Goal: Information Seeking & Learning: Learn about a topic

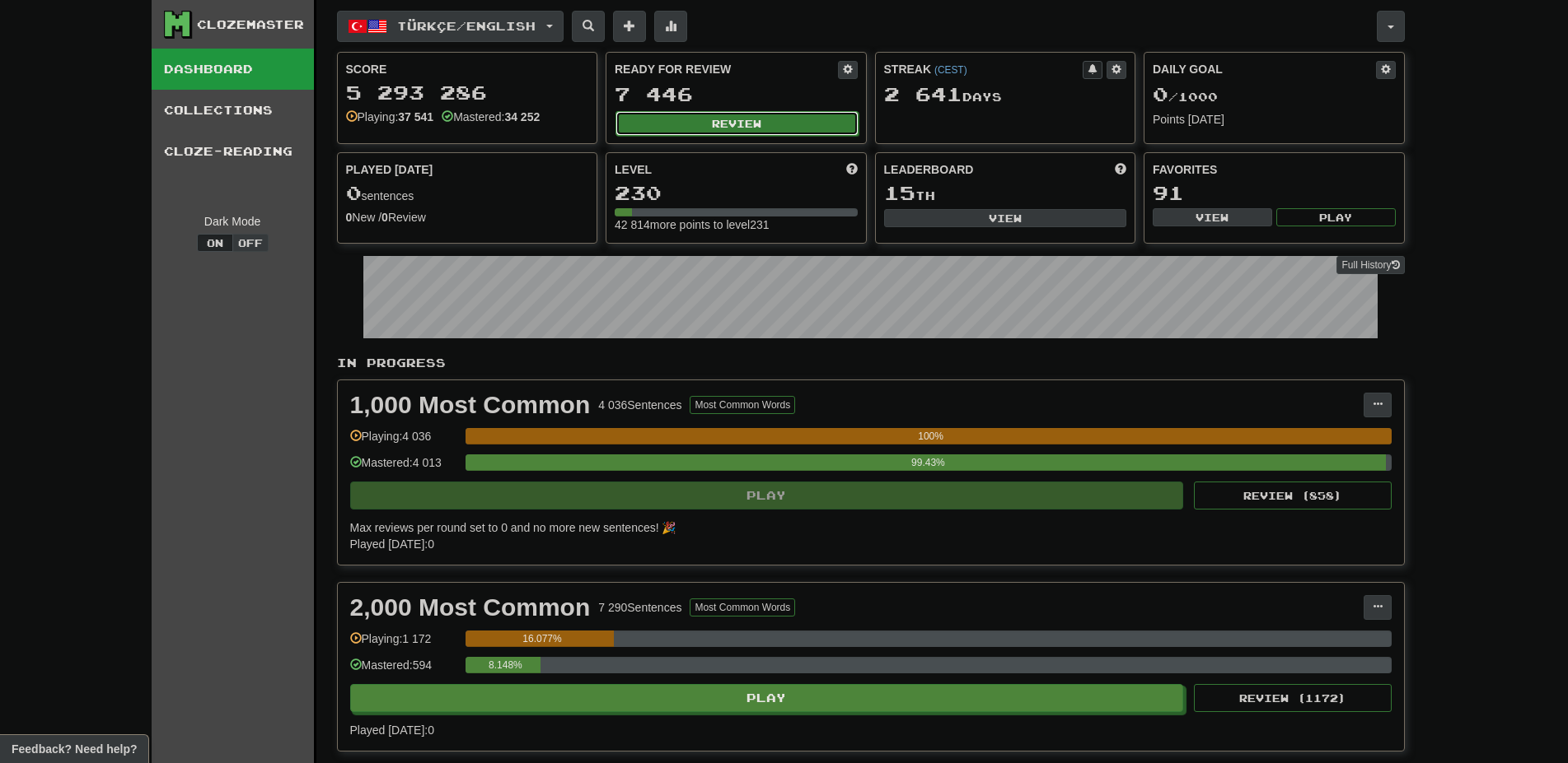
click at [752, 125] on button "Review" at bounding box center [737, 123] width 243 height 25
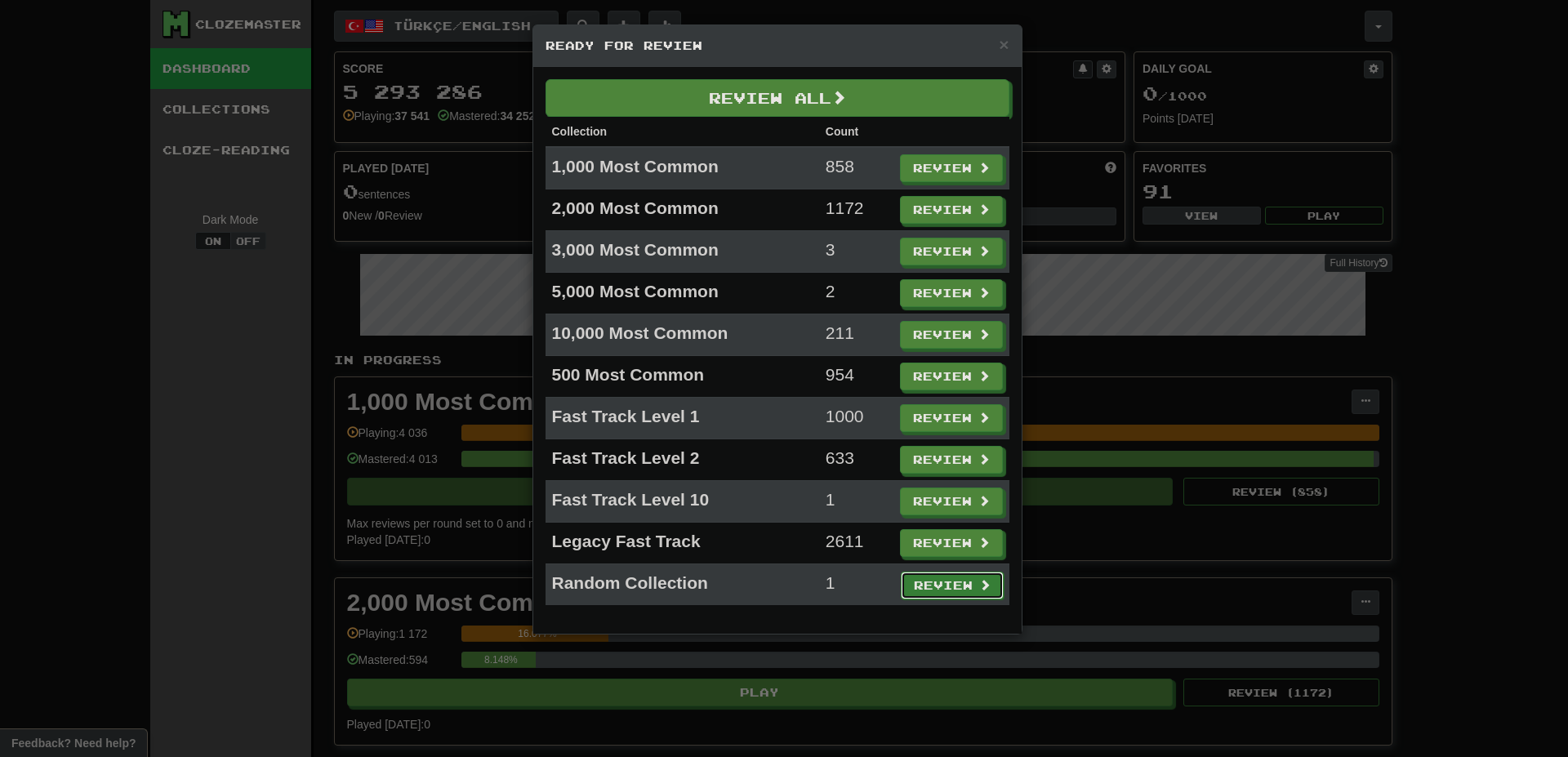
click at [928, 576] on button "Review" at bounding box center [952, 586] width 103 height 28
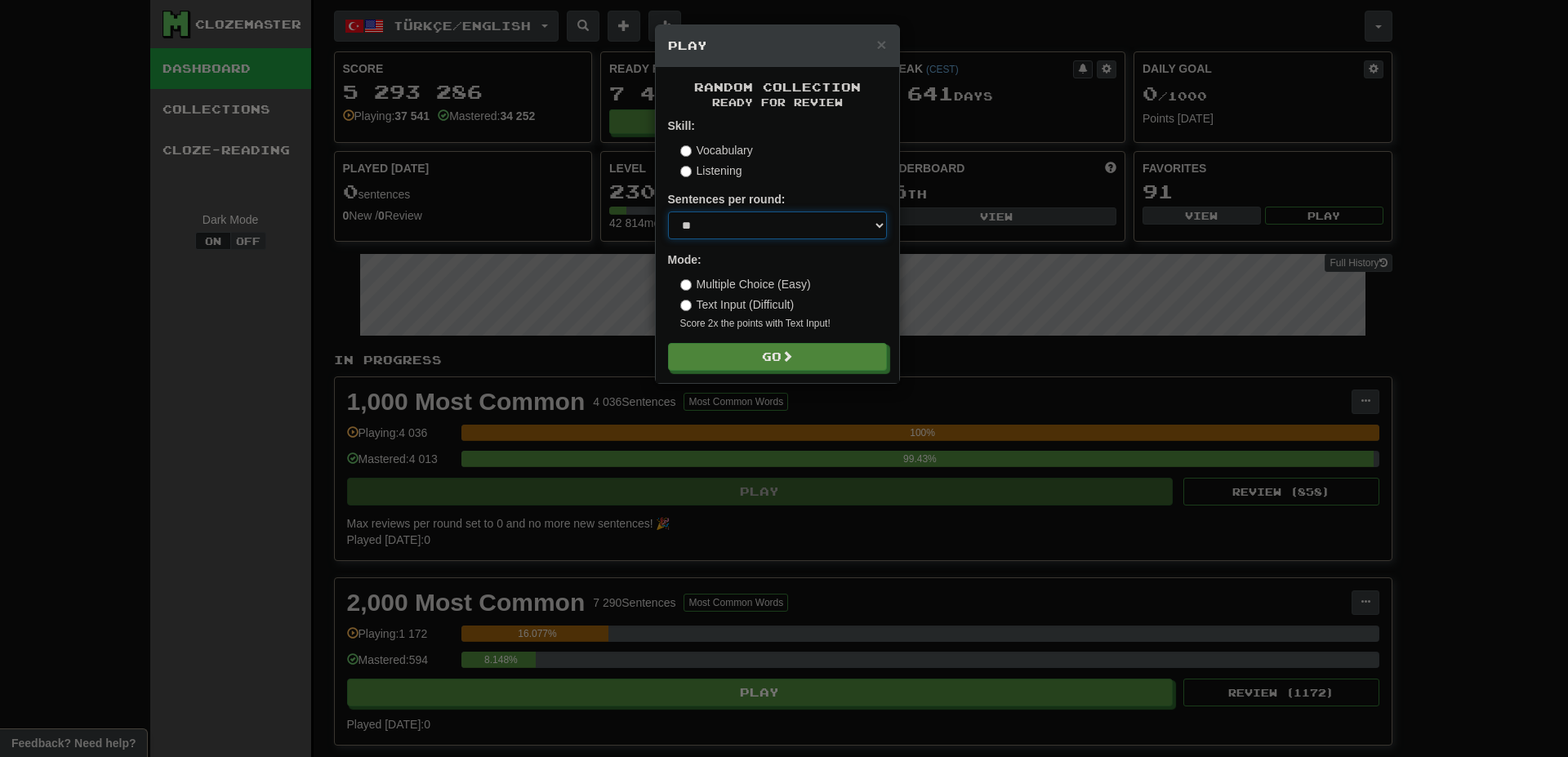
select select "********"
click option "********" at bounding box center [0, 0] width 0 height 0
click at [728, 373] on div "Random Collection Ready for Review Skill: Vocabulary Listening Sentences per ro…" at bounding box center [777, 225] width 243 height 317
click at [736, 345] on button "Go" at bounding box center [777, 358] width 219 height 28
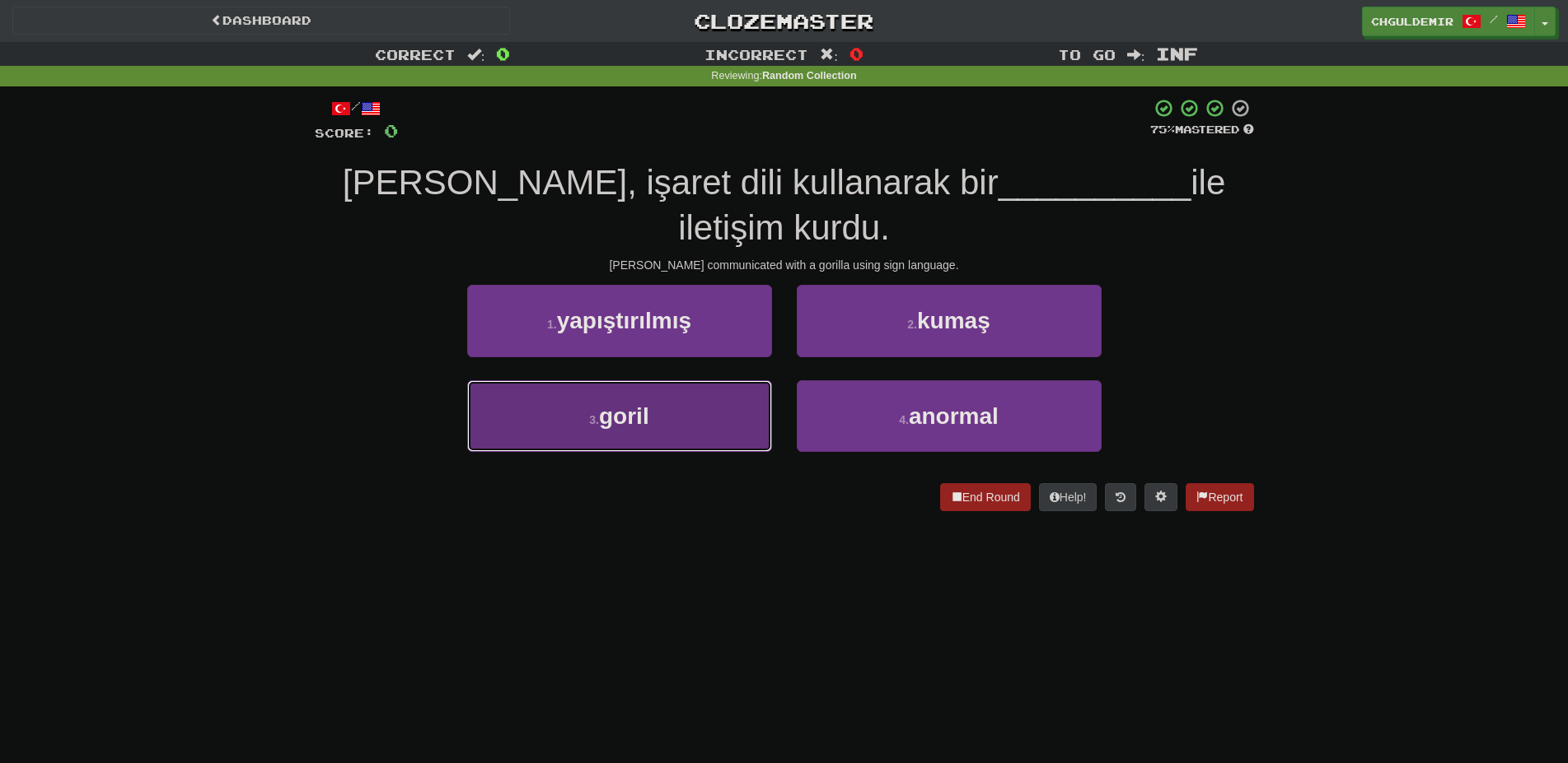
click at [709, 412] on button "3 . [GEOGRAPHIC_DATA]" at bounding box center [619, 417] width 305 height 72
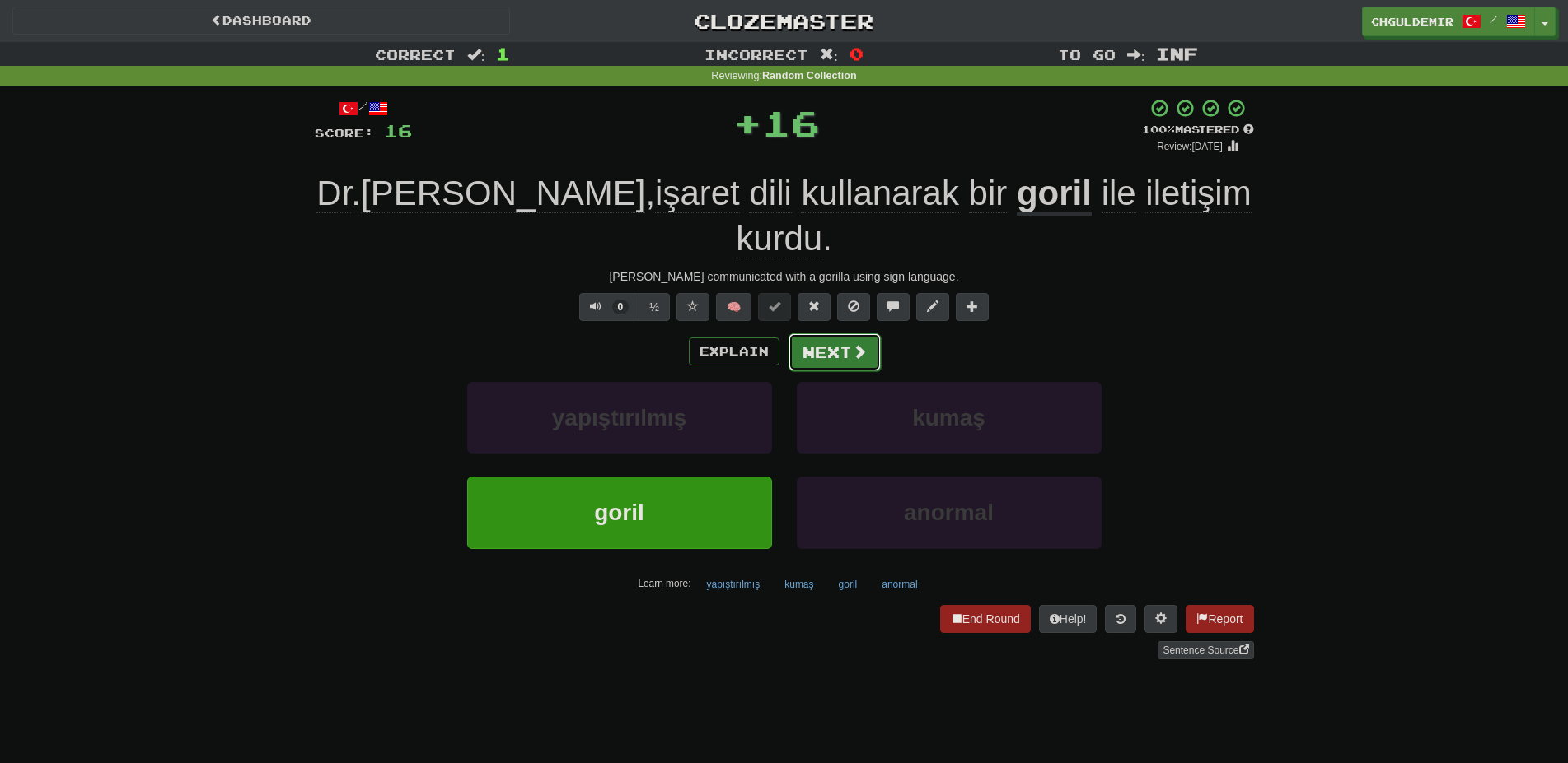
click at [835, 333] on button "Next" at bounding box center [835, 352] width 92 height 38
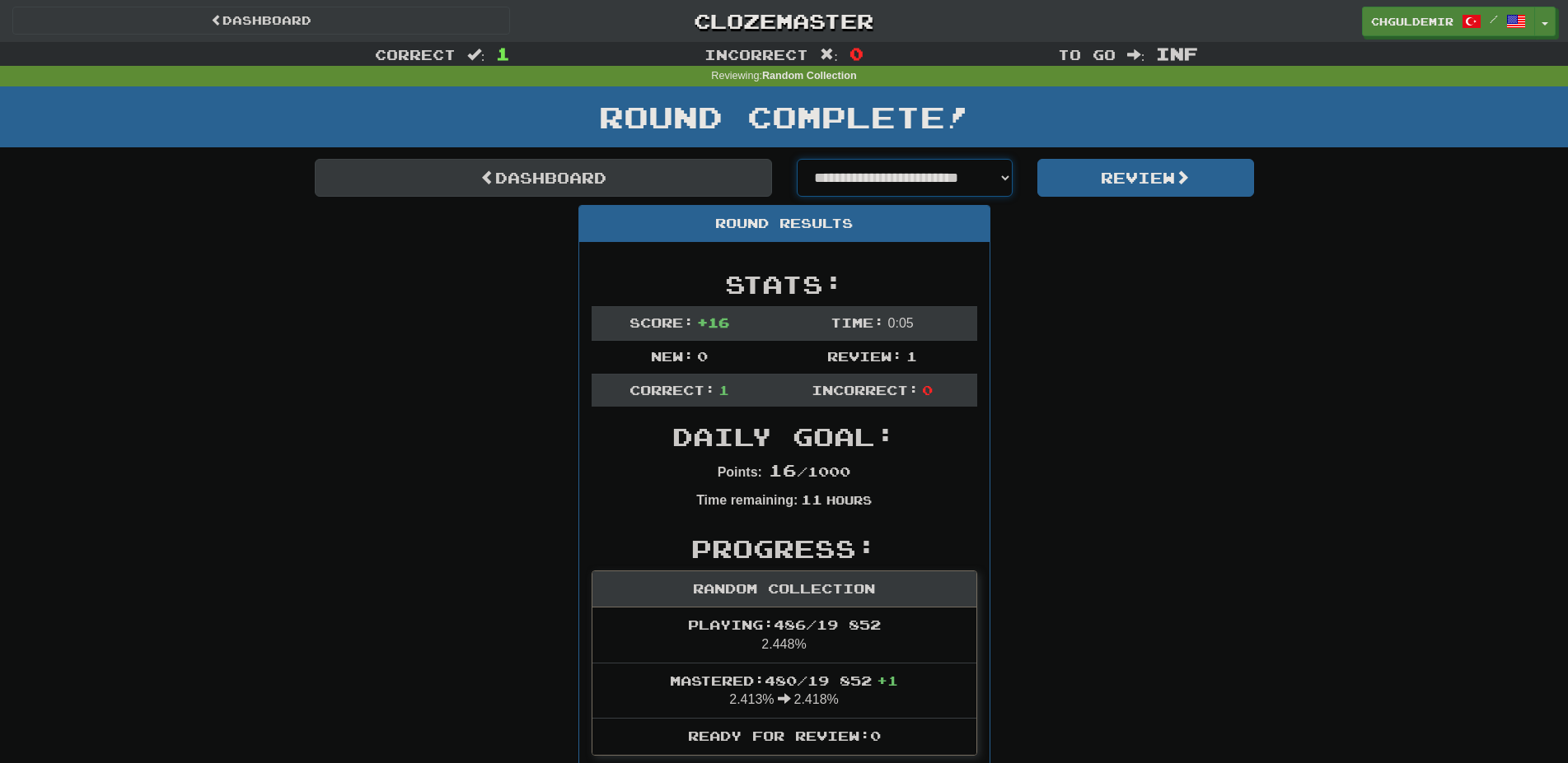
click at [797, 159] on select "**********" at bounding box center [905, 178] width 216 height 38
select select "**********"
click option "**********" at bounding box center [0, 0] width 0 height 0
select select "**********"
click at [1146, 180] on button "Review" at bounding box center [1145, 178] width 216 height 38
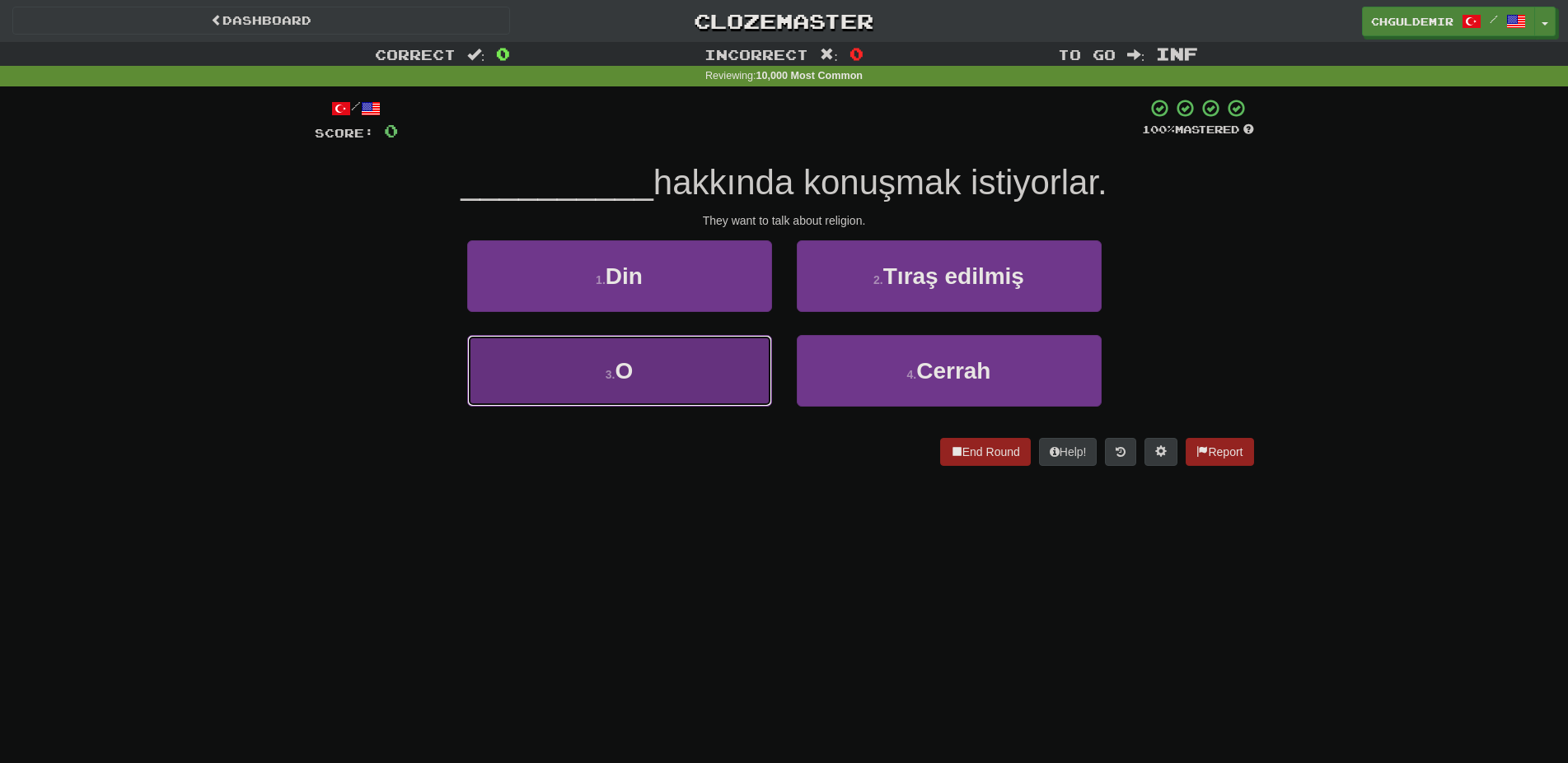
click at [688, 372] on button "3 . O" at bounding box center [619, 371] width 305 height 72
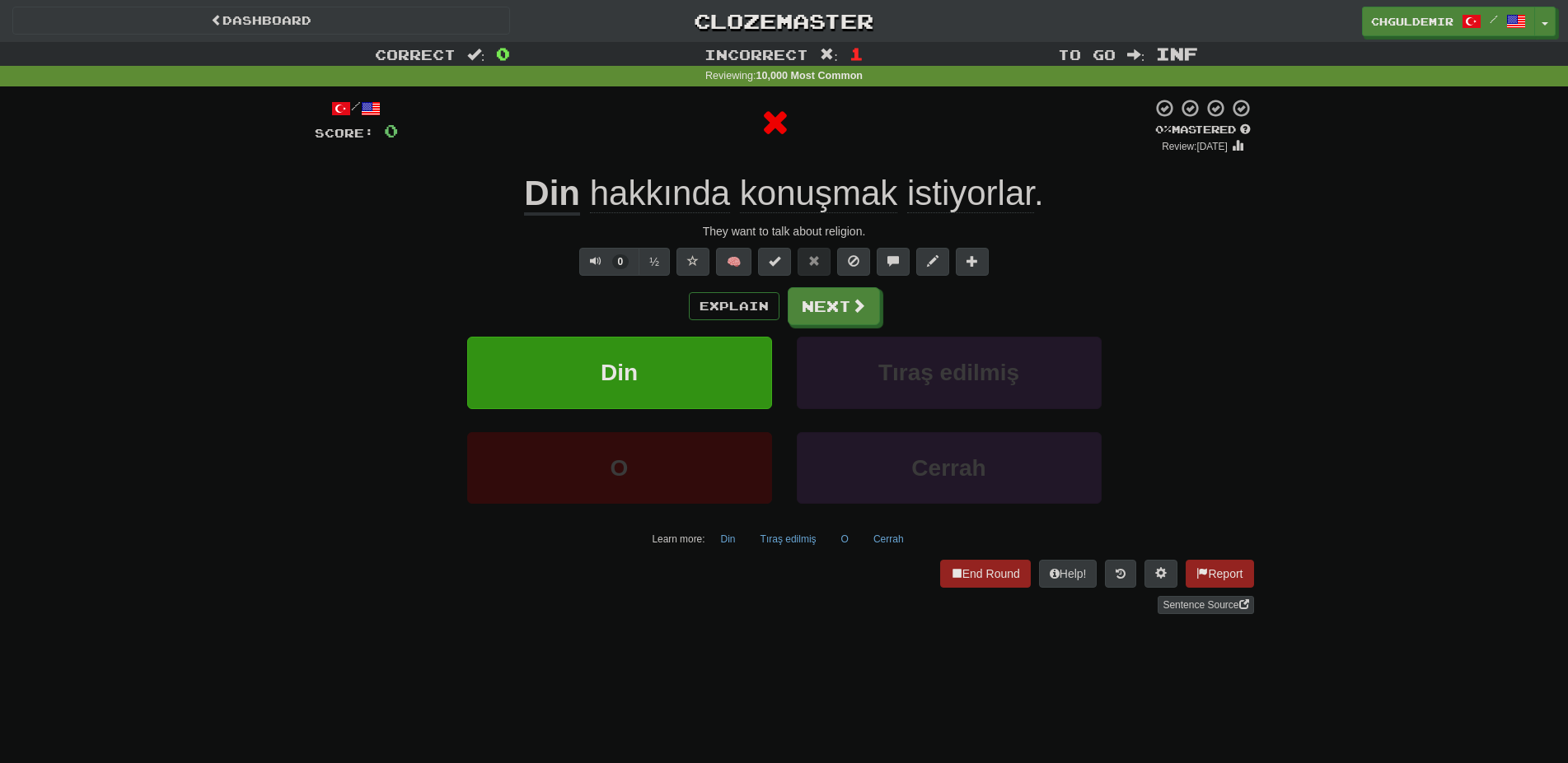
click at [819, 280] on div "/ Score: 0 0 % Mastered Review: [DATE] Din hakkında konuşmak istiyorlar . They …" at bounding box center [784, 355] width 939 height 516
click at [803, 305] on button "Next" at bounding box center [835, 307] width 92 height 38
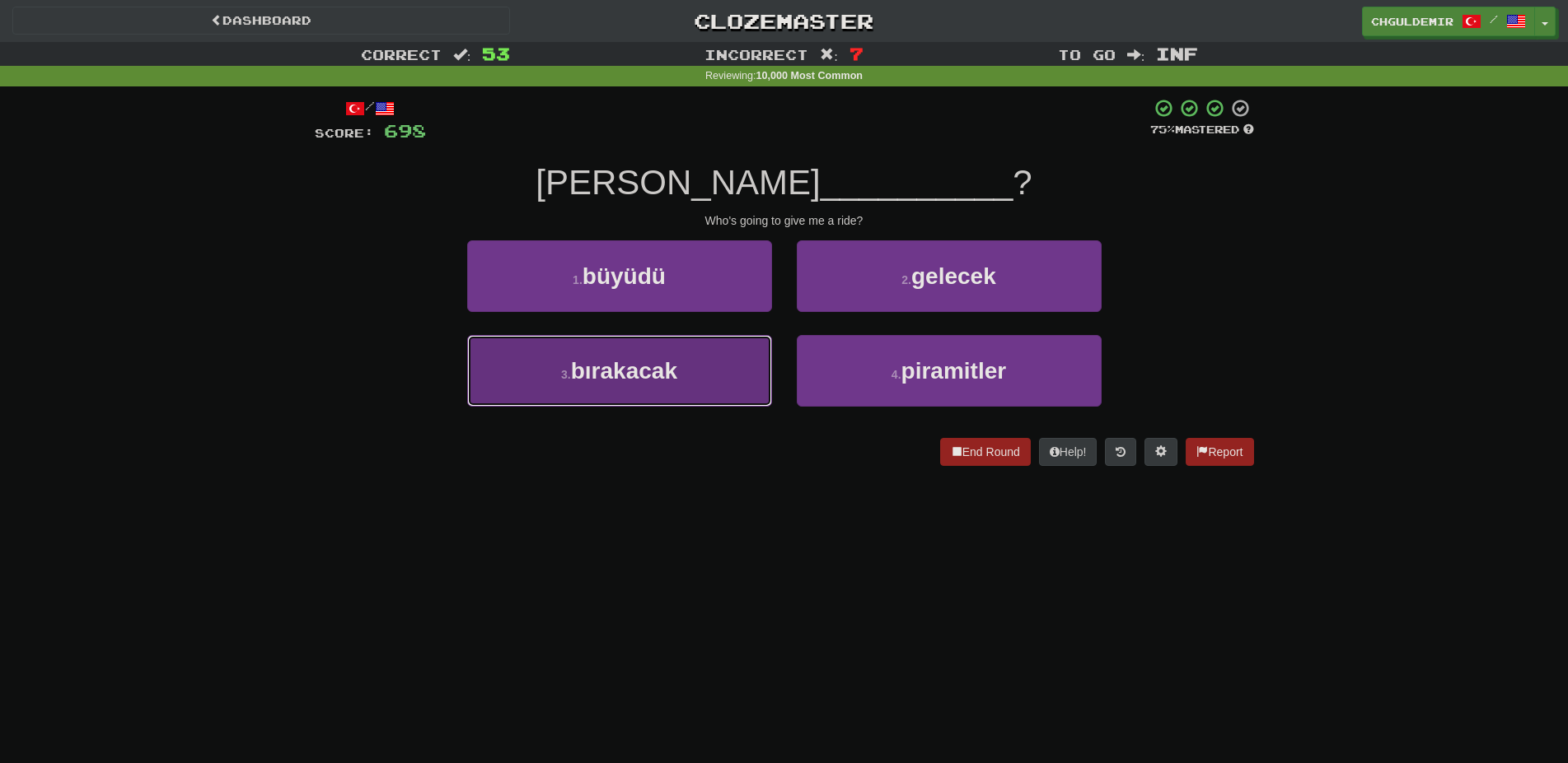
click at [736, 368] on button "3 . bırakacak" at bounding box center [619, 371] width 305 height 72
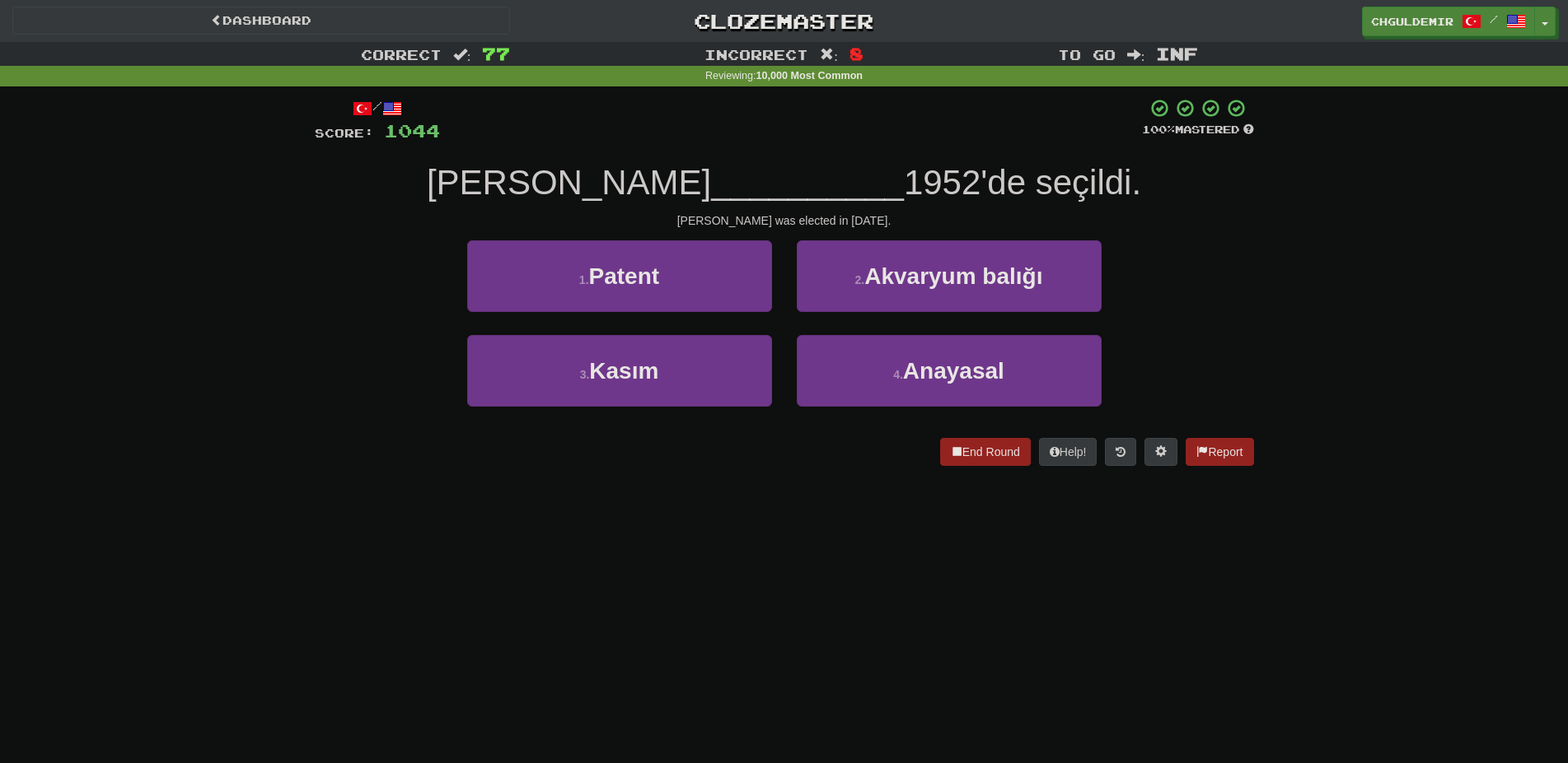
click at [978, 471] on div "/ Score: 1044 100 % Mastered Eisenhower __________ 1952'de seçildi. Eisenhower …" at bounding box center [784, 287] width 939 height 403
click at [968, 448] on button "End Round" at bounding box center [985, 452] width 91 height 28
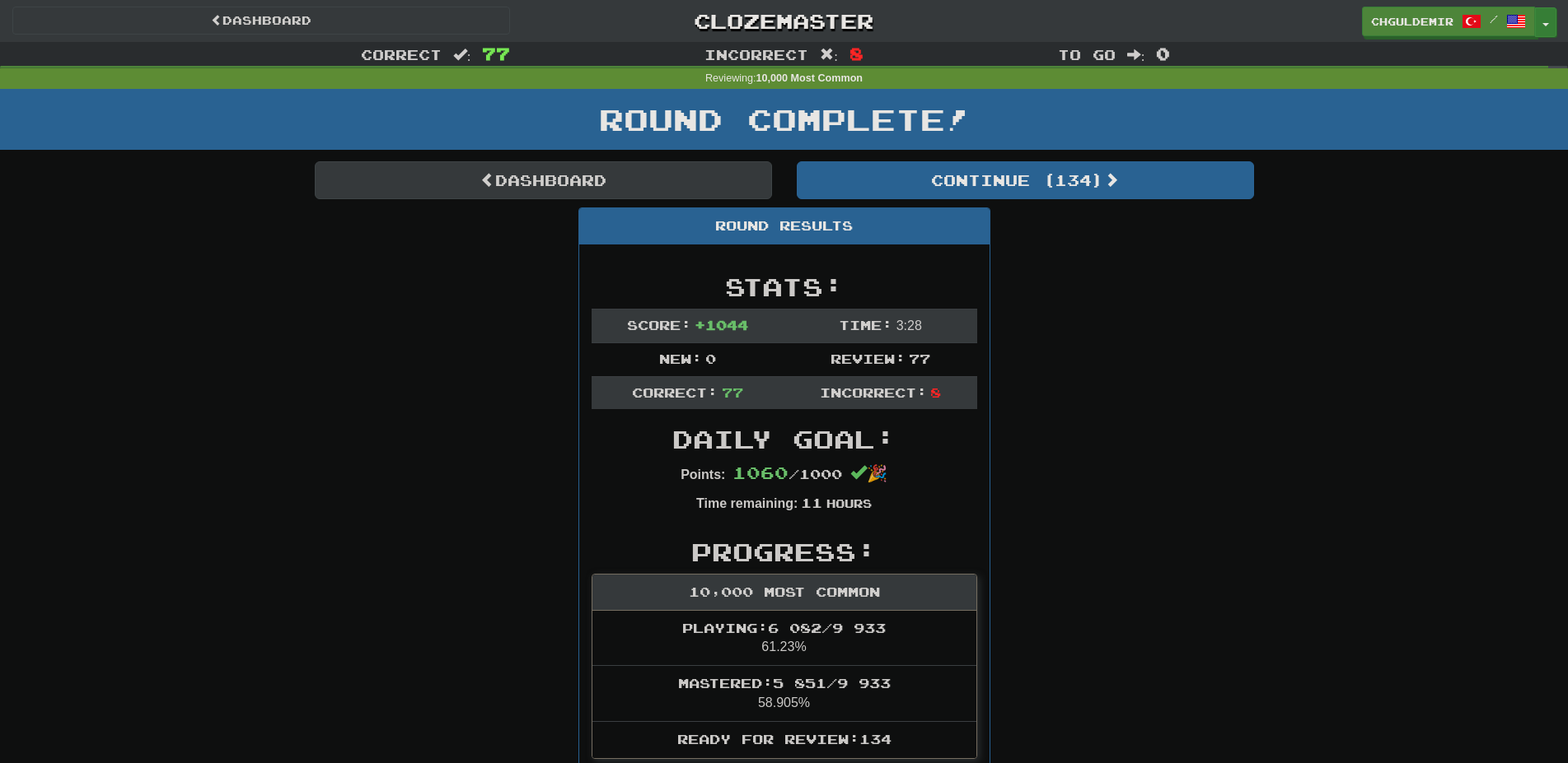
click at [1543, 24] on span "button" at bounding box center [1545, 25] width 6 height 4
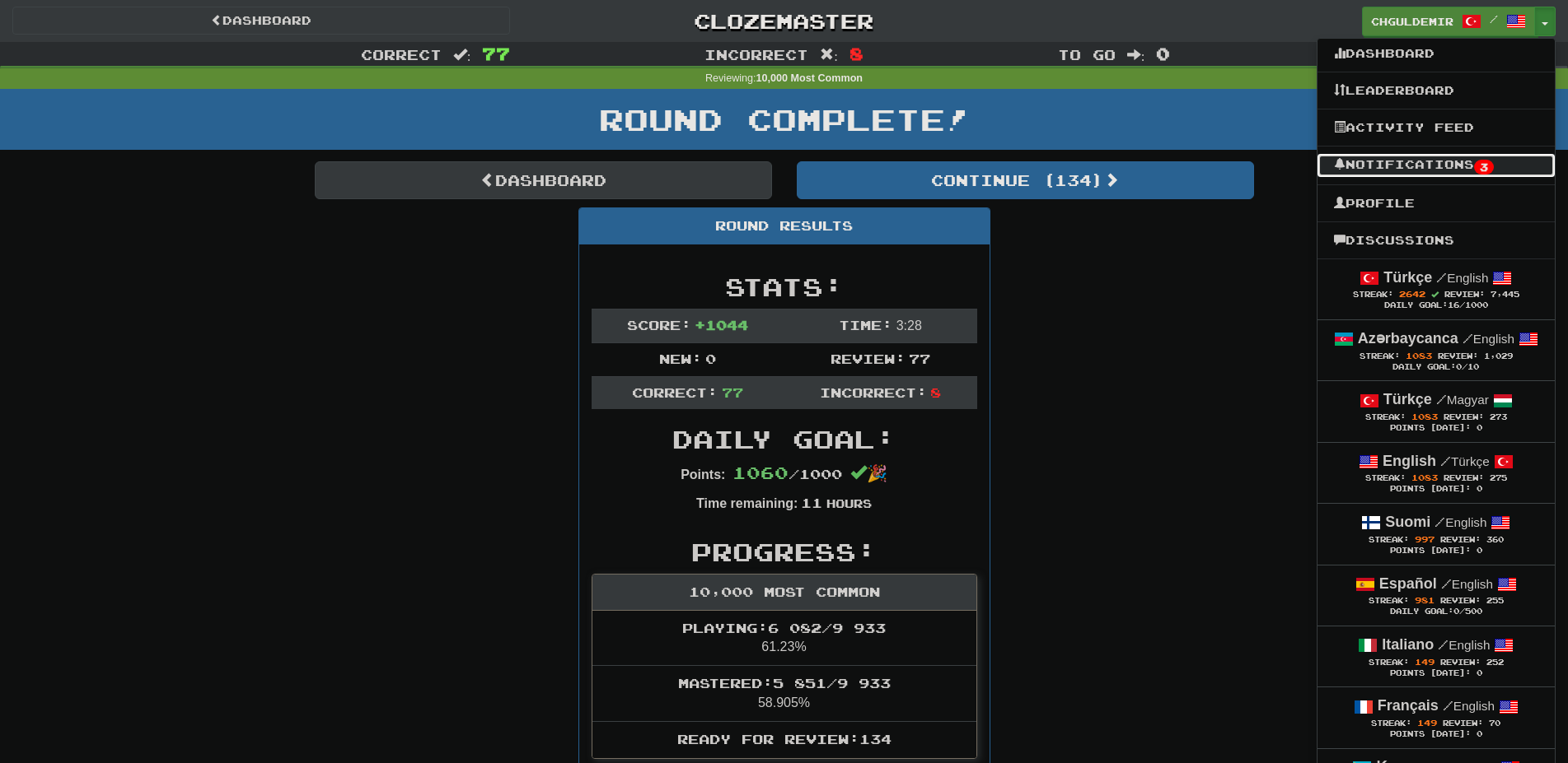
click at [1467, 158] on link "Notifications 3" at bounding box center [1436, 165] width 237 height 23
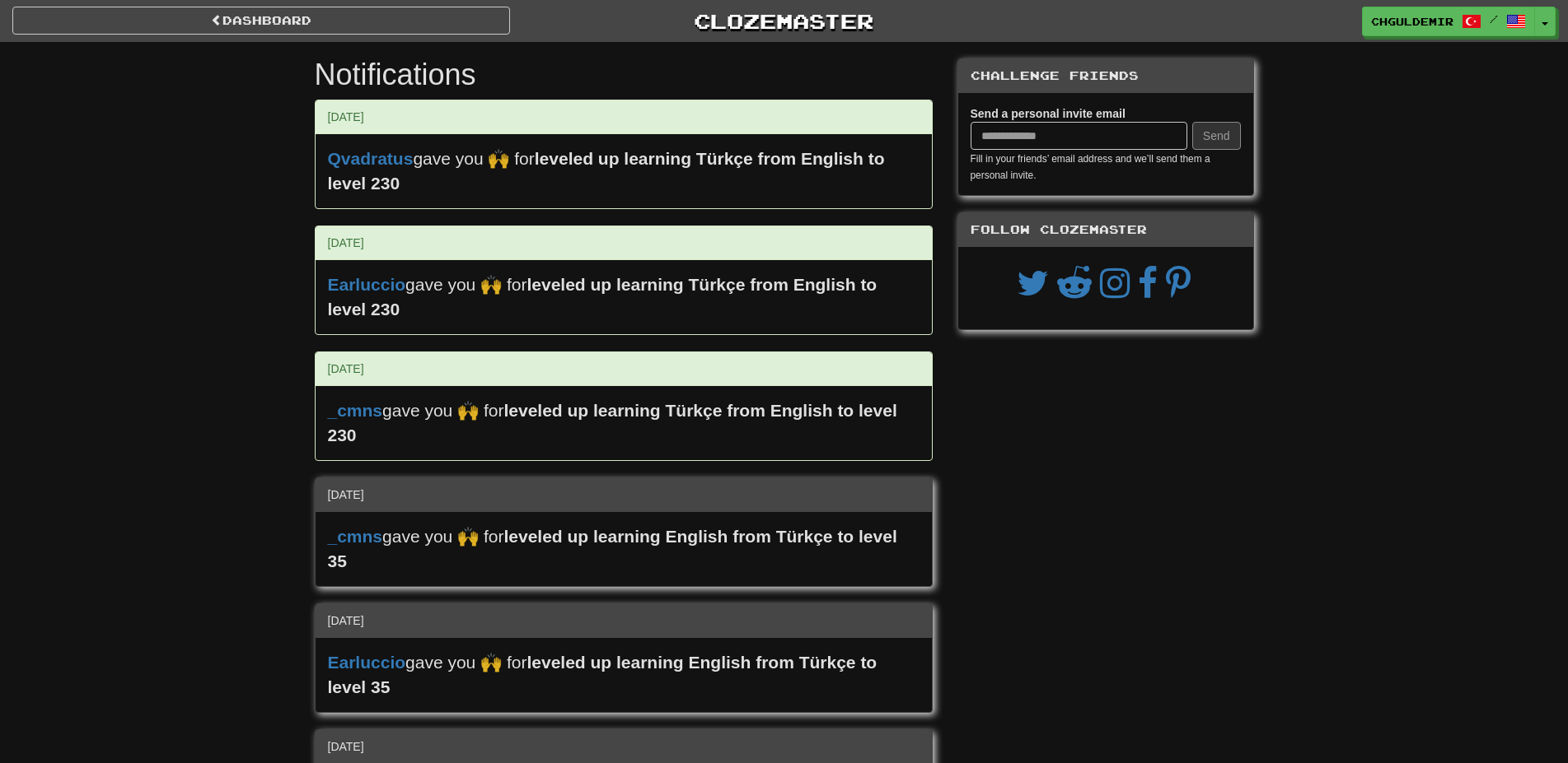
click at [1541, 47] on div "Dashboard Clozemaster chguldemir / Toggle Dropdown Dashboard Leaderboard Activi…" at bounding box center [784, 427] width 1568 height 855
click at [1543, 40] on div "Dashboard Clozemaster chguldemir / Toggle Dropdown Dashboard Leaderboard Activi…" at bounding box center [784, 21] width 1543 height 42
click at [1545, 26] on button "Toggle Dropdown" at bounding box center [1545, 22] width 21 height 30
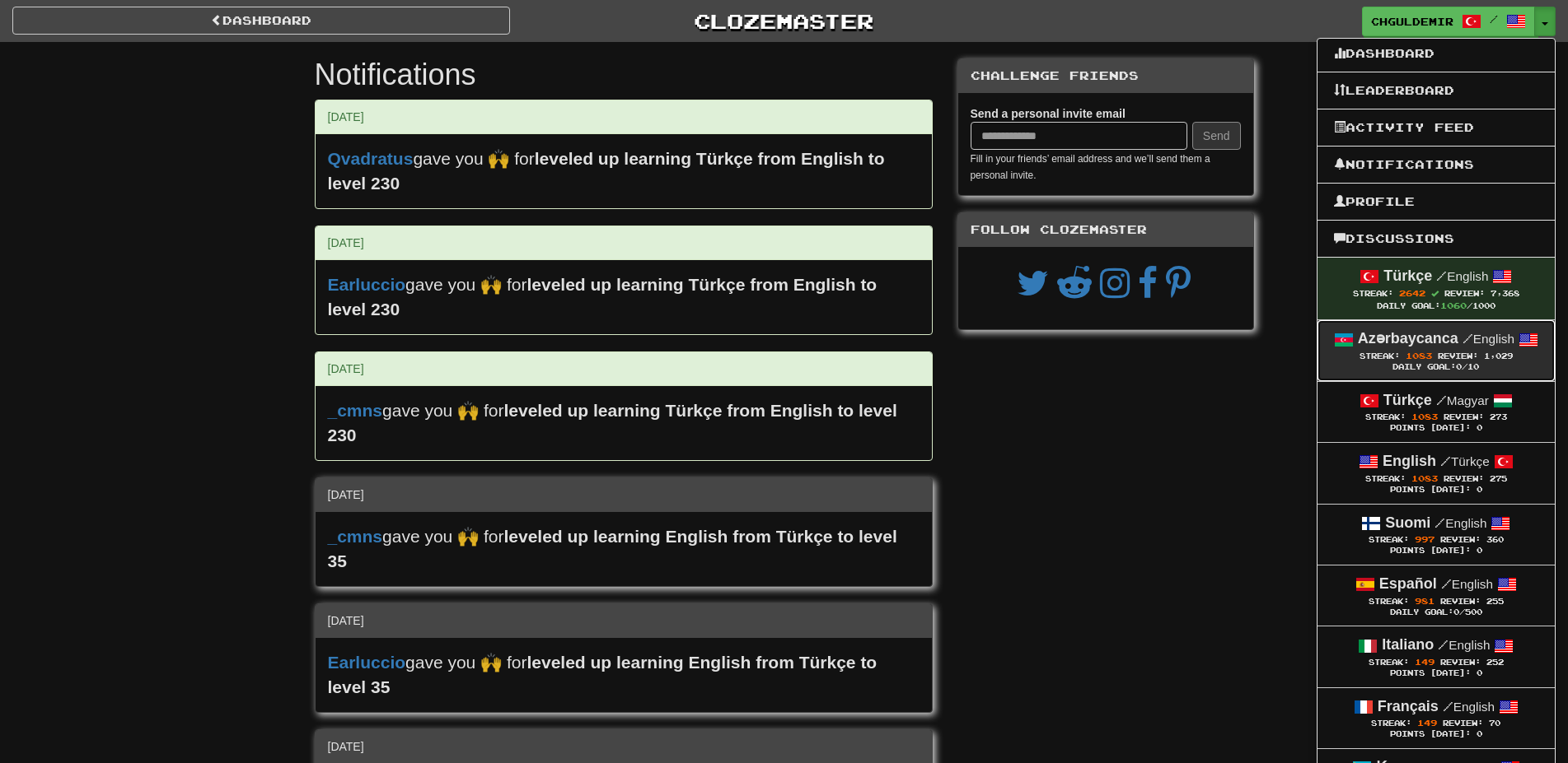
click at [1426, 341] on strong "Azərbaycanca" at bounding box center [1408, 338] width 100 height 17
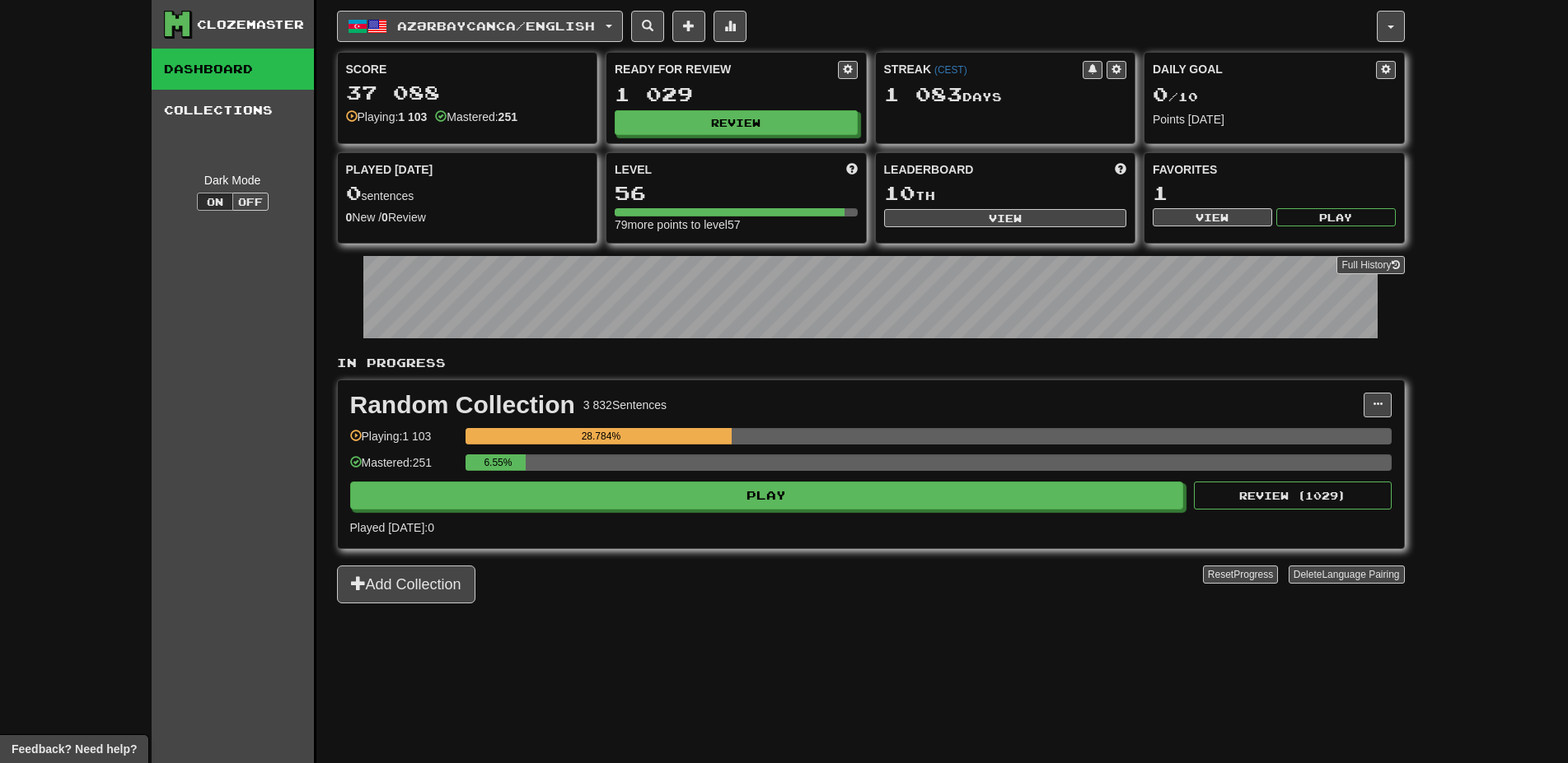
click at [755, 109] on div "Ready for Review 1 029 Review" at bounding box center [735, 98] width 259 height 91
click at [748, 127] on button "Review" at bounding box center [737, 123] width 243 height 25
select select "**"
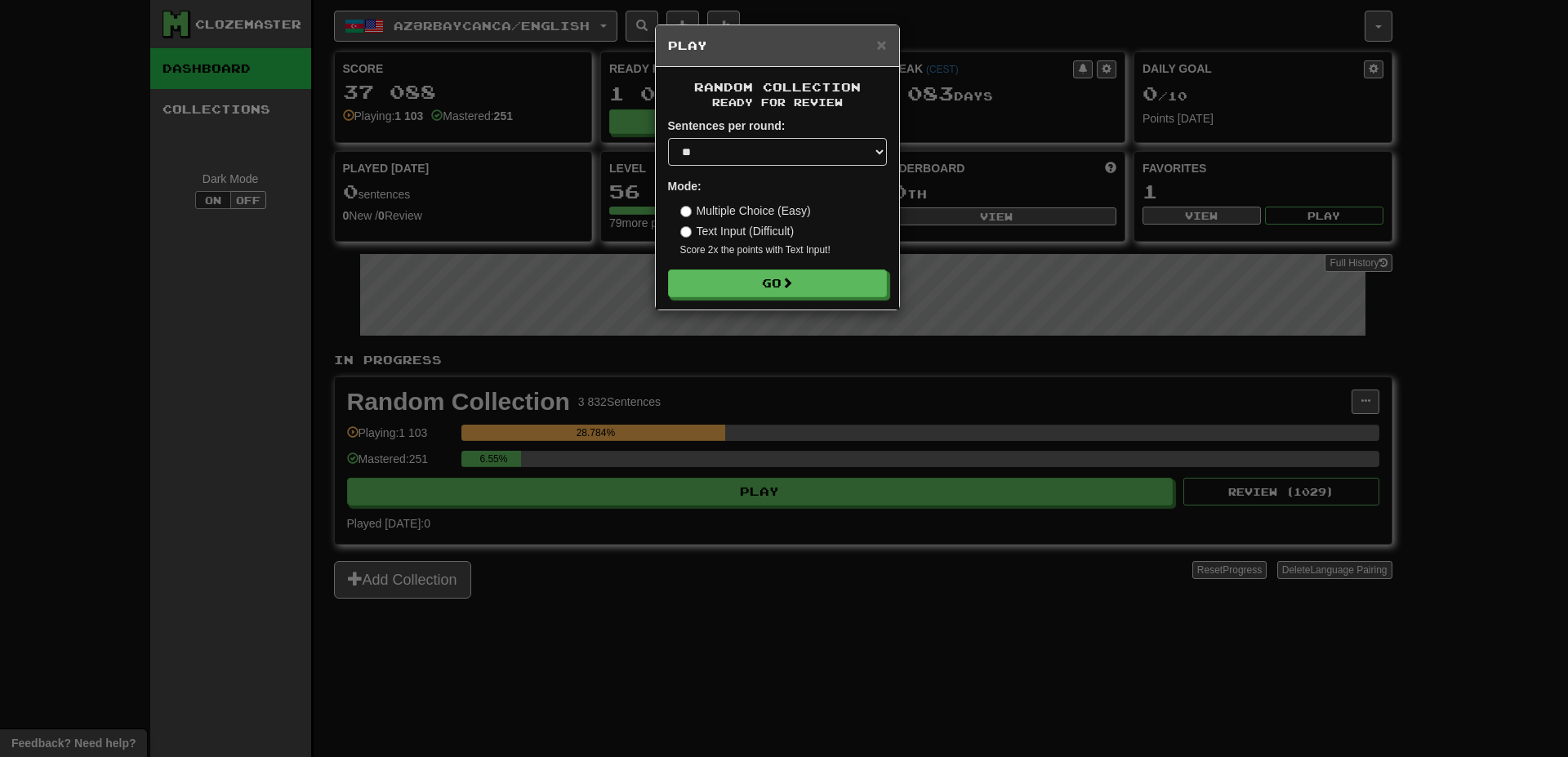
click at [825, 269] on form "Sentences per round: * ** ** ** ** ** *** ******** Mode: Multiple Choice (Easy)…" at bounding box center [777, 208] width 219 height 180
click at [824, 279] on button "Go" at bounding box center [777, 284] width 219 height 28
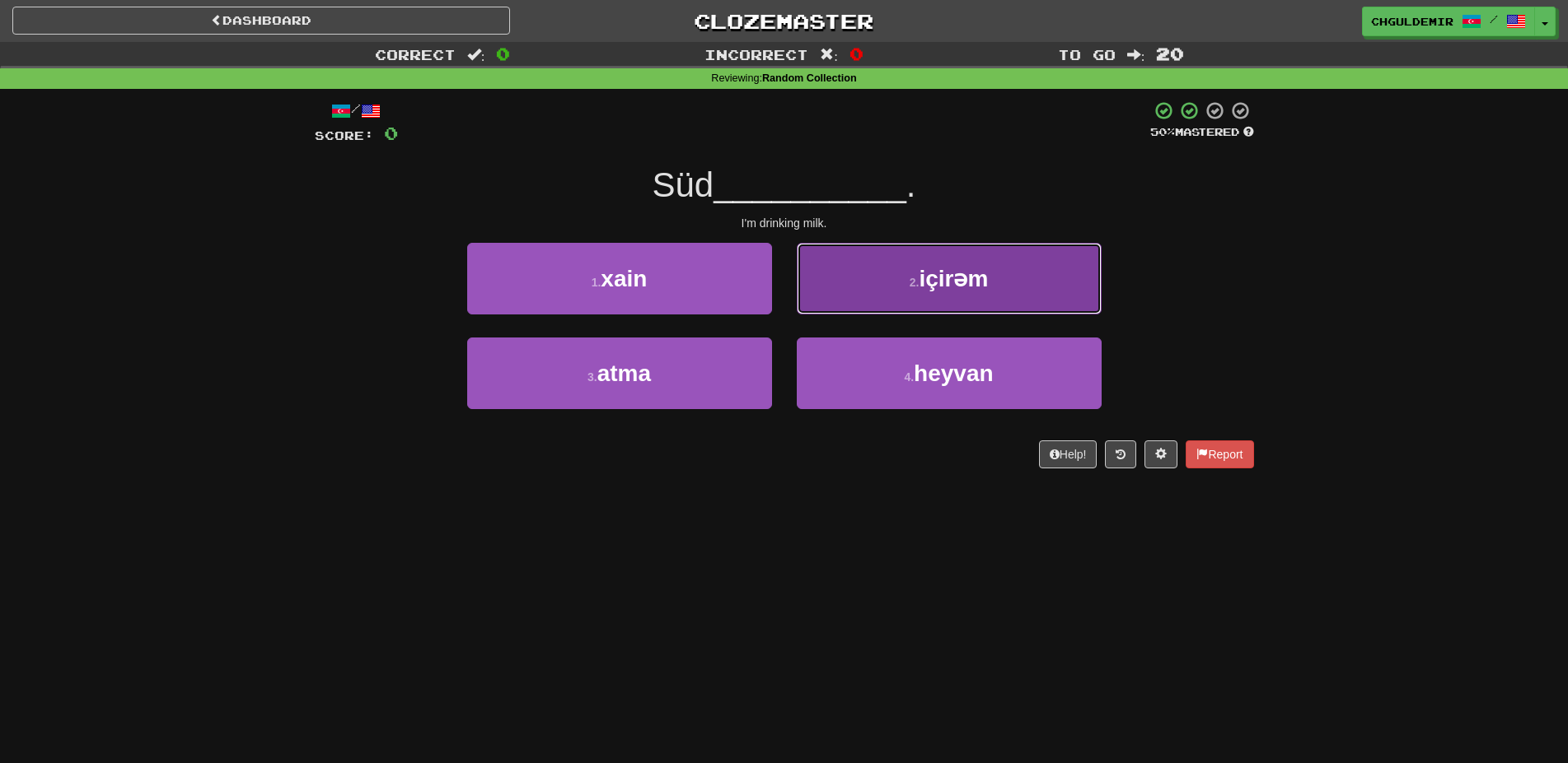
click at [863, 293] on button "2 . içirəm" at bounding box center [949, 279] width 305 height 72
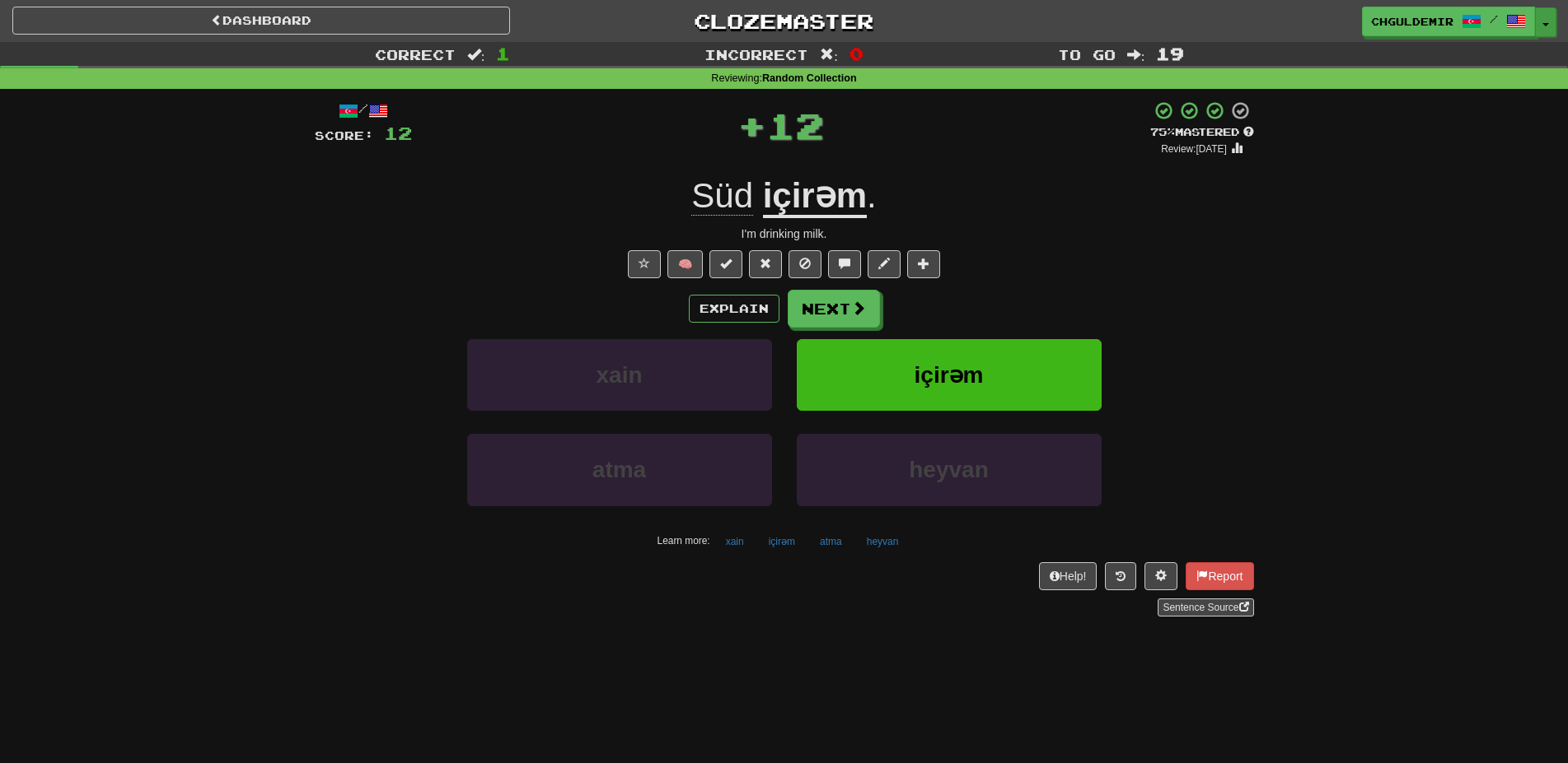
click at [1537, 14] on button "Toggle Dropdown" at bounding box center [1545, 22] width 21 height 30
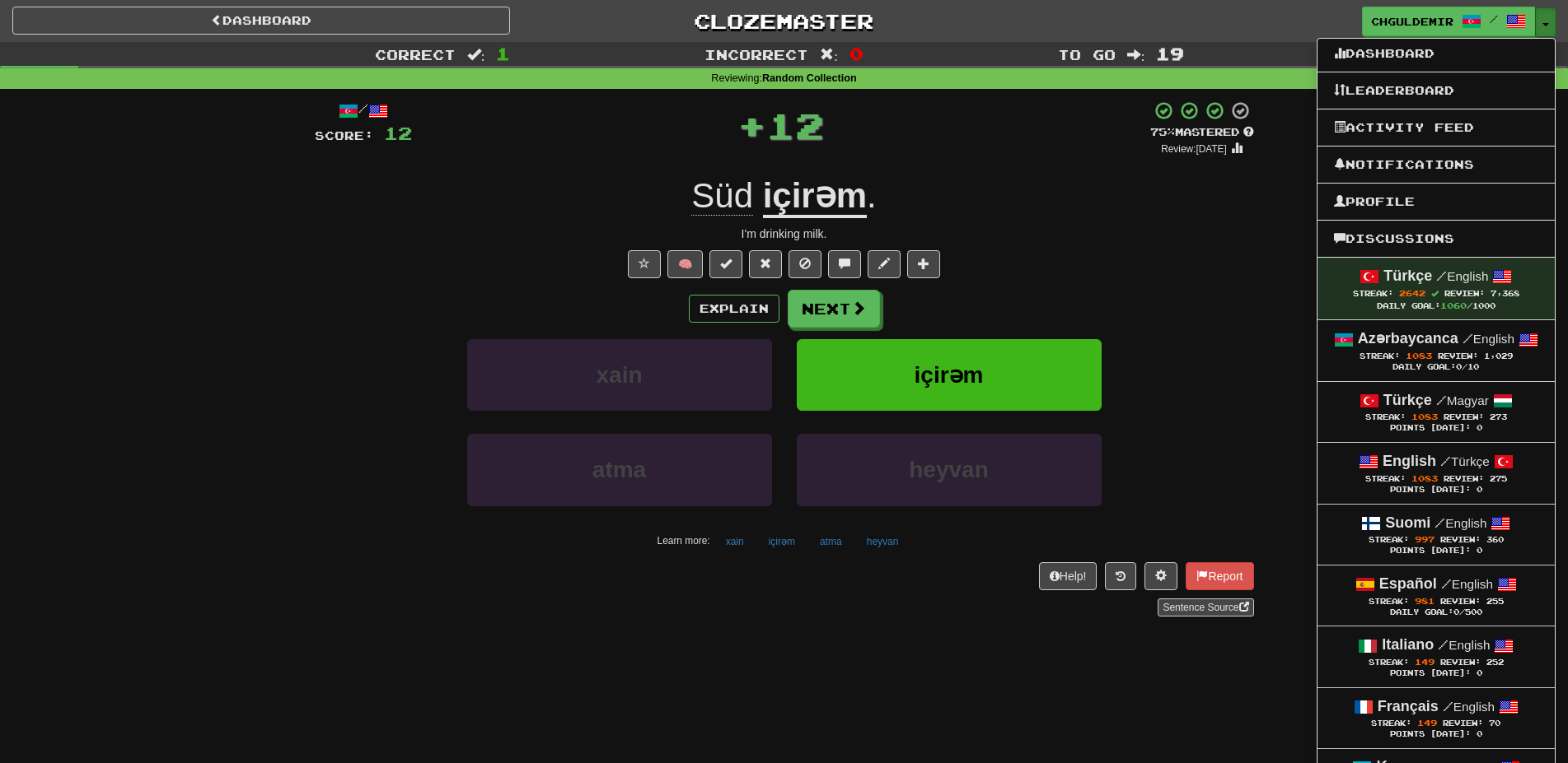
click at [1537, 14] on button "Toggle Dropdown" at bounding box center [1545, 22] width 21 height 30
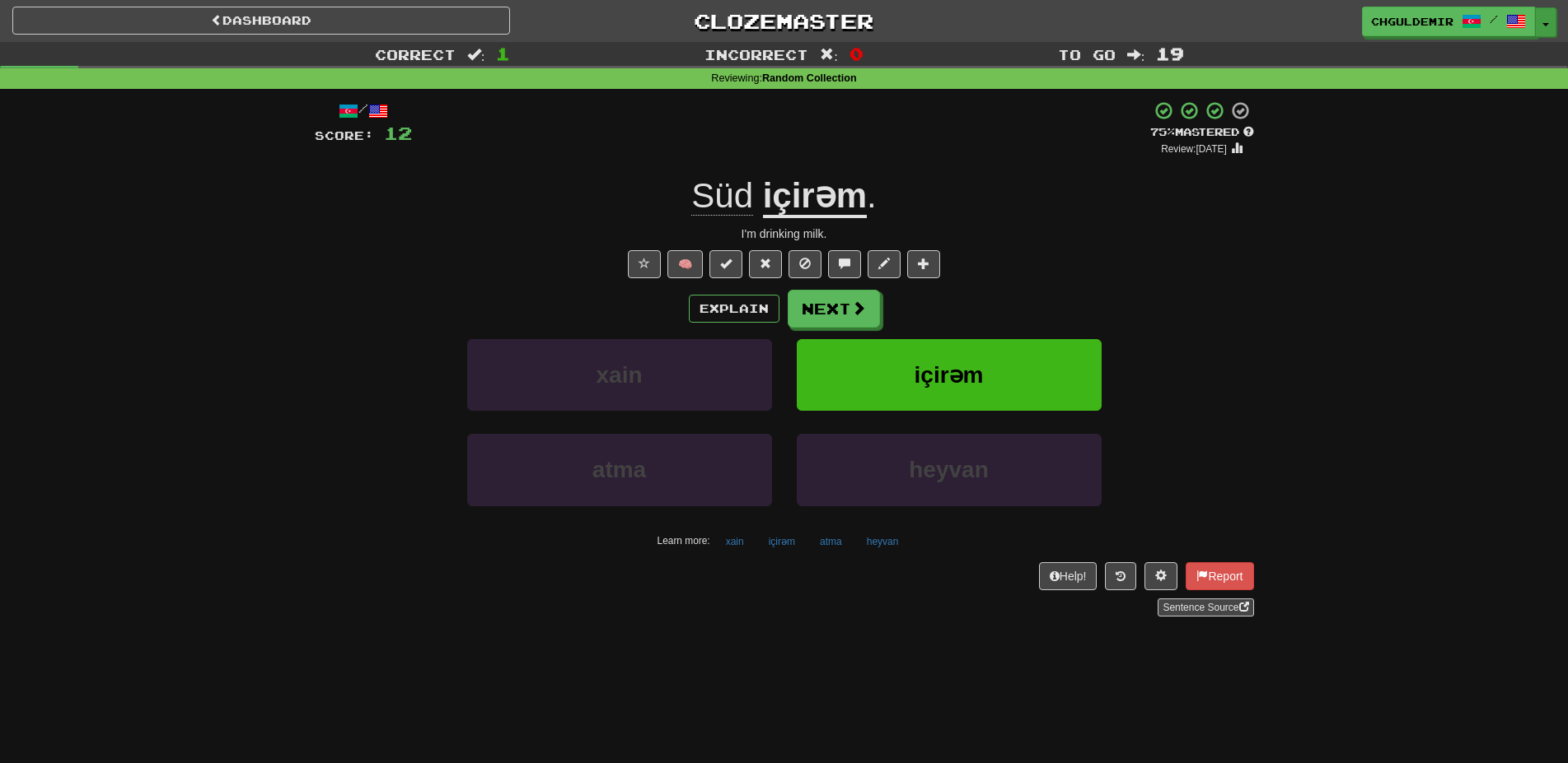
click at [1547, 26] on button "Toggle Dropdown" at bounding box center [1545, 22] width 21 height 30
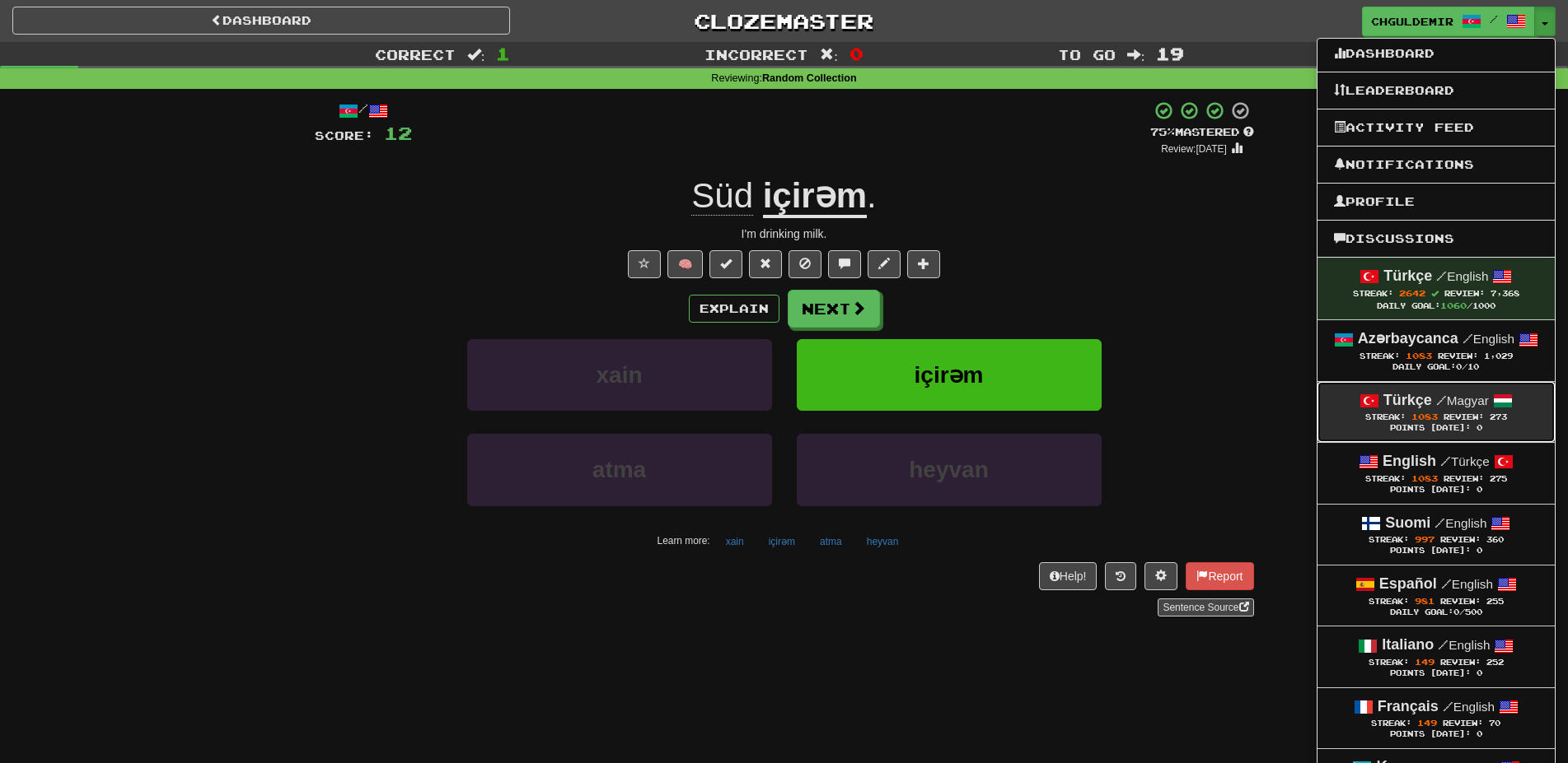
click at [1438, 411] on div "Türkçe / Magyar" at bounding box center [1436, 401] width 204 height 21
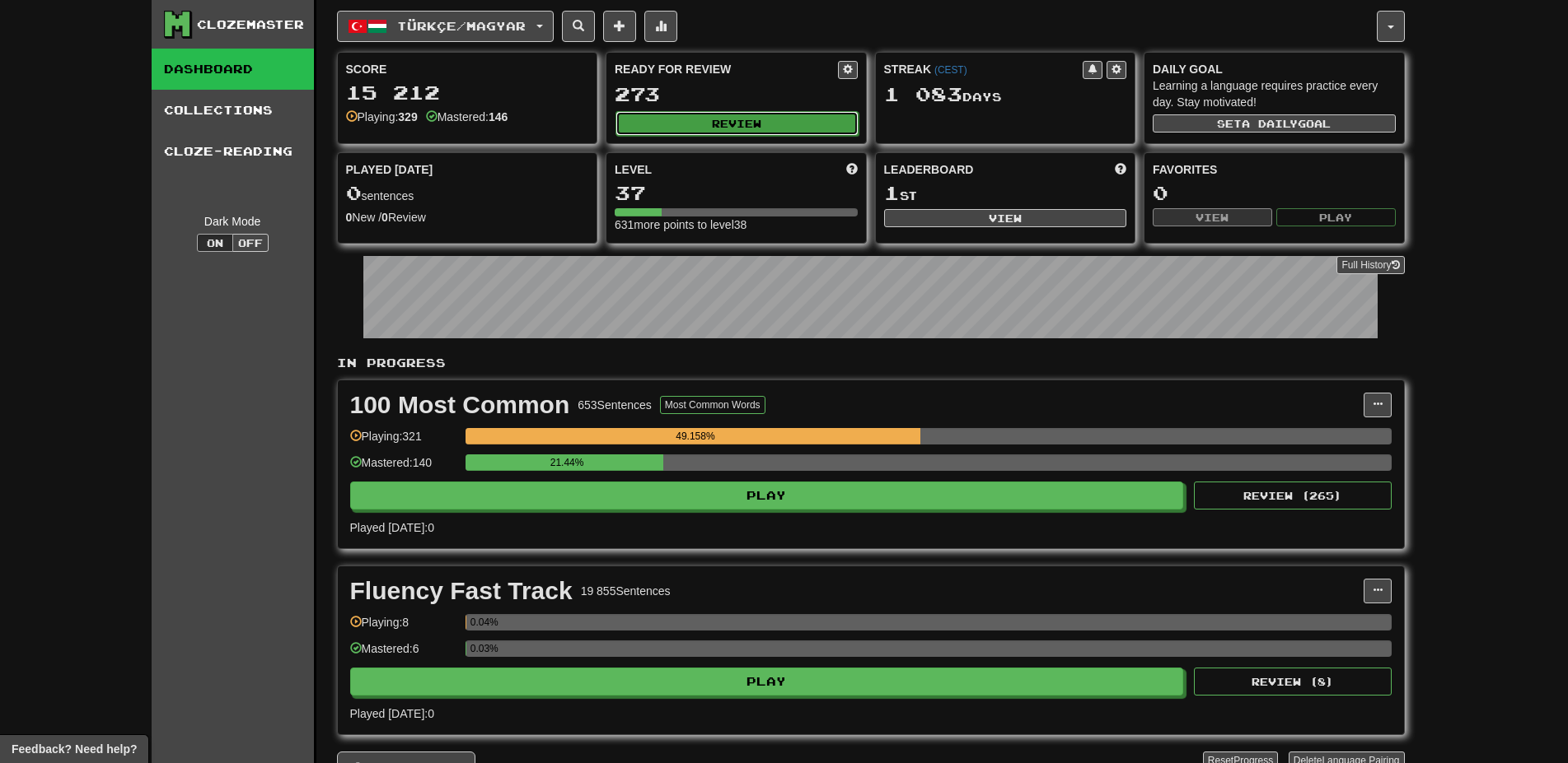
click at [737, 120] on button "Review" at bounding box center [737, 123] width 243 height 25
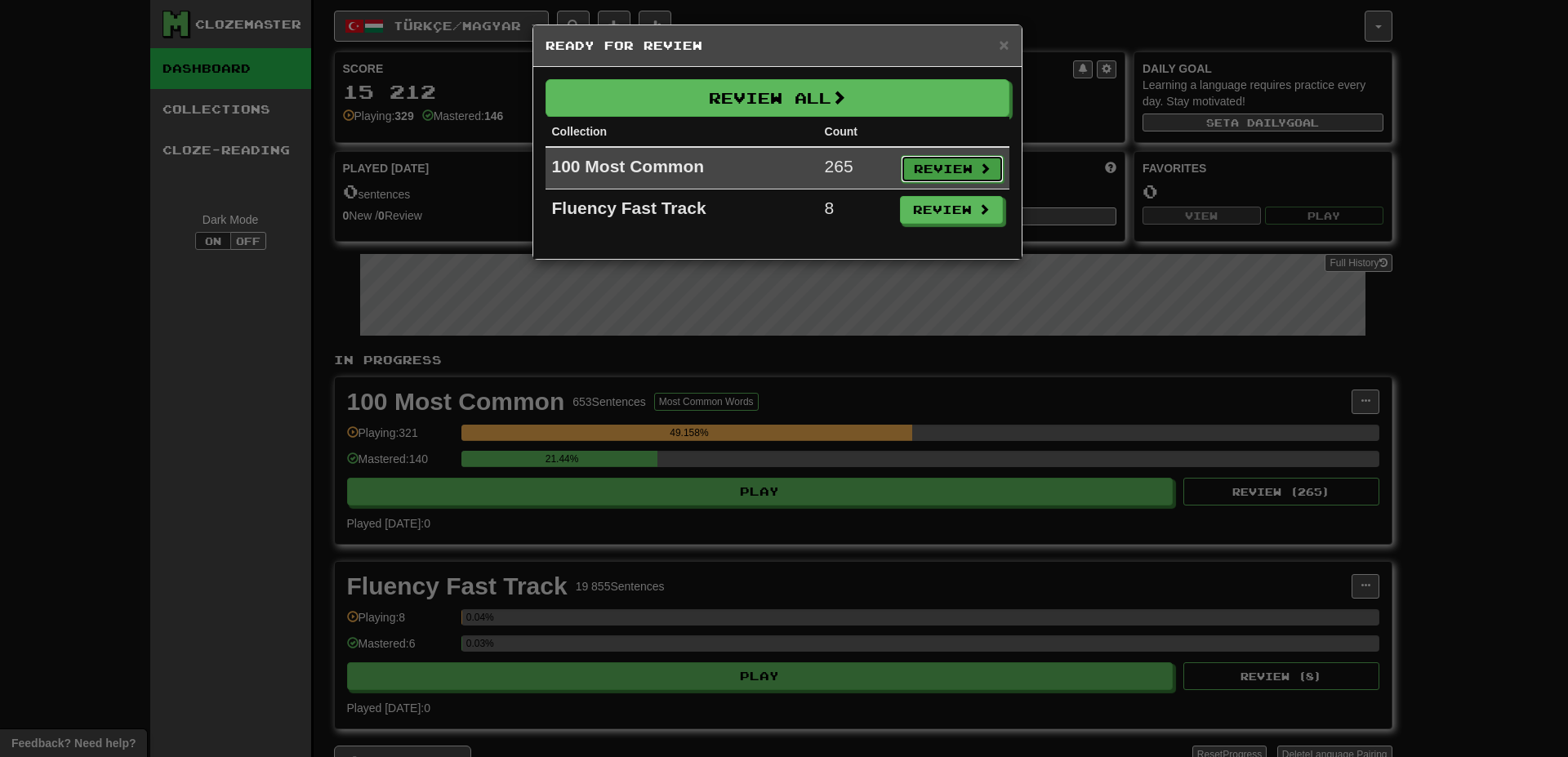
click at [906, 163] on button "Review" at bounding box center [952, 169] width 103 height 28
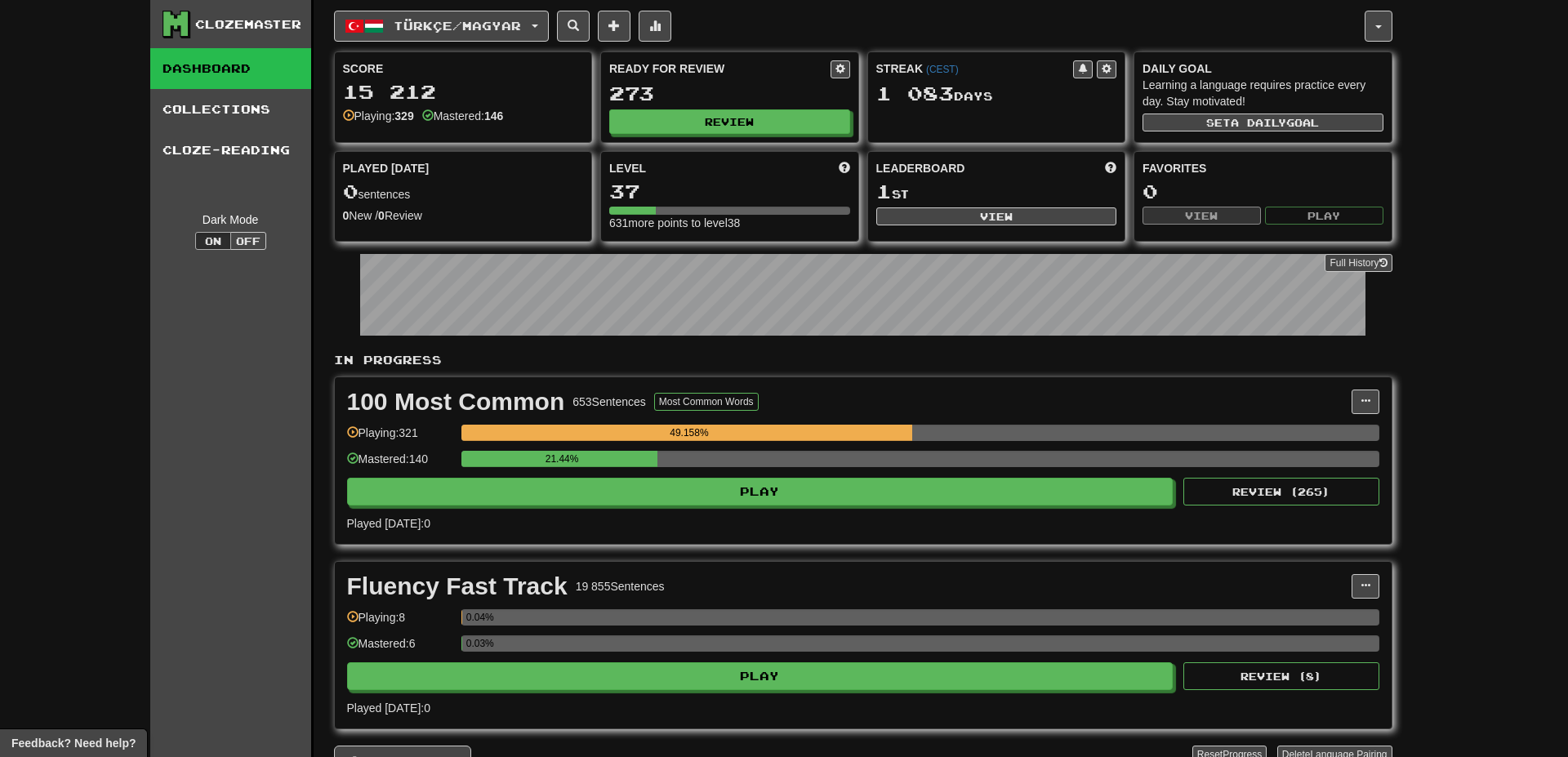
select select "**"
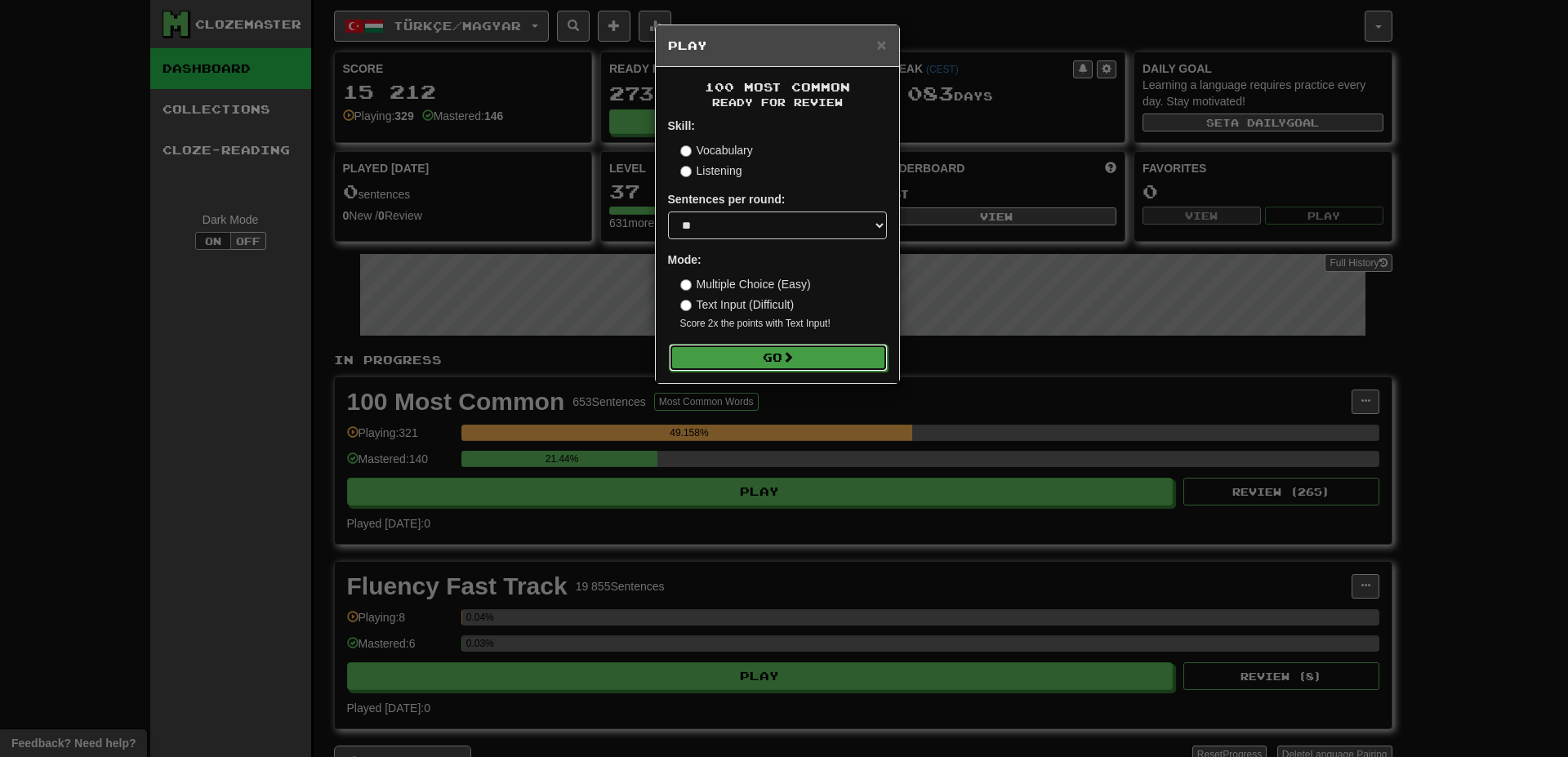
click at [824, 348] on button "Go" at bounding box center [777, 358] width 219 height 28
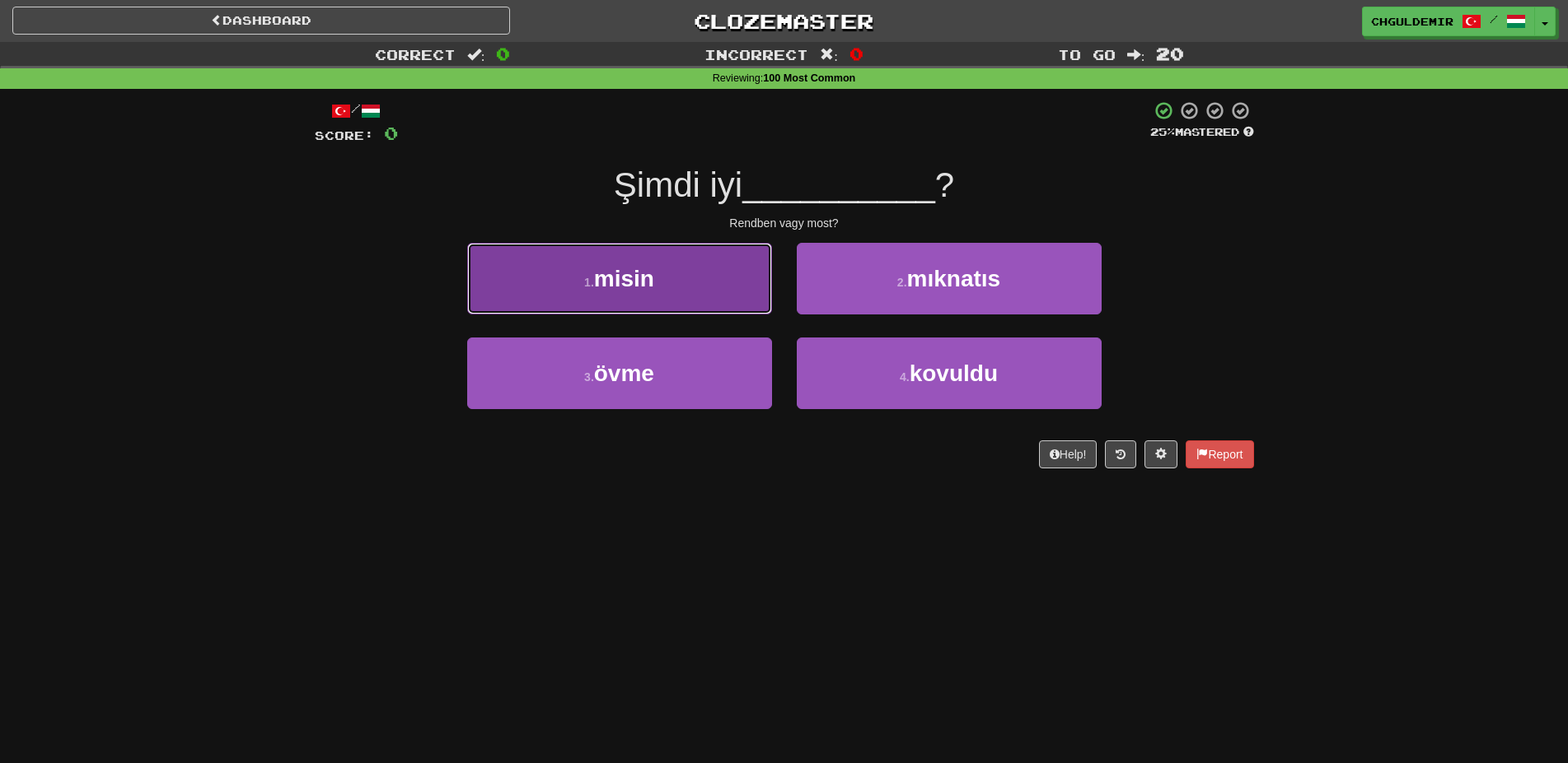
click at [711, 271] on button "1 . misin" at bounding box center [619, 279] width 305 height 72
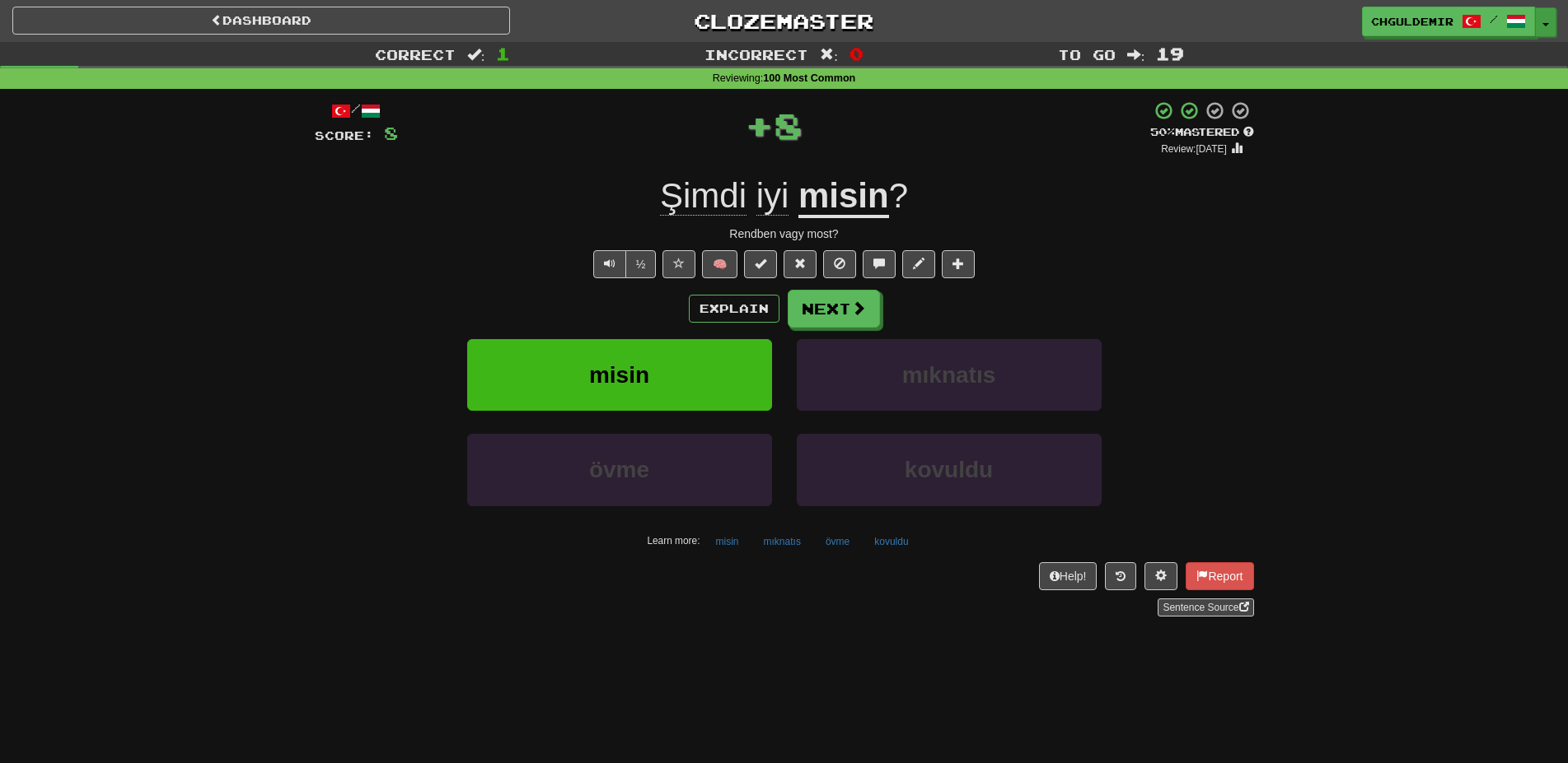
click at [1545, 30] on button "Toggle Dropdown" at bounding box center [1545, 22] width 21 height 30
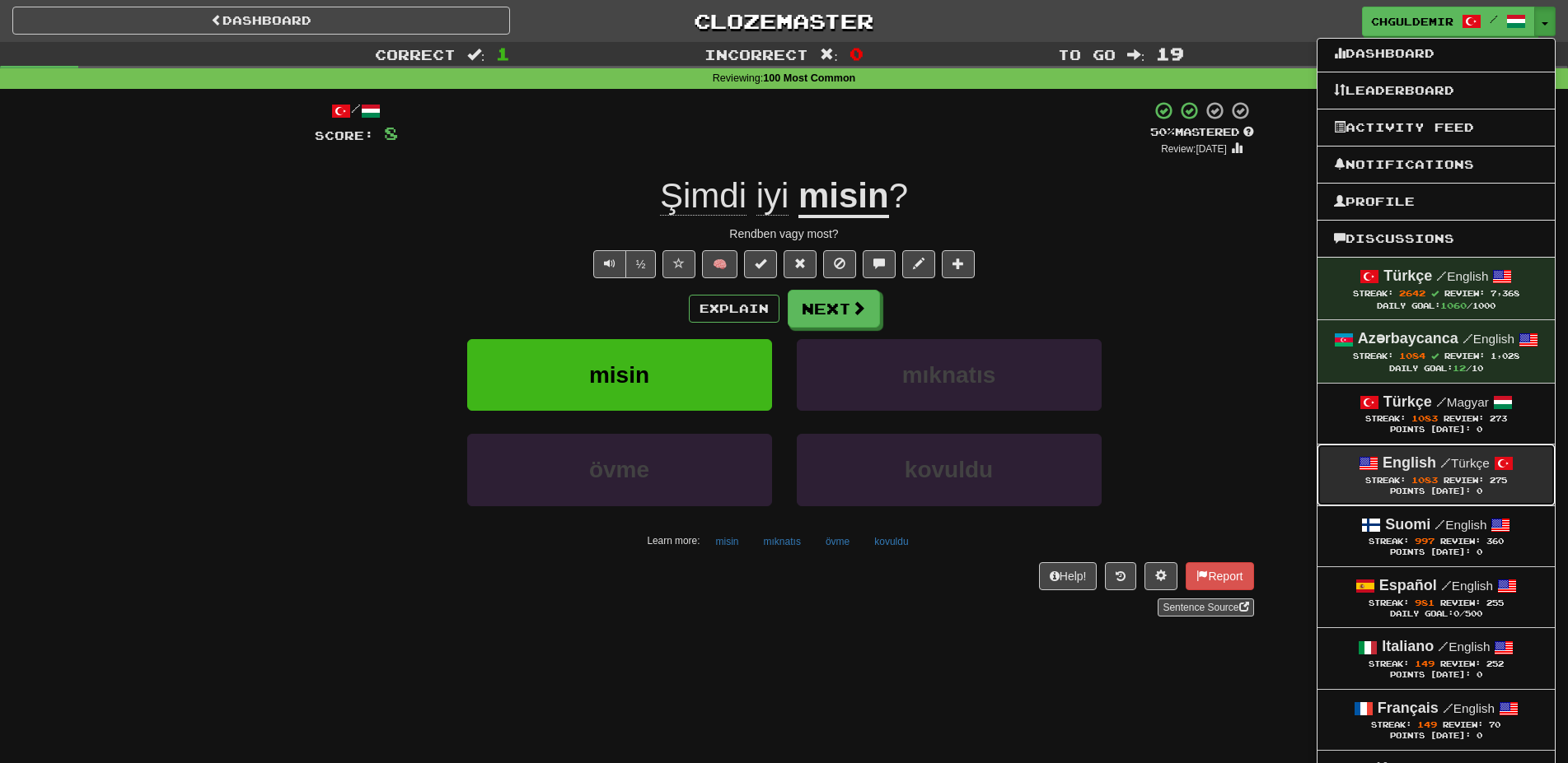
click at [1425, 455] on strong "English" at bounding box center [1409, 462] width 54 height 17
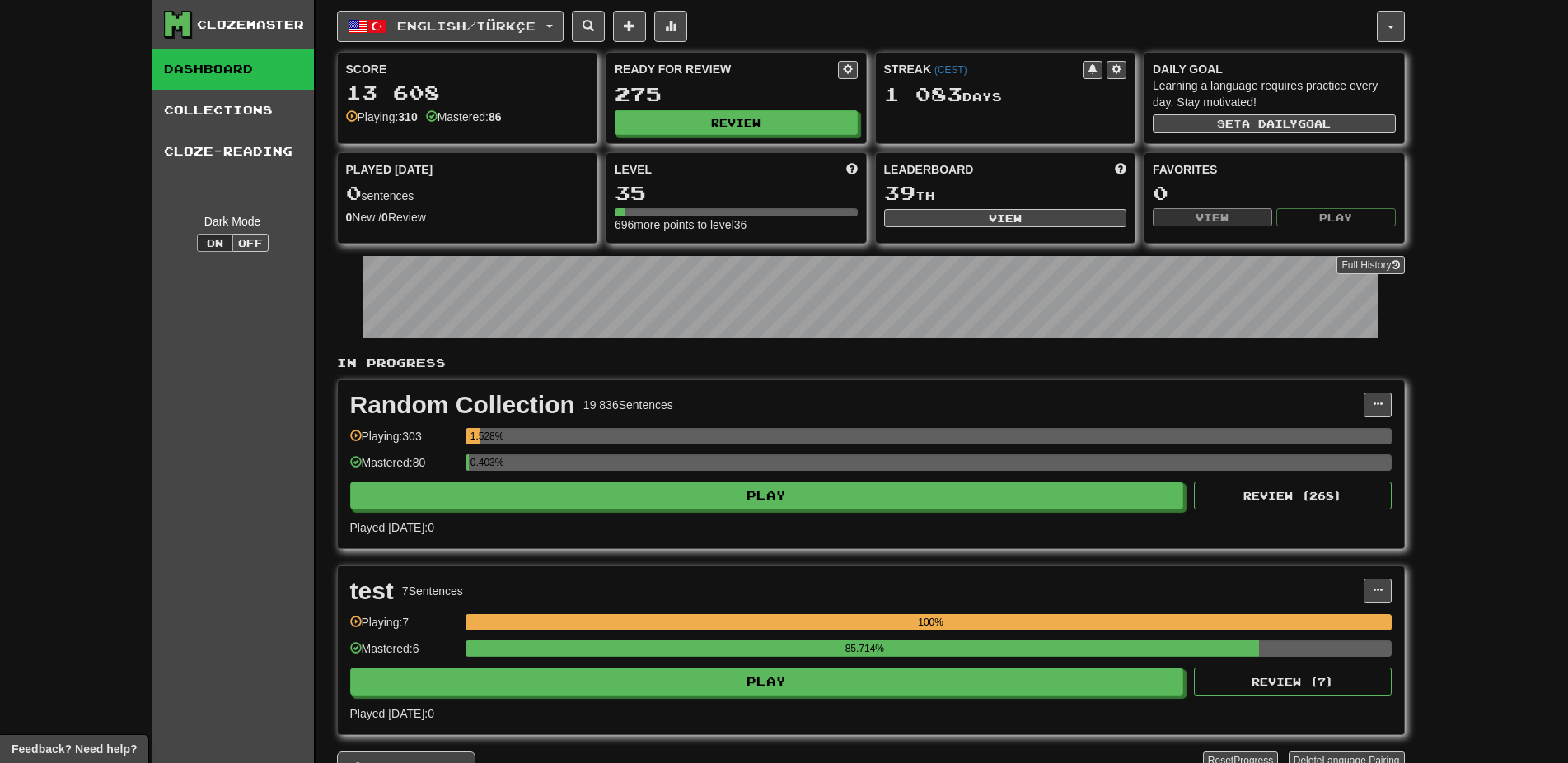
click at [716, 137] on div "Ready for Review 275 Review" at bounding box center [735, 98] width 259 height 91
click at [700, 109] on div "Ready for Review 275 Review" at bounding box center [735, 98] width 259 height 91
click at [730, 120] on button "Review" at bounding box center [737, 123] width 243 height 25
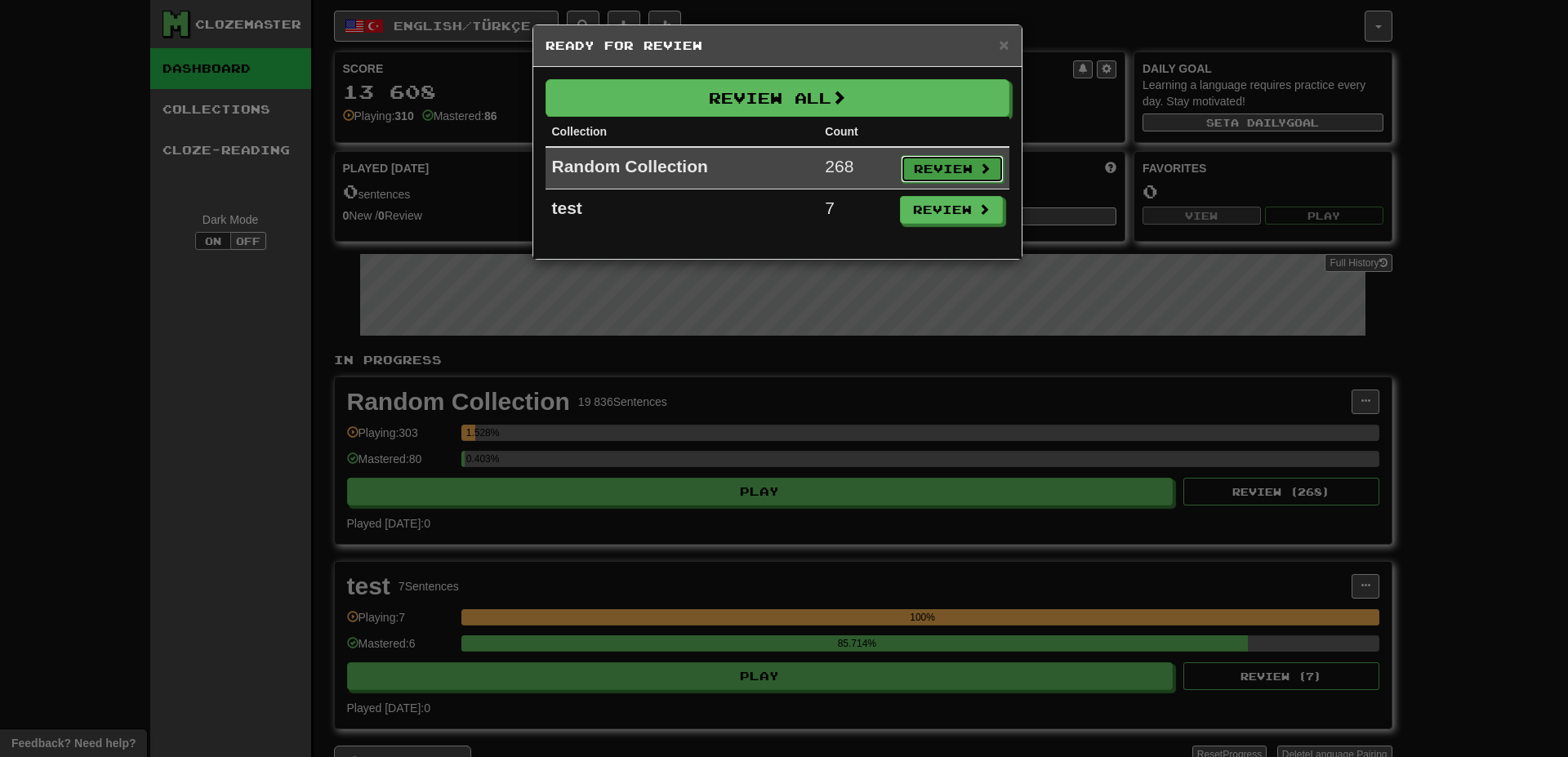
click at [951, 179] on button "Review" at bounding box center [952, 169] width 103 height 28
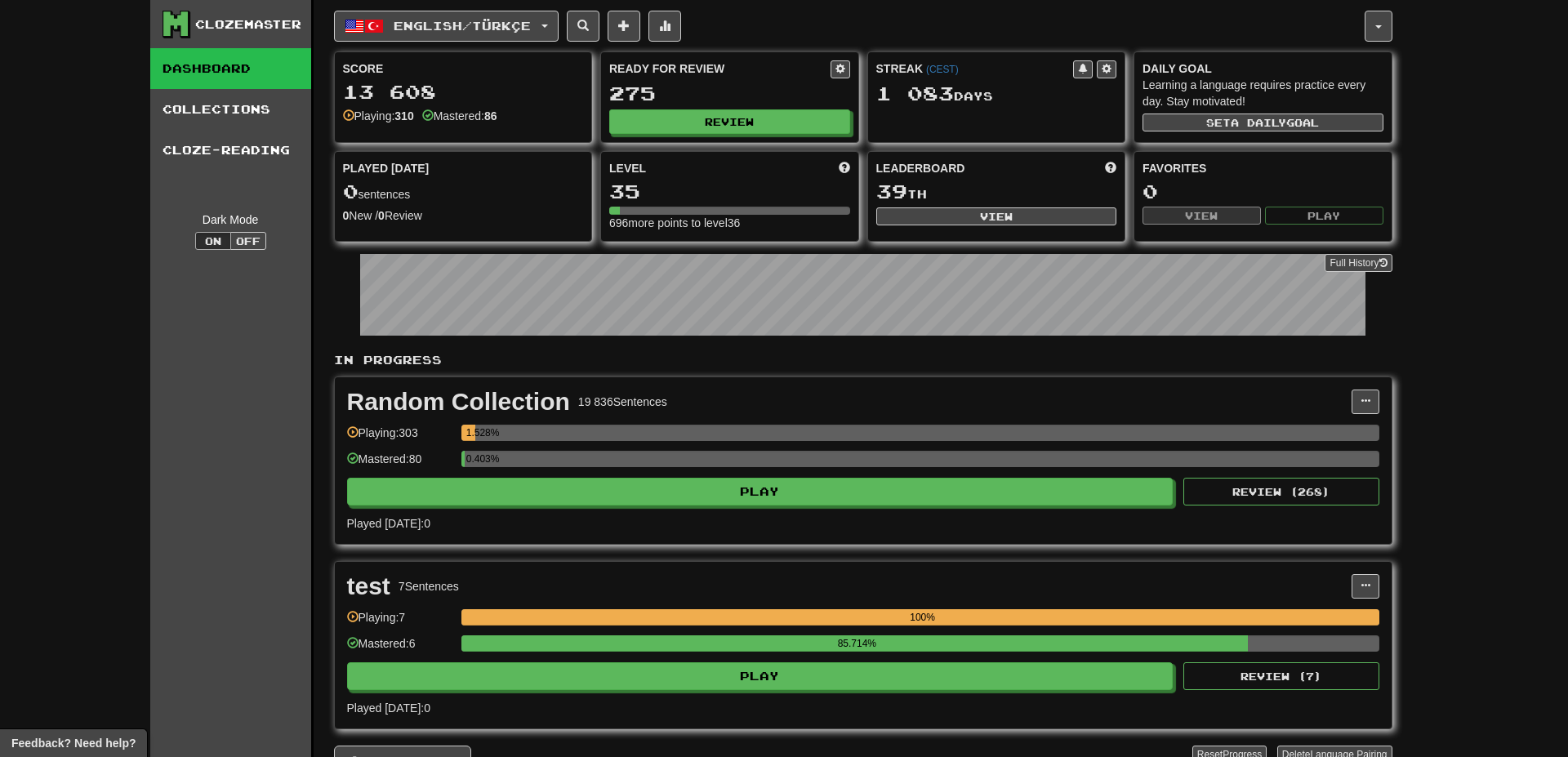
select select "**"
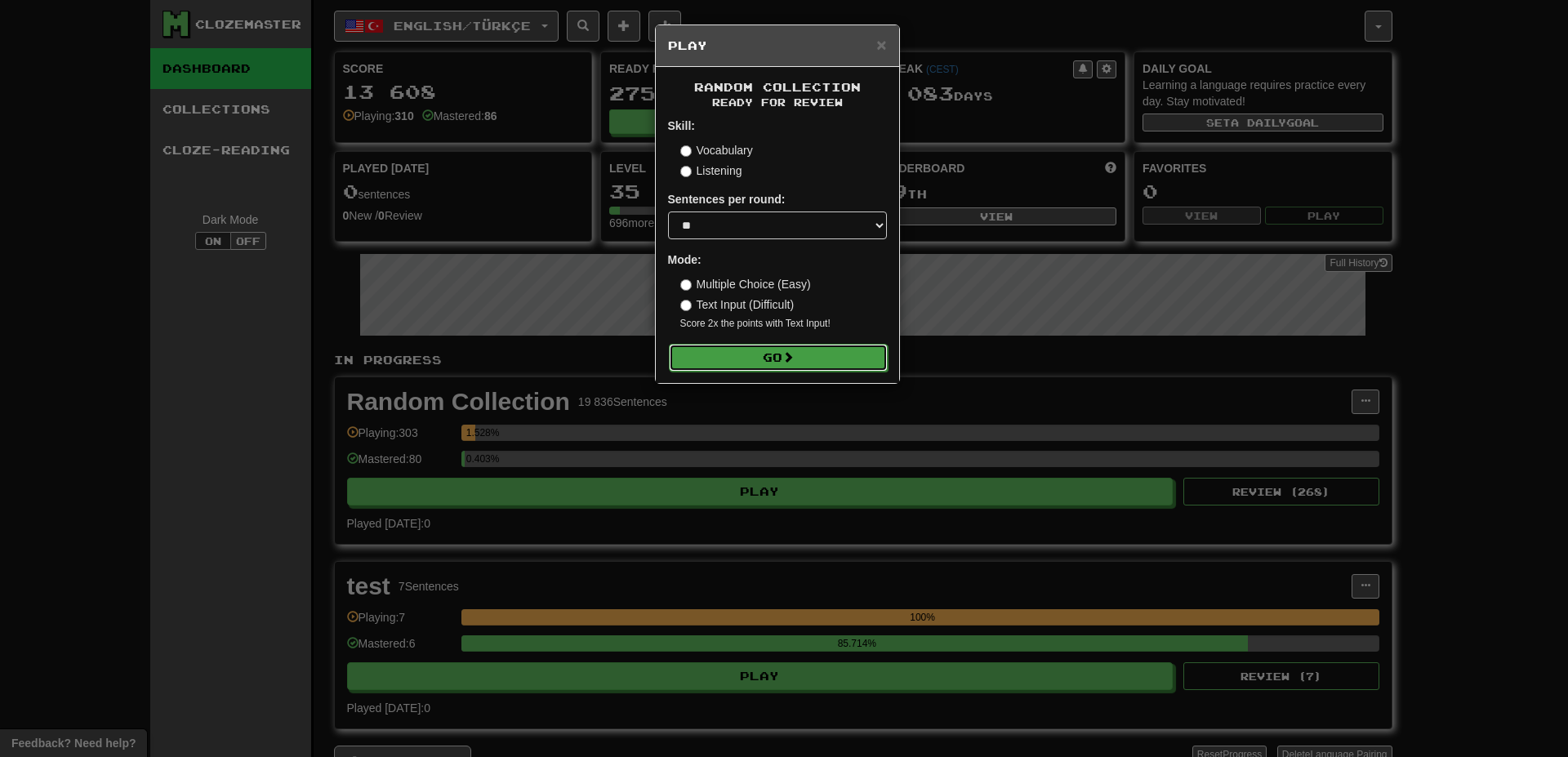
click at [784, 354] on button "Go" at bounding box center [777, 358] width 219 height 28
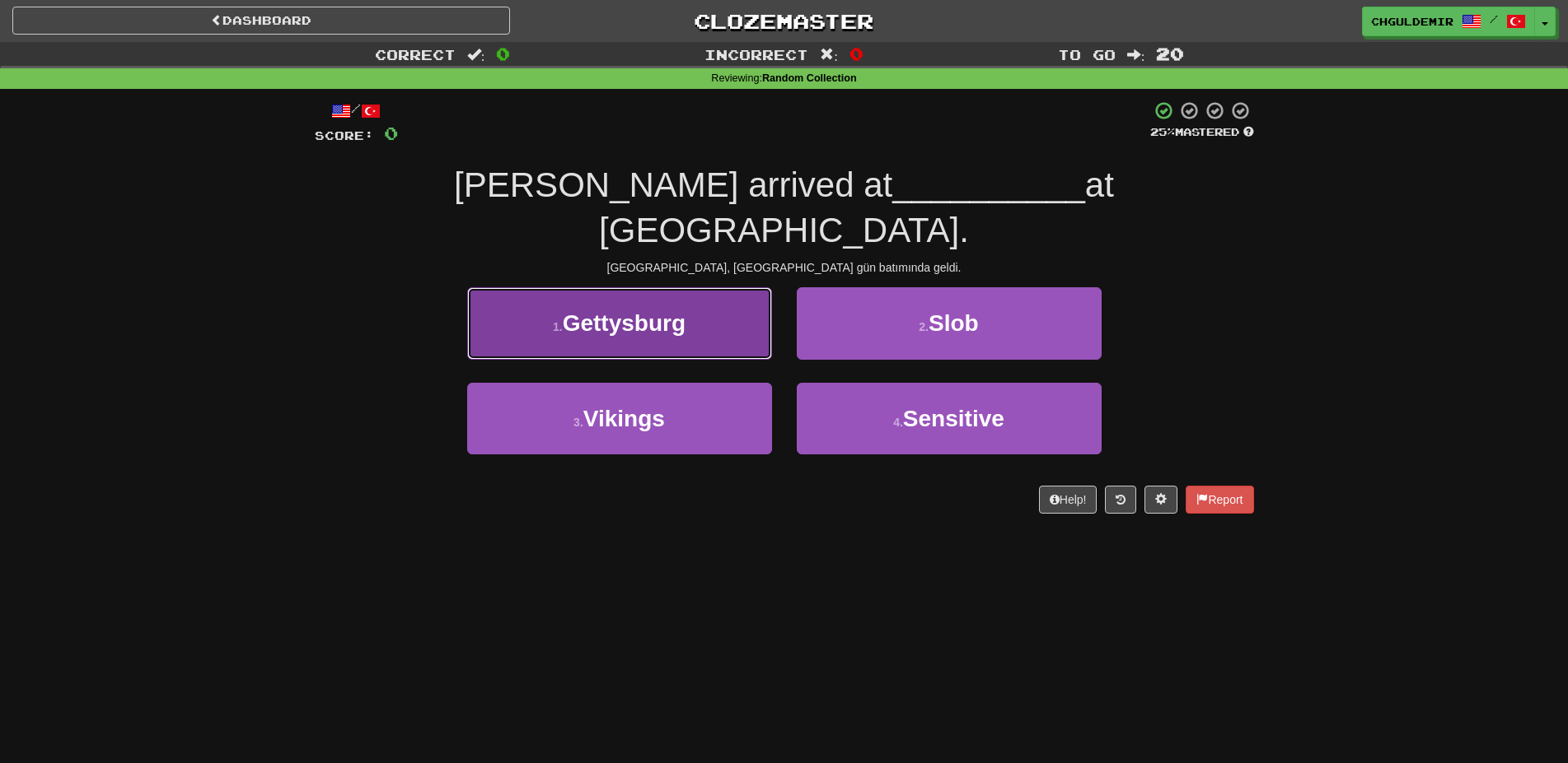
click at [718, 291] on button "1 . [GEOGRAPHIC_DATA]" at bounding box center [619, 323] width 305 height 72
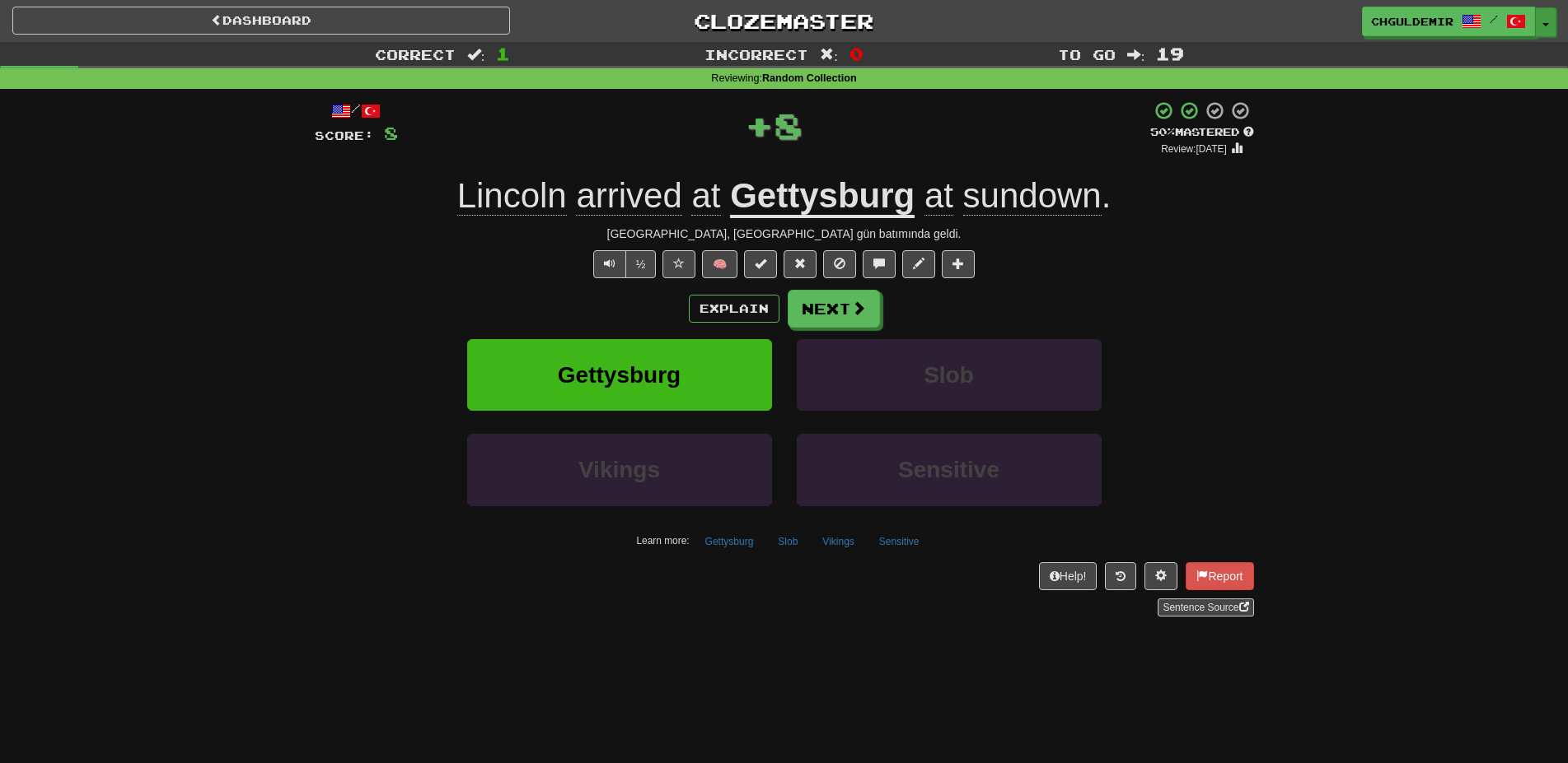
click at [1535, 30] on button "Toggle Dropdown" at bounding box center [1545, 22] width 21 height 30
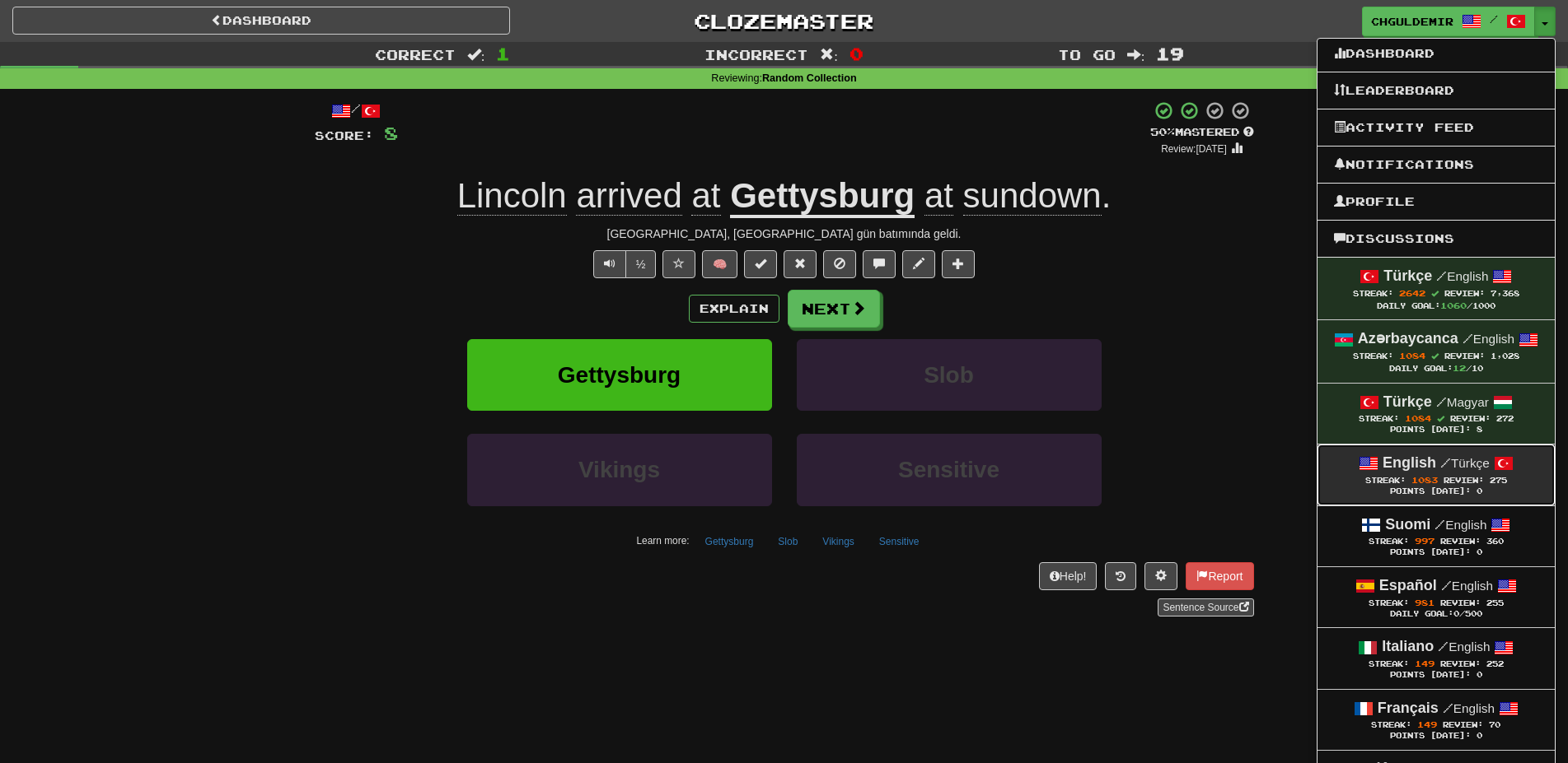
click at [1424, 458] on strong "English" at bounding box center [1409, 462] width 54 height 17
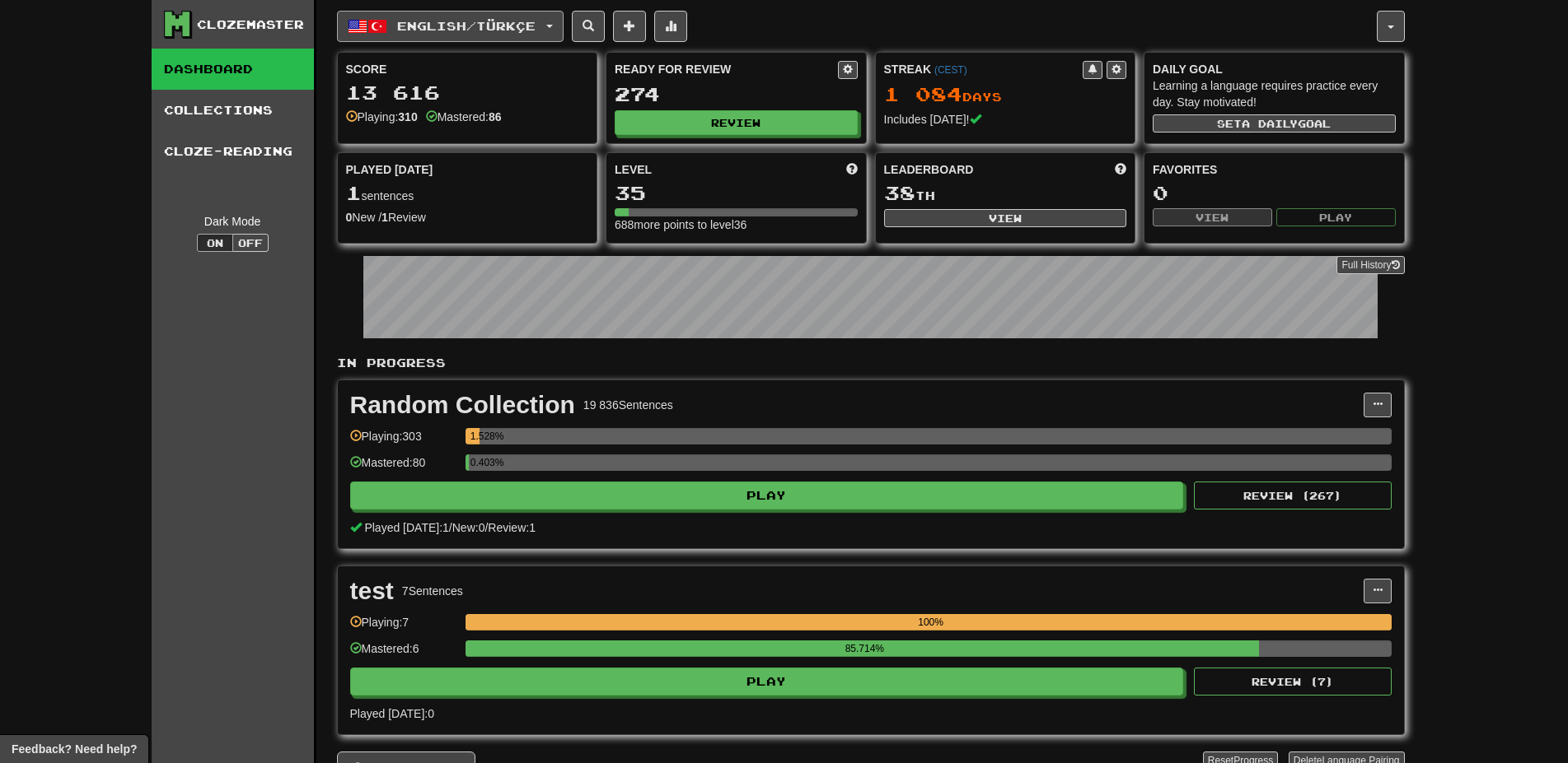
click at [514, 22] on span "English / Türkçe" at bounding box center [466, 26] width 138 height 14
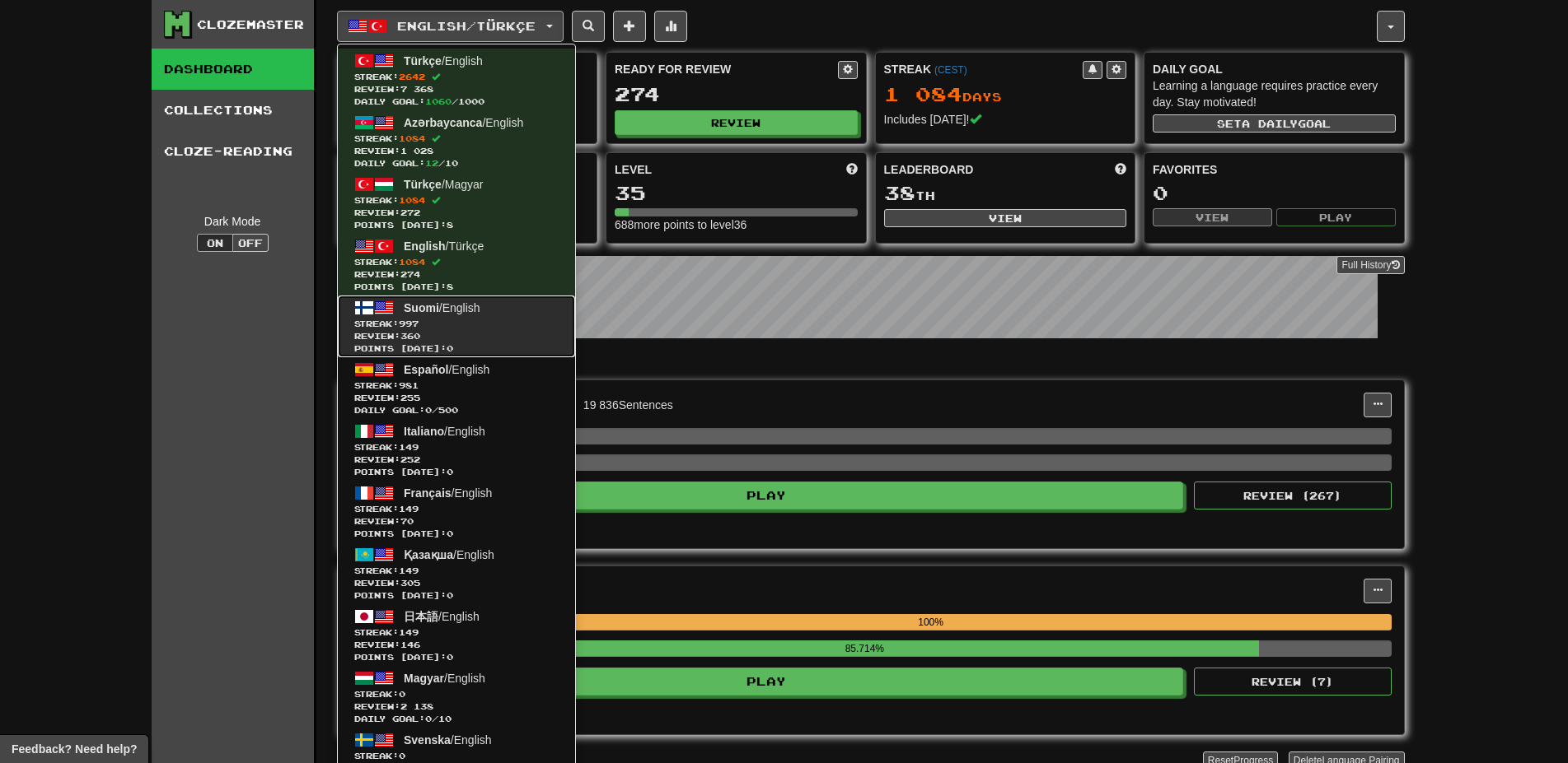
click at [475, 301] on link "Suomi / English Streak: 997 Review: 360 Points [DATE]: 0" at bounding box center [456, 326] width 237 height 62
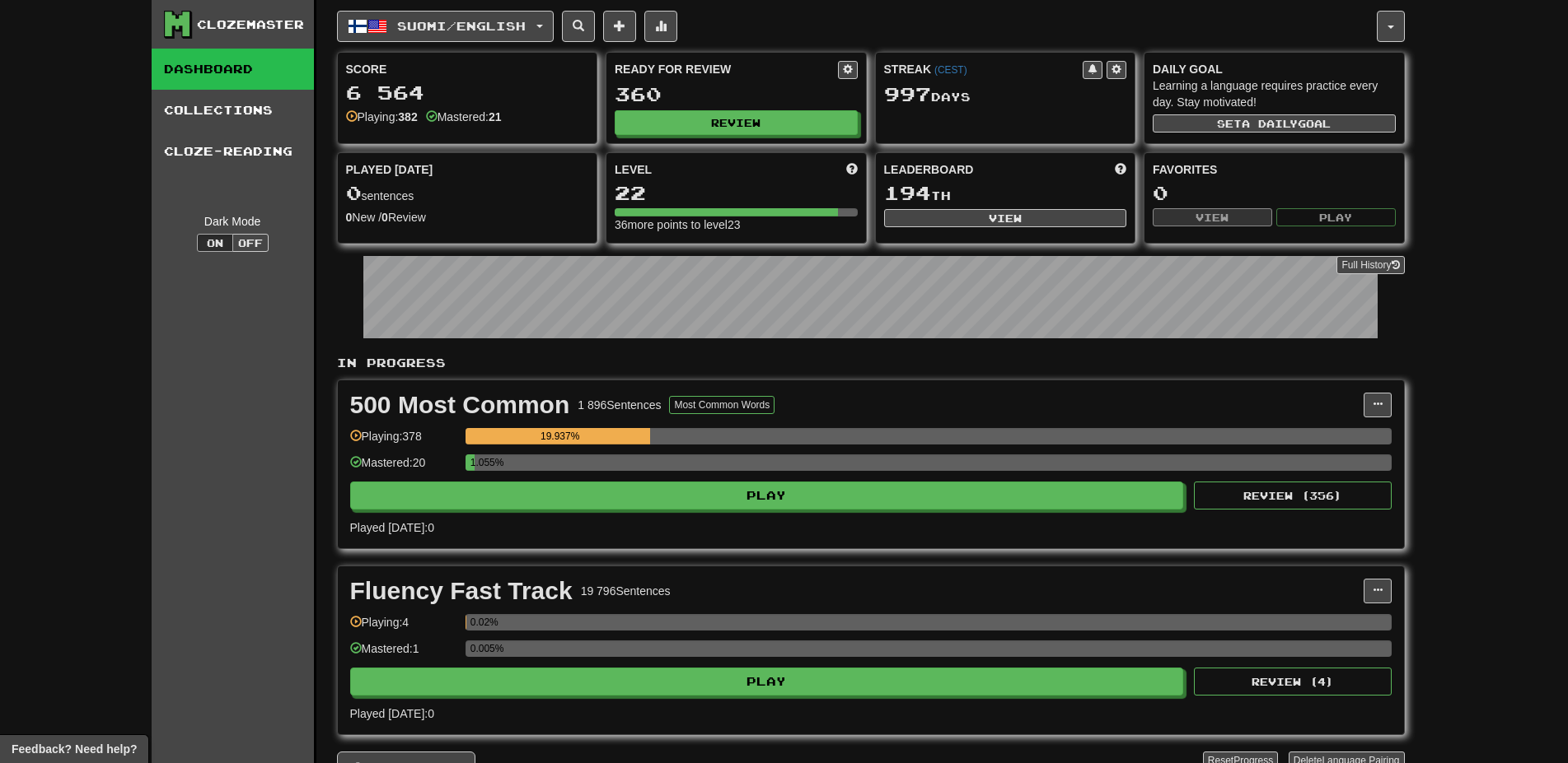
click at [740, 110] on div "Ready for Review 360 Review" at bounding box center [735, 98] width 259 height 91
click at [730, 115] on button "Review" at bounding box center [737, 123] width 243 height 25
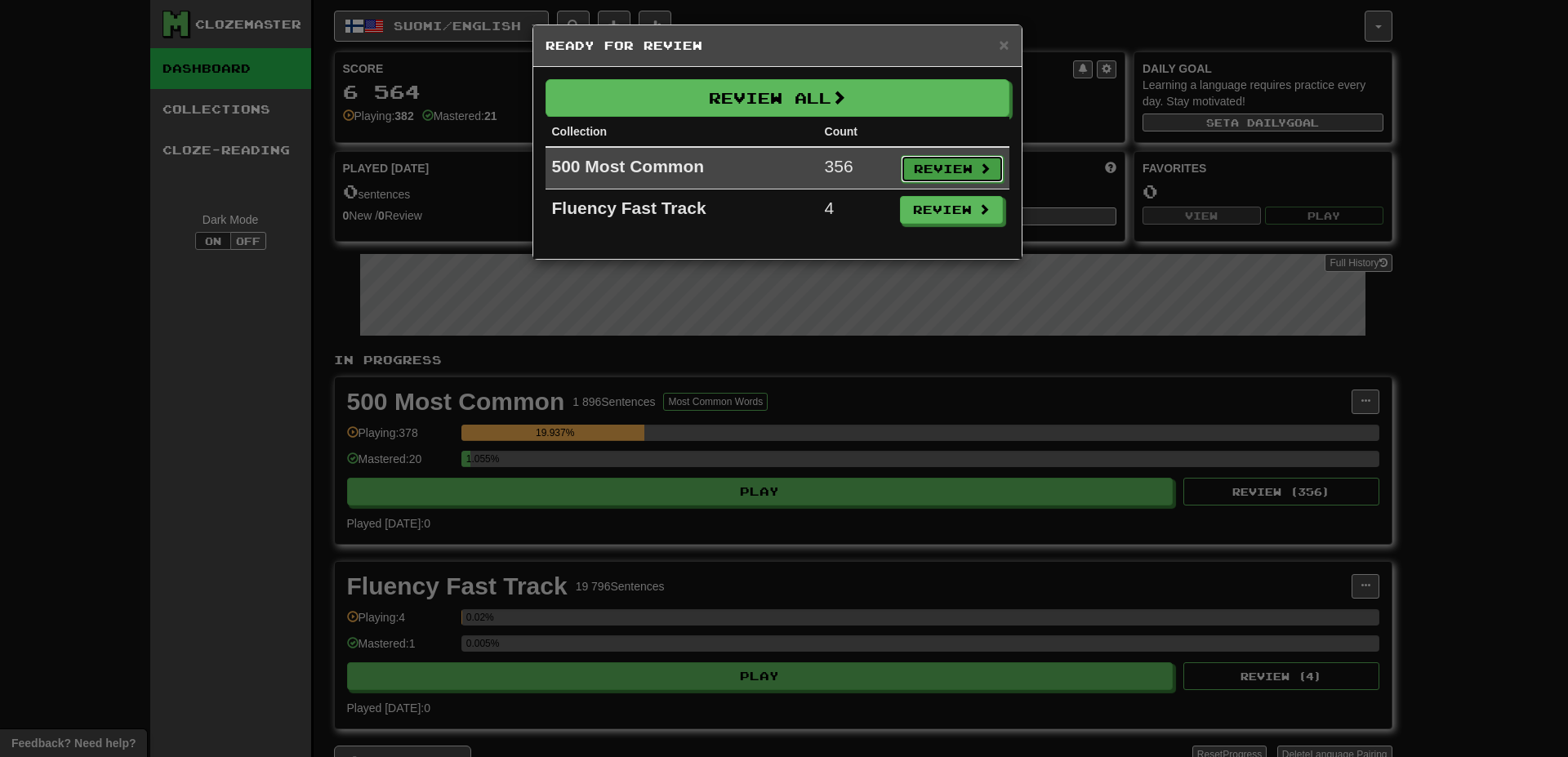
click at [914, 160] on button "Review" at bounding box center [952, 169] width 103 height 28
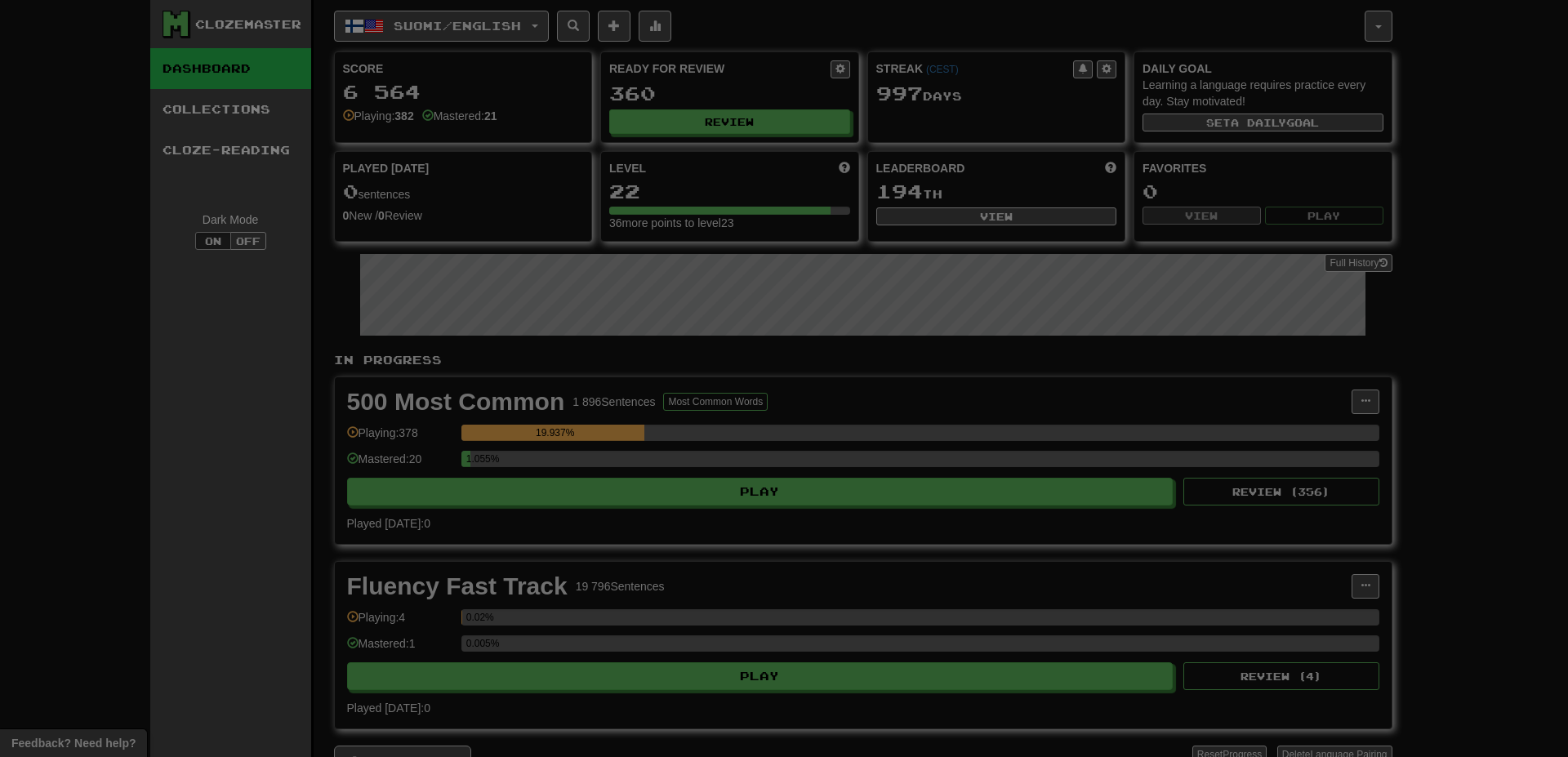
select select "**"
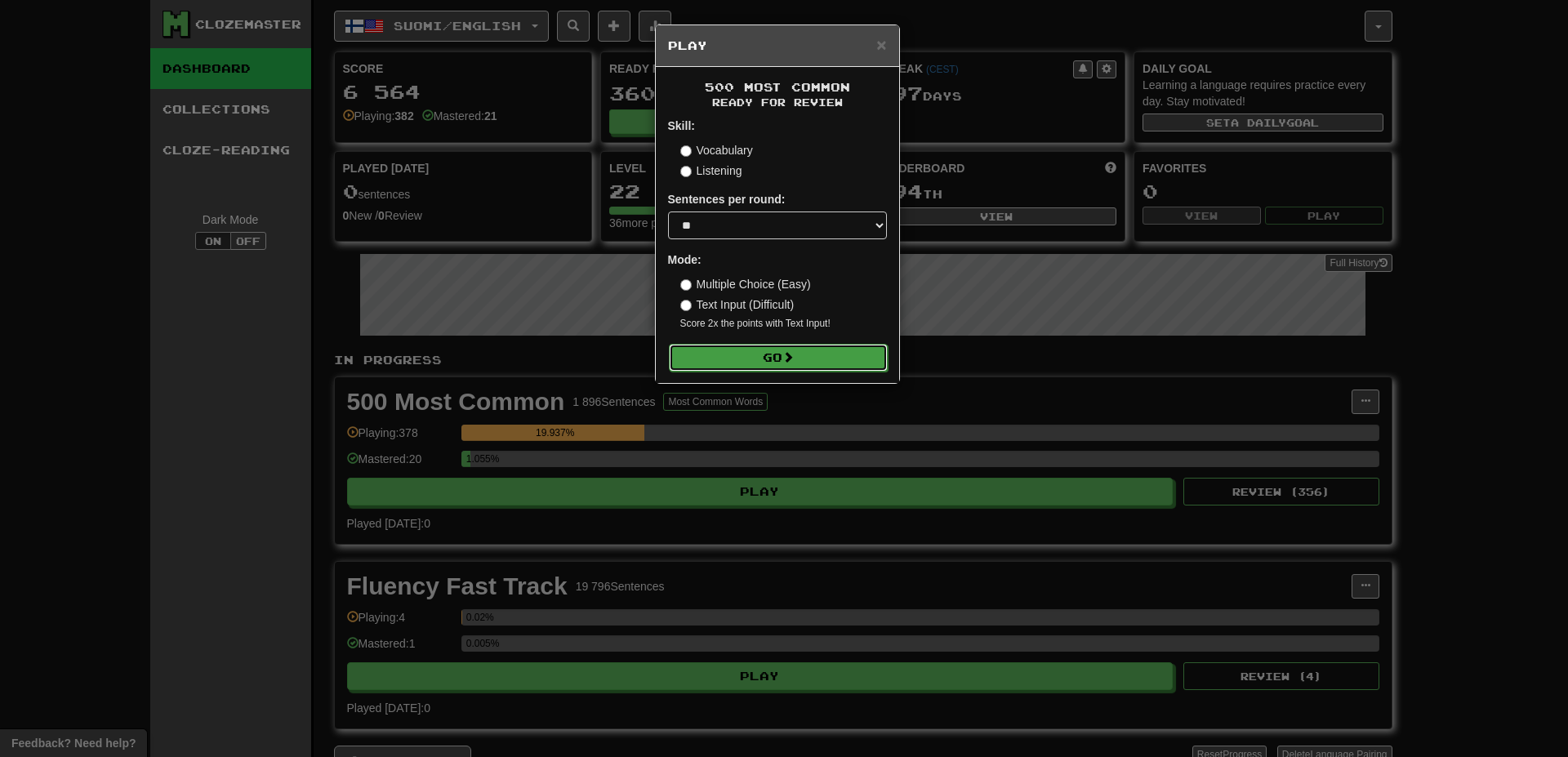
click at [816, 352] on button "Go" at bounding box center [777, 358] width 219 height 28
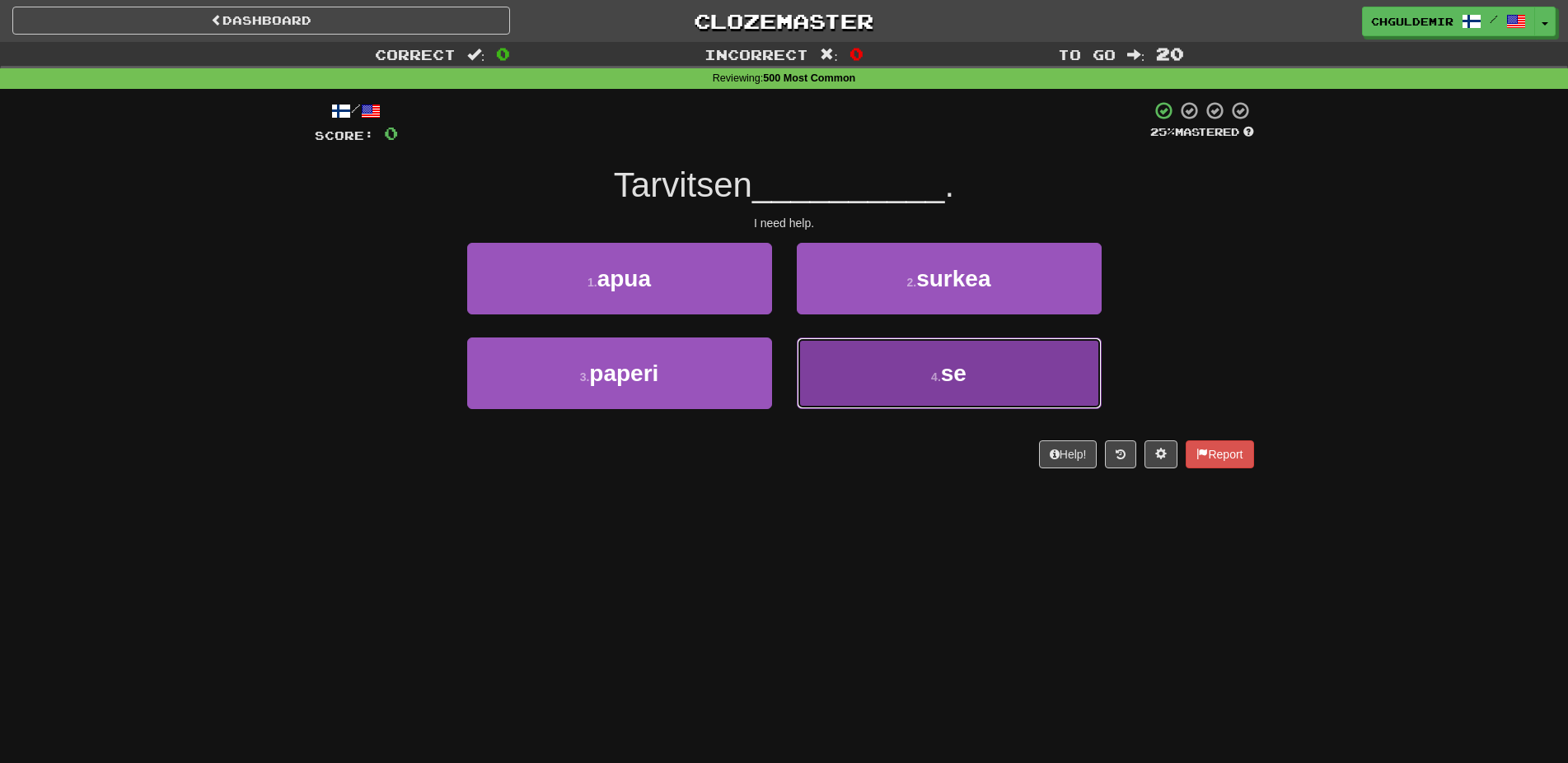
click at [884, 381] on button "4 . se" at bounding box center [949, 374] width 305 height 72
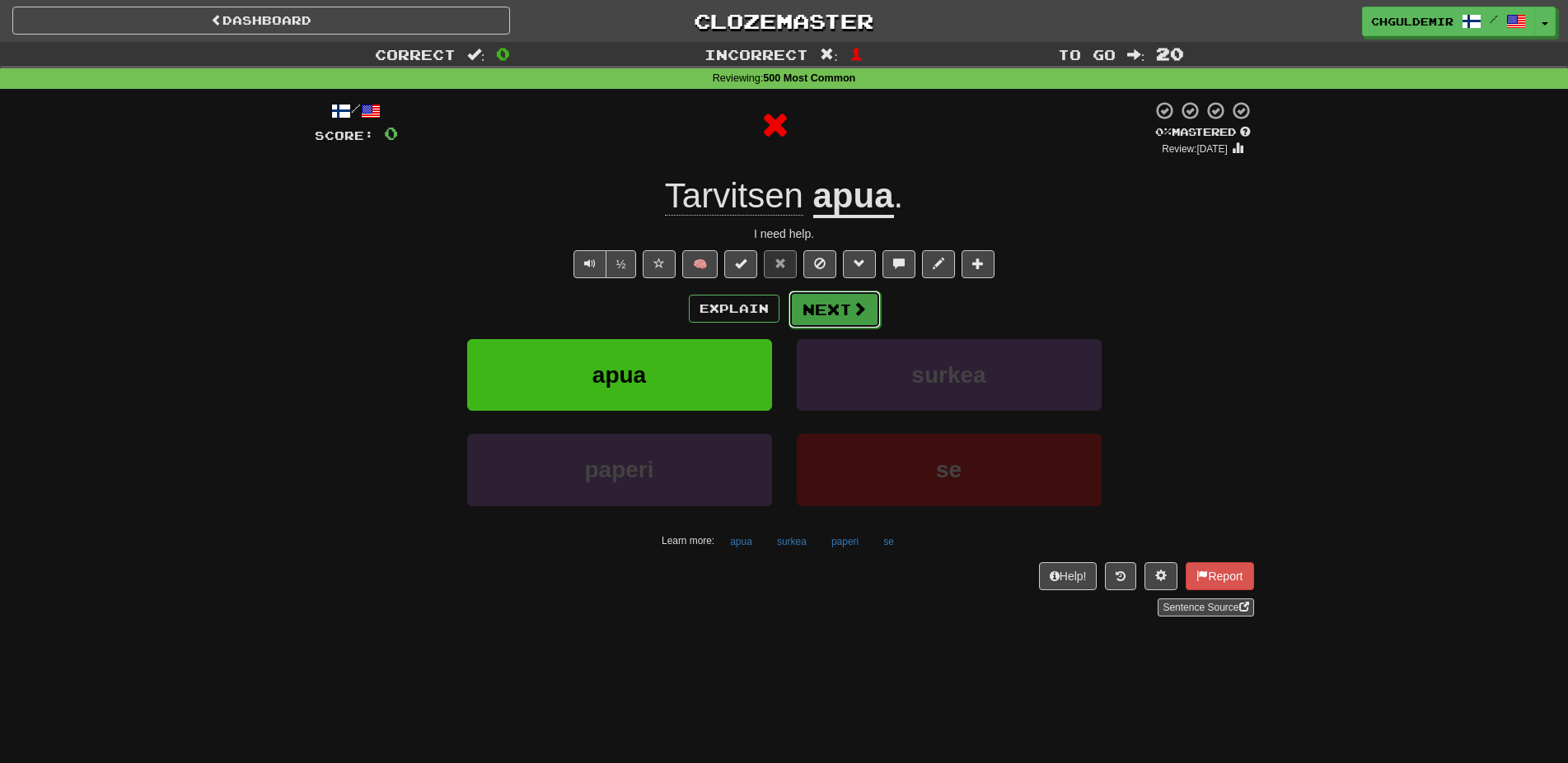
click at [815, 319] on button "Next" at bounding box center [835, 309] width 92 height 38
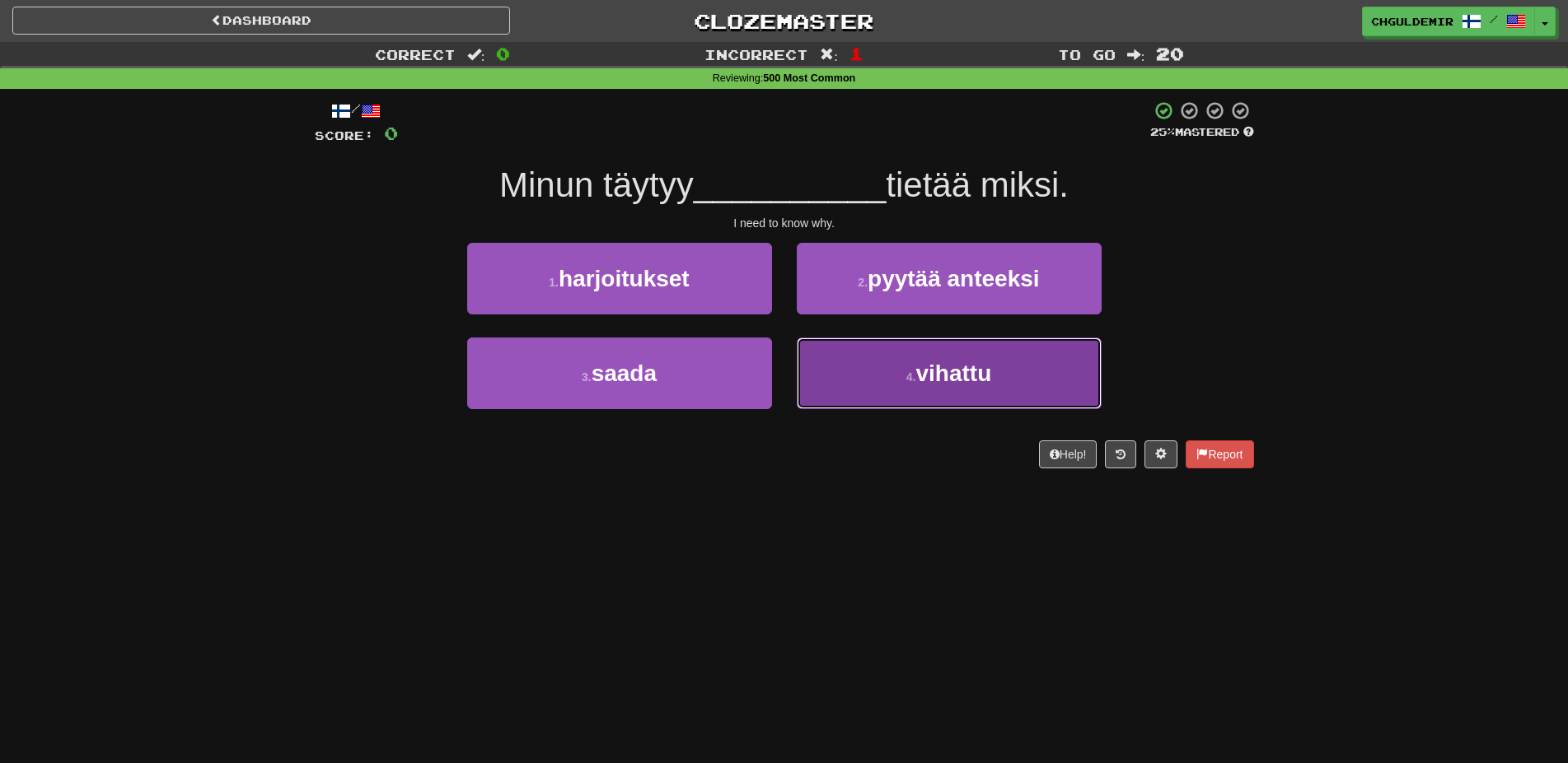
click at [910, 374] on small "4 ." at bounding box center [910, 377] width 10 height 13
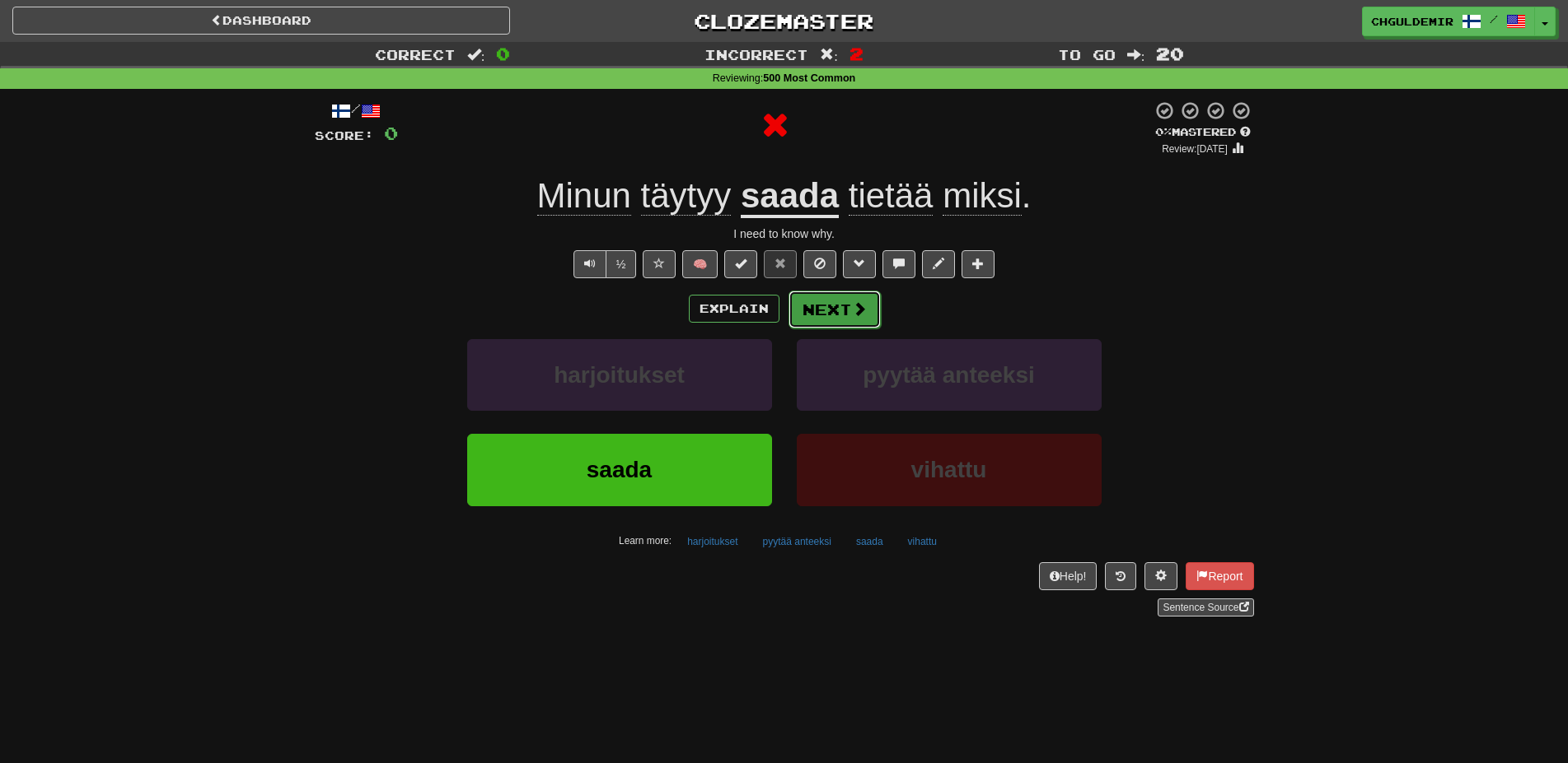
click at [844, 303] on button "Next" at bounding box center [835, 309] width 92 height 38
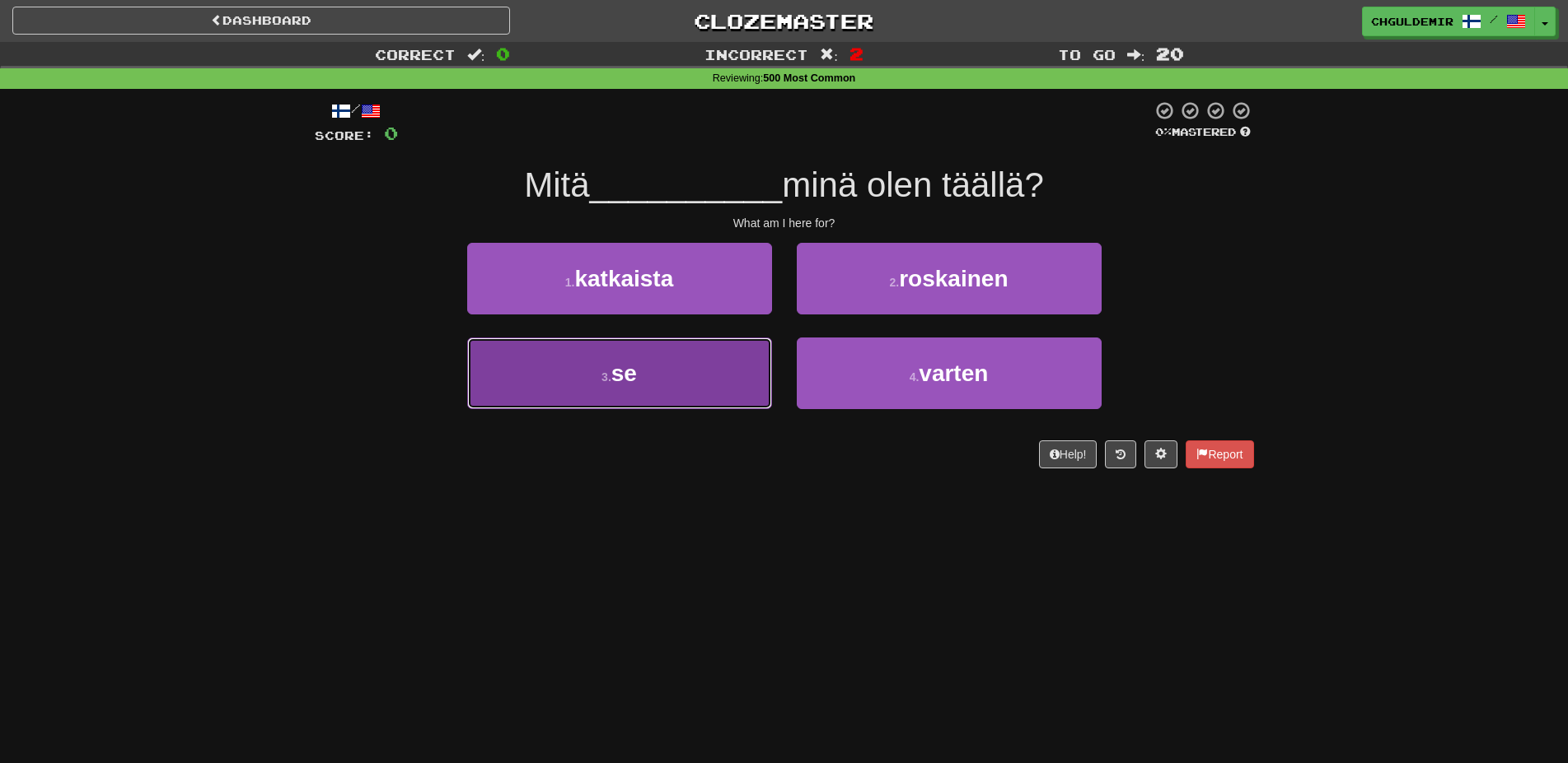
click at [674, 355] on button "3 . se" at bounding box center [619, 374] width 305 height 72
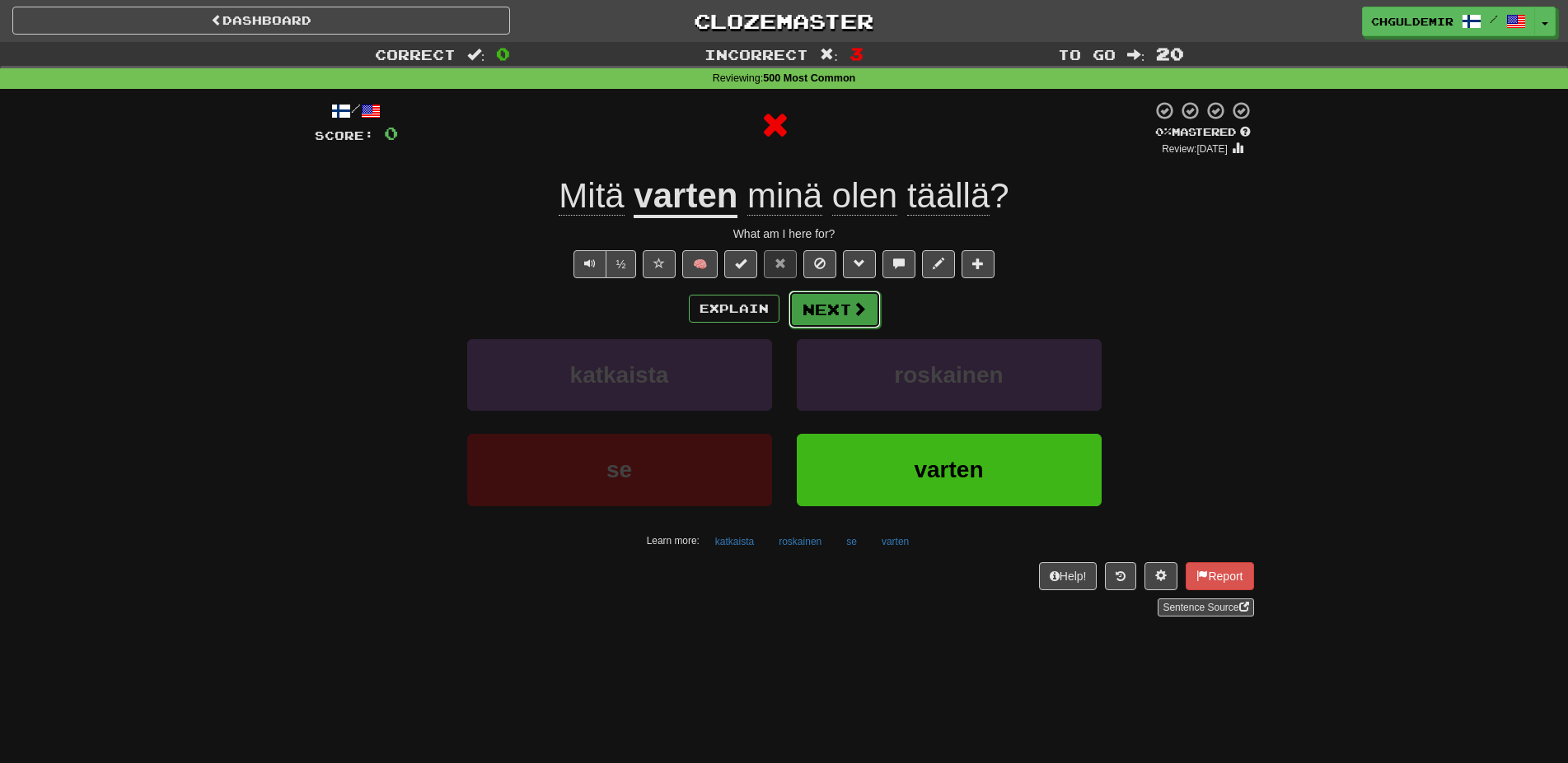
click at [830, 303] on button "Next" at bounding box center [835, 309] width 92 height 38
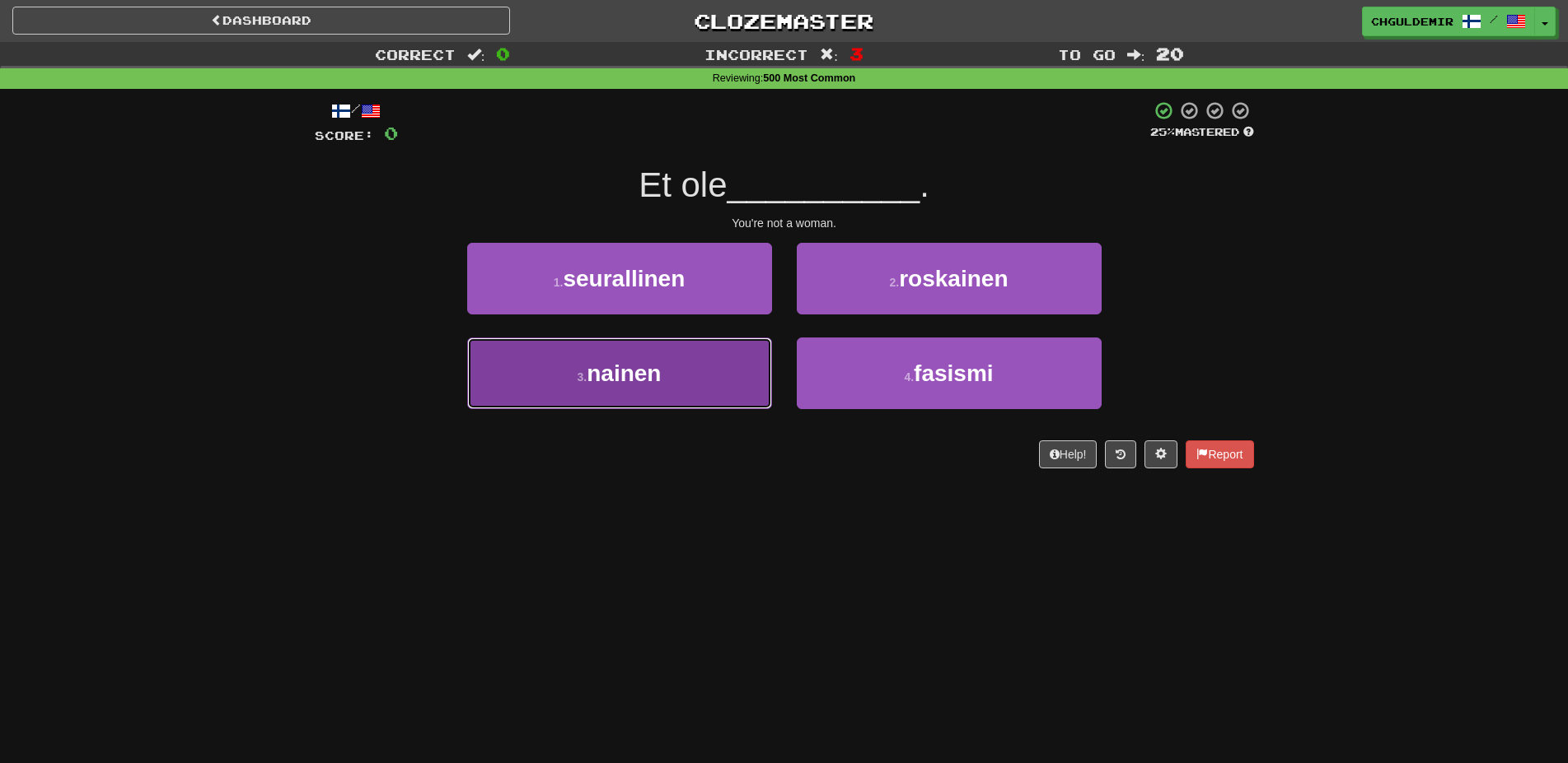
click at [741, 360] on button "3 . nainen" at bounding box center [619, 374] width 305 height 72
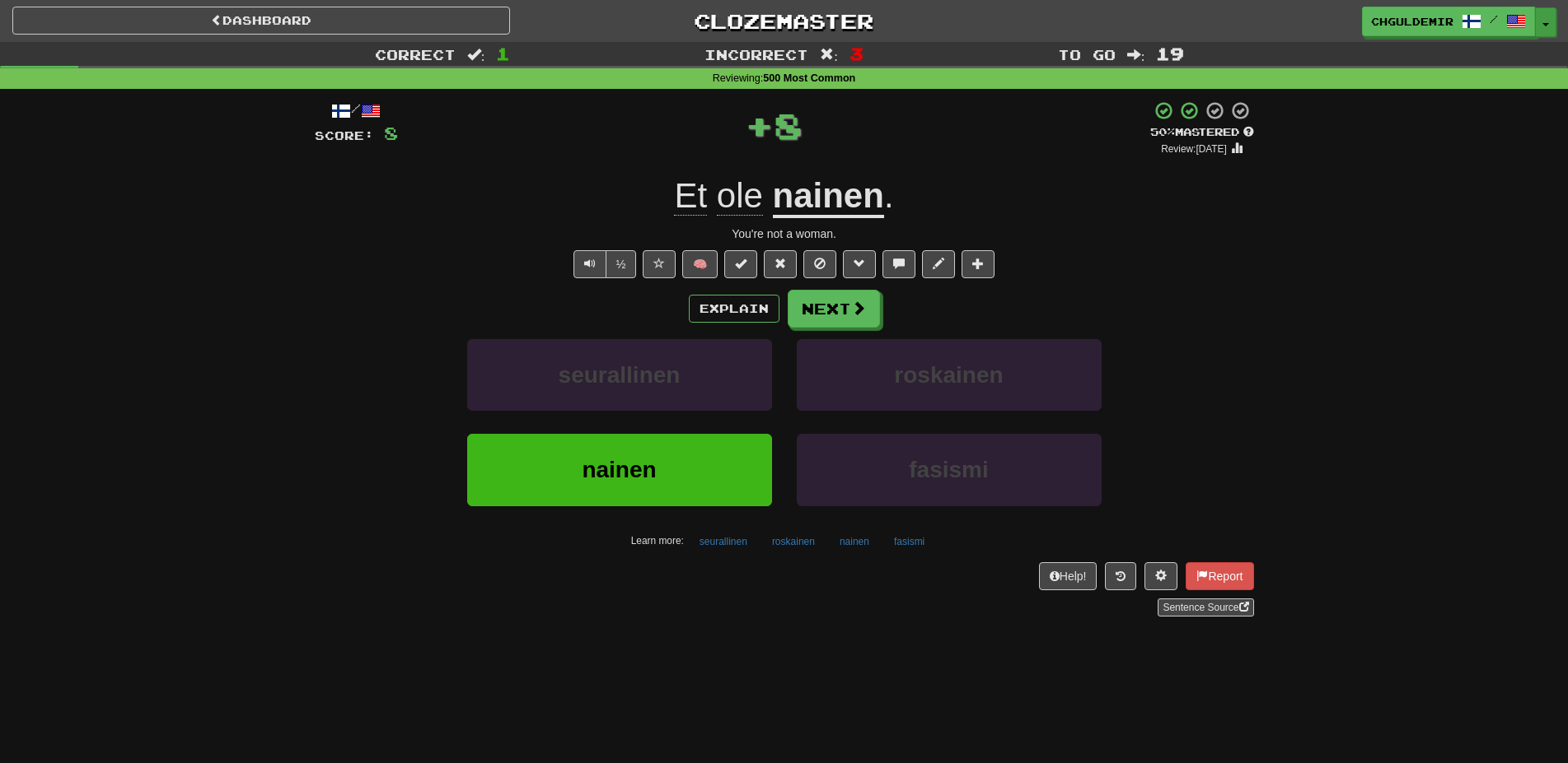
click at [1549, 24] on button "Toggle Dropdown" at bounding box center [1545, 22] width 21 height 30
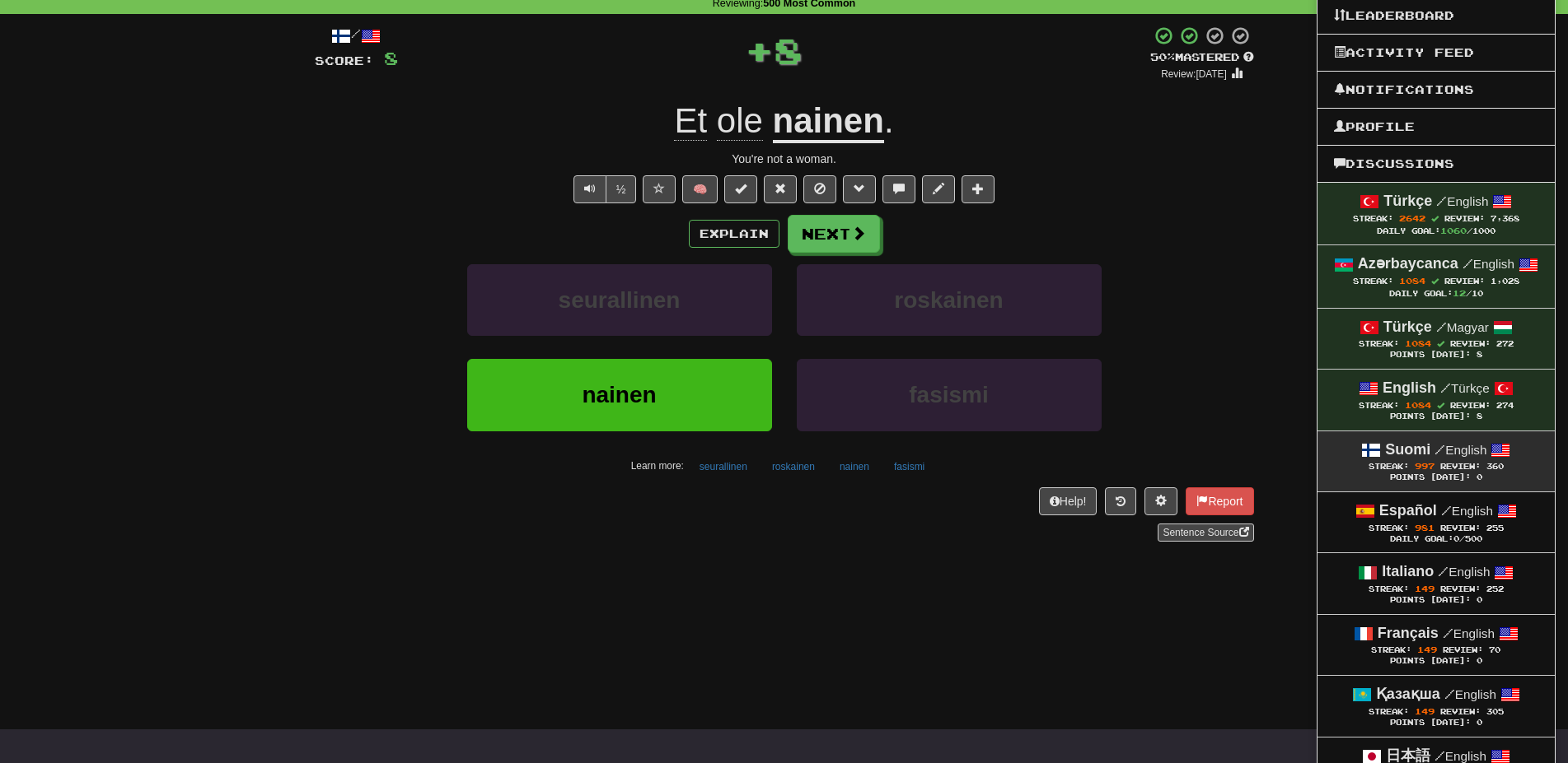
scroll to position [109, 0]
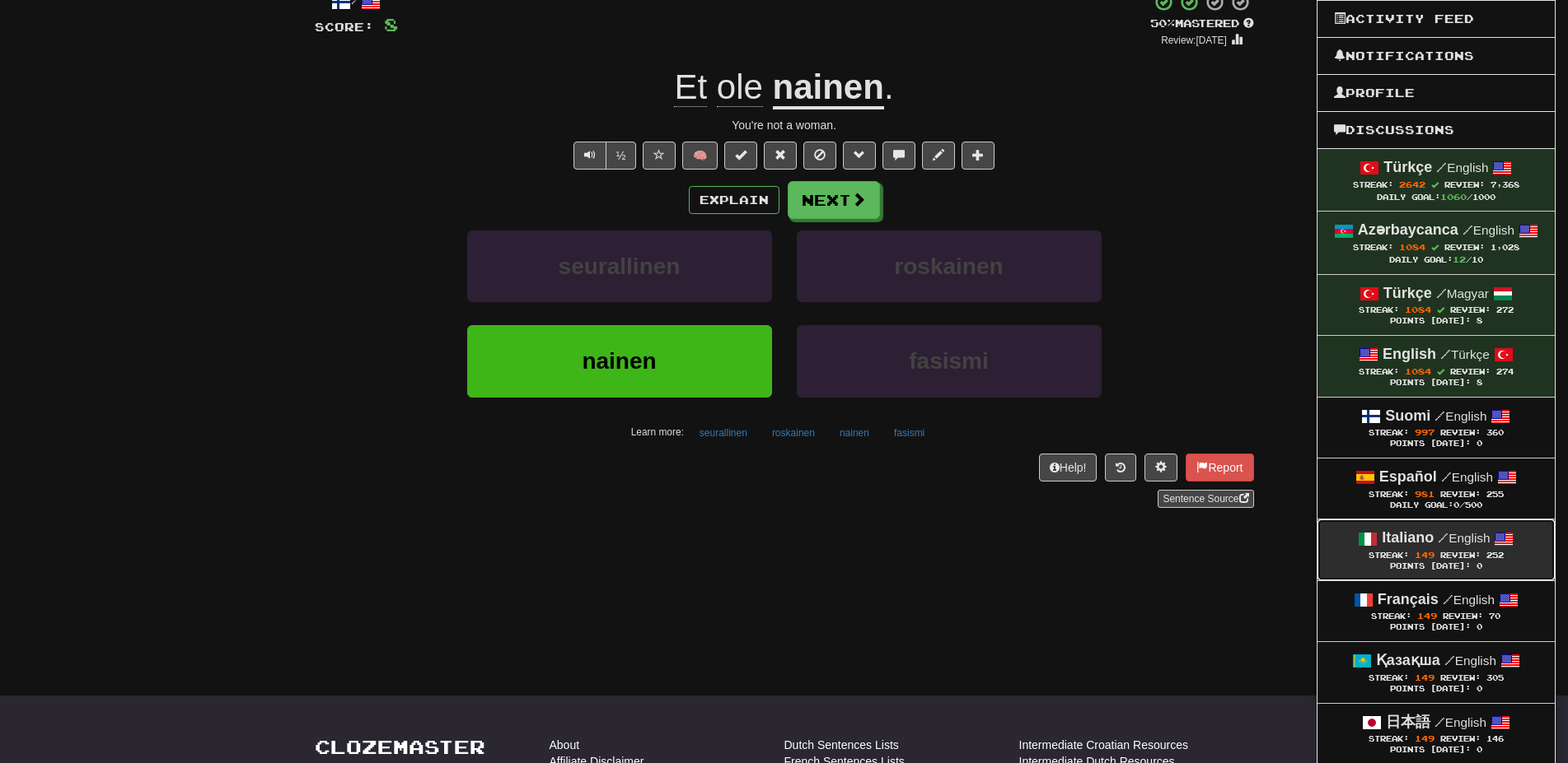
click at [1401, 534] on strong "Italiano" at bounding box center [1407, 537] width 52 height 17
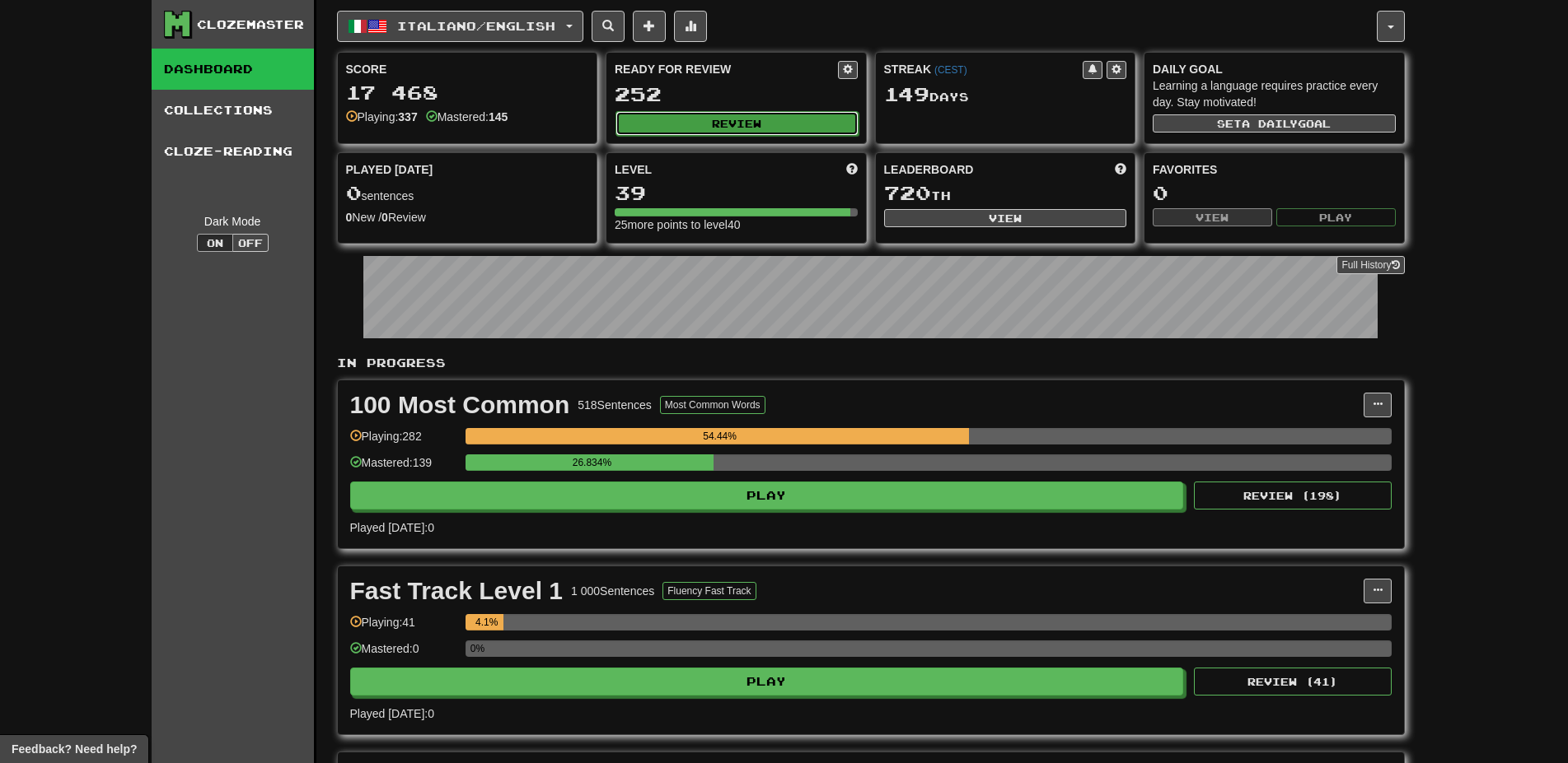
click at [727, 120] on button "Review" at bounding box center [737, 123] width 243 height 25
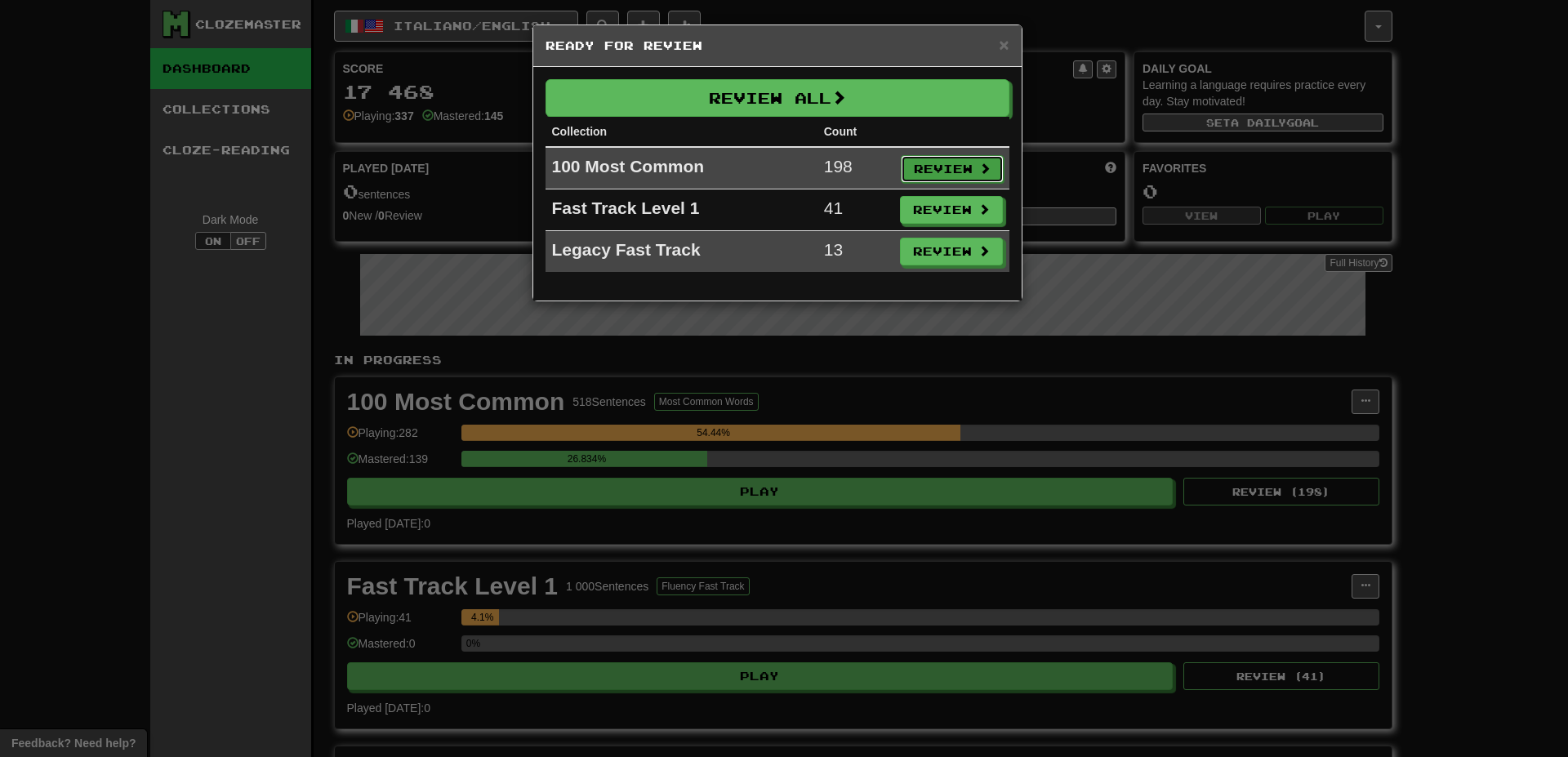
click at [914, 172] on button "Review" at bounding box center [952, 169] width 103 height 28
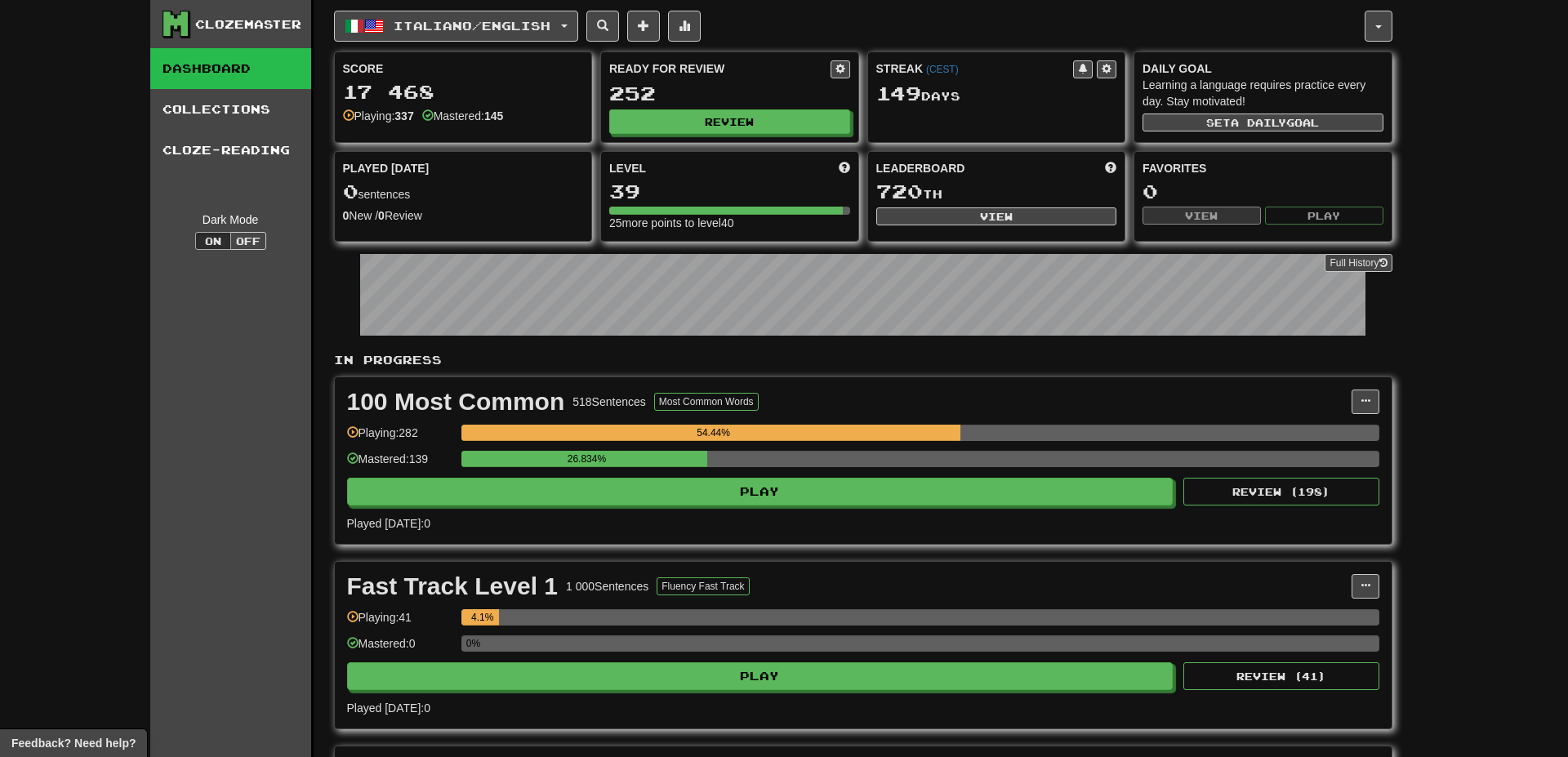
select select "**"
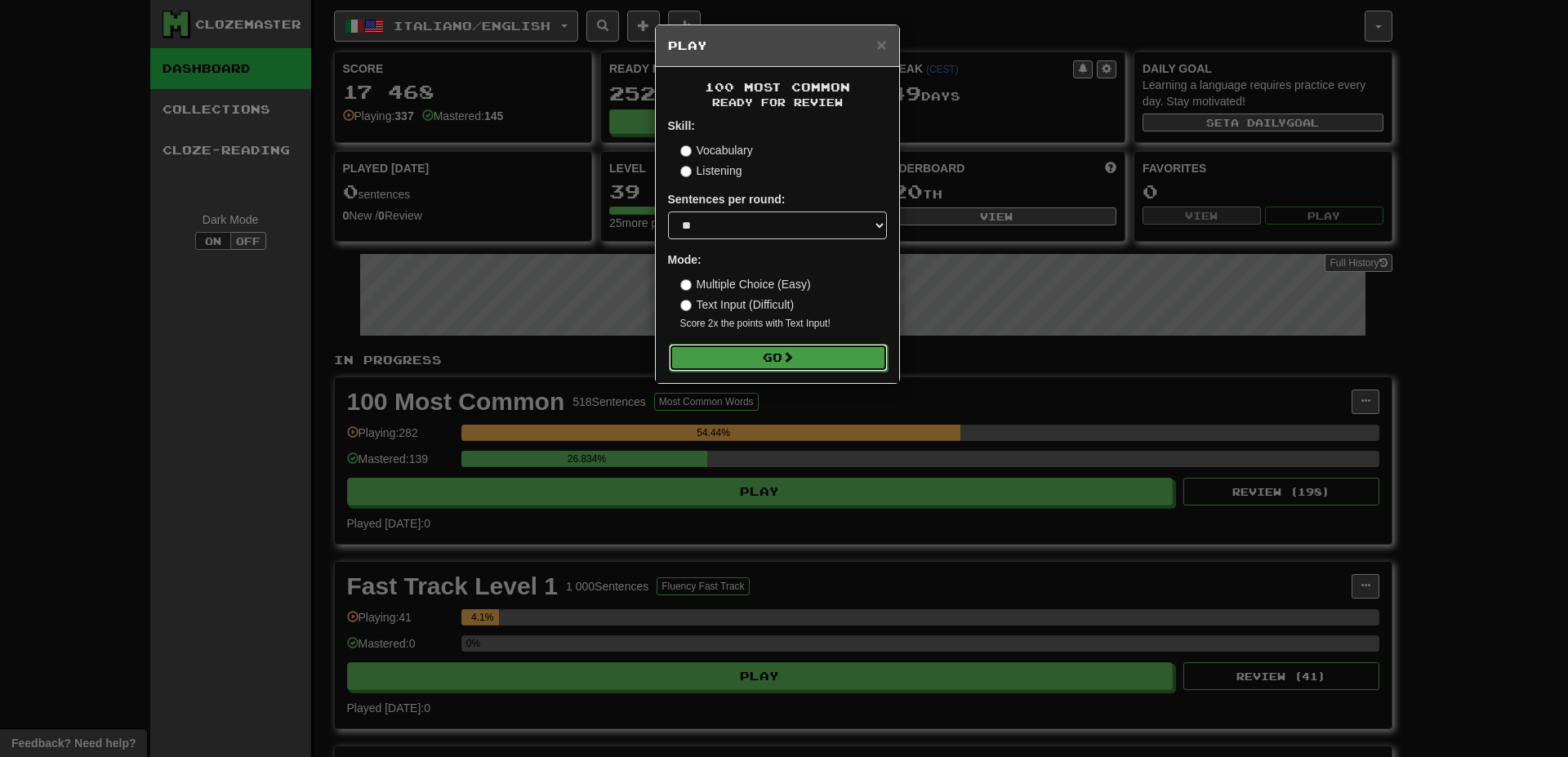
click at [786, 348] on button "Go" at bounding box center [777, 358] width 219 height 28
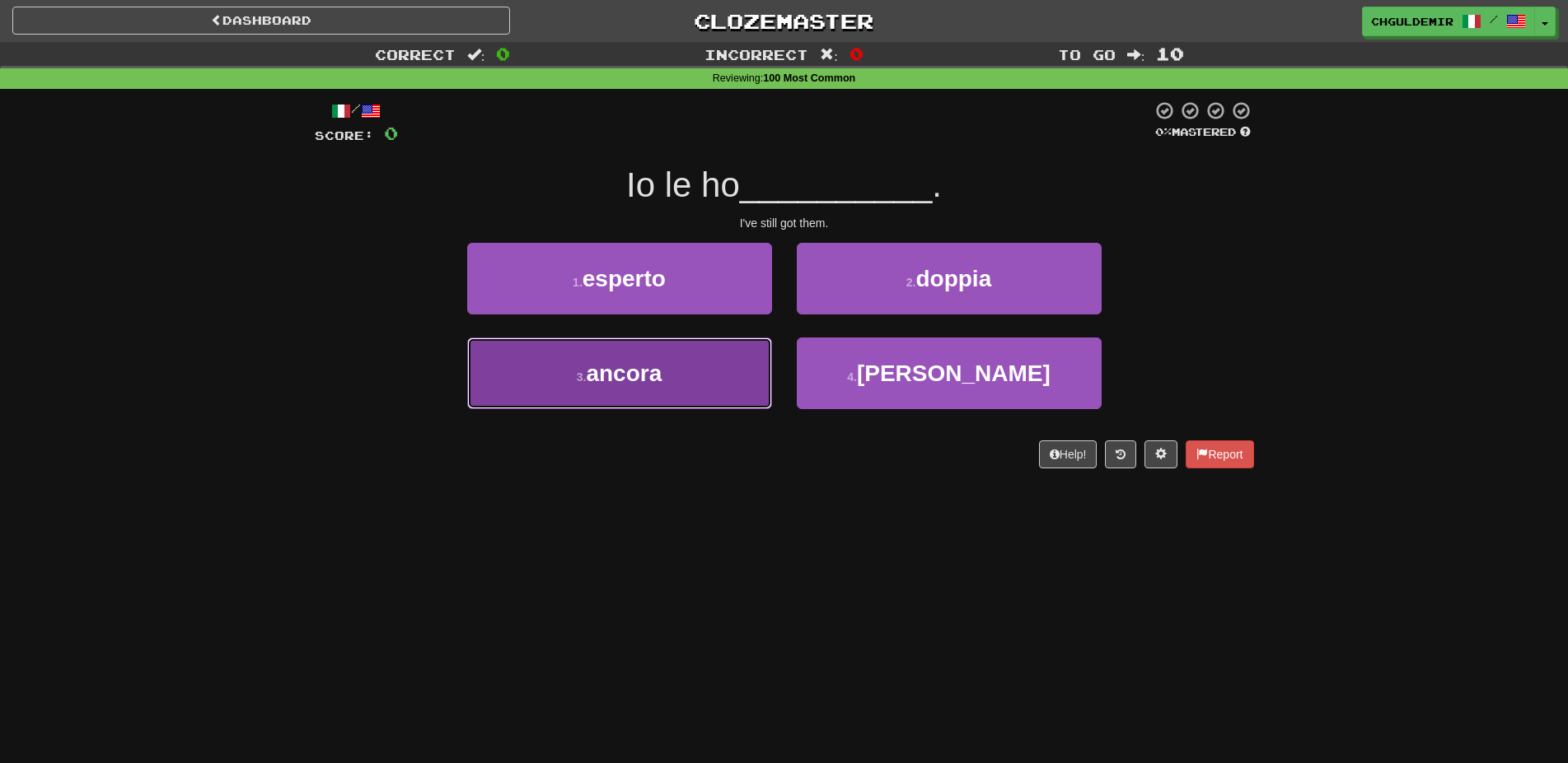
click at [700, 362] on button "3 . ancora" at bounding box center [619, 374] width 305 height 72
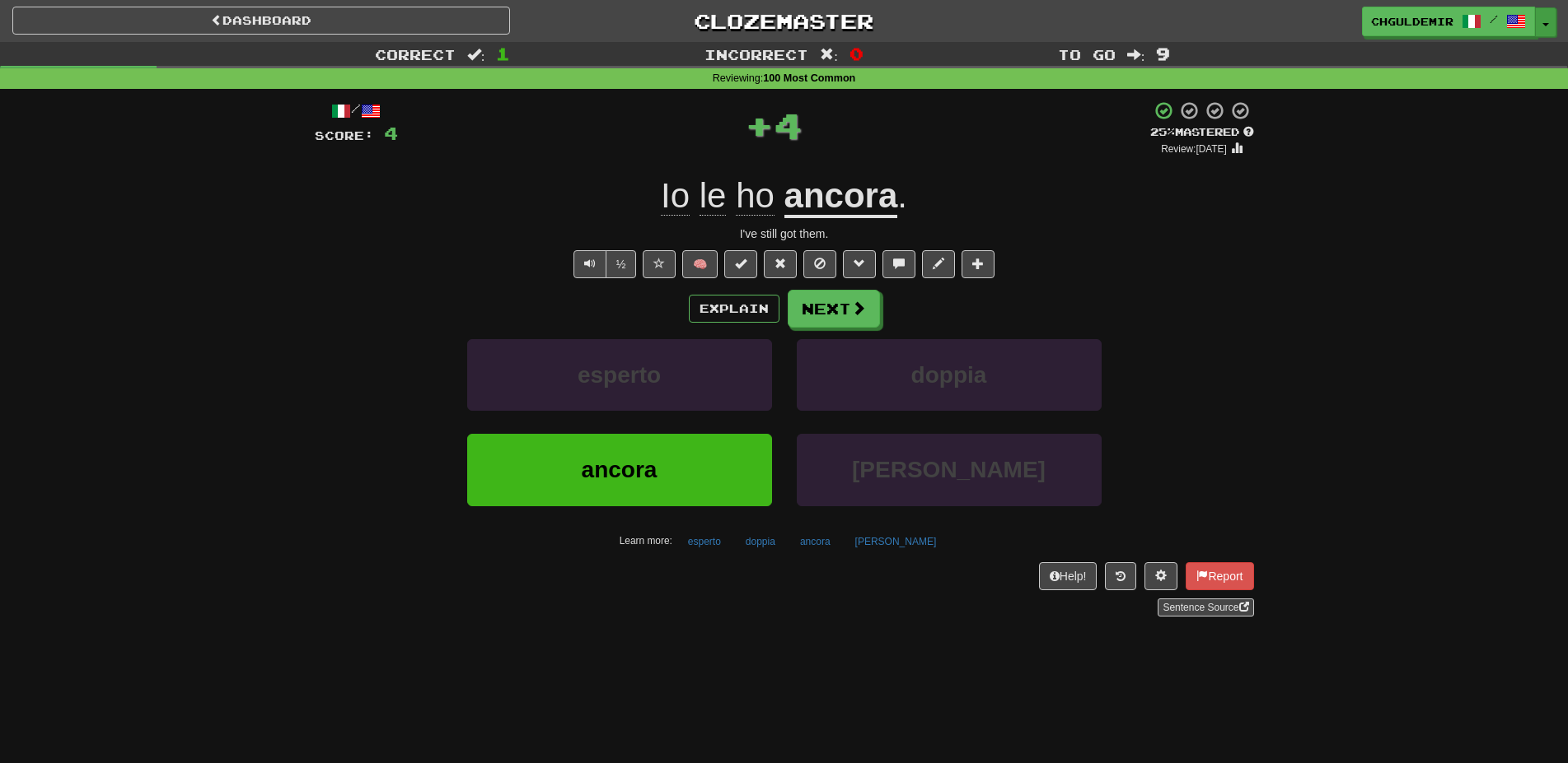
click at [1535, 19] on button "Toggle Dropdown" at bounding box center [1545, 22] width 21 height 30
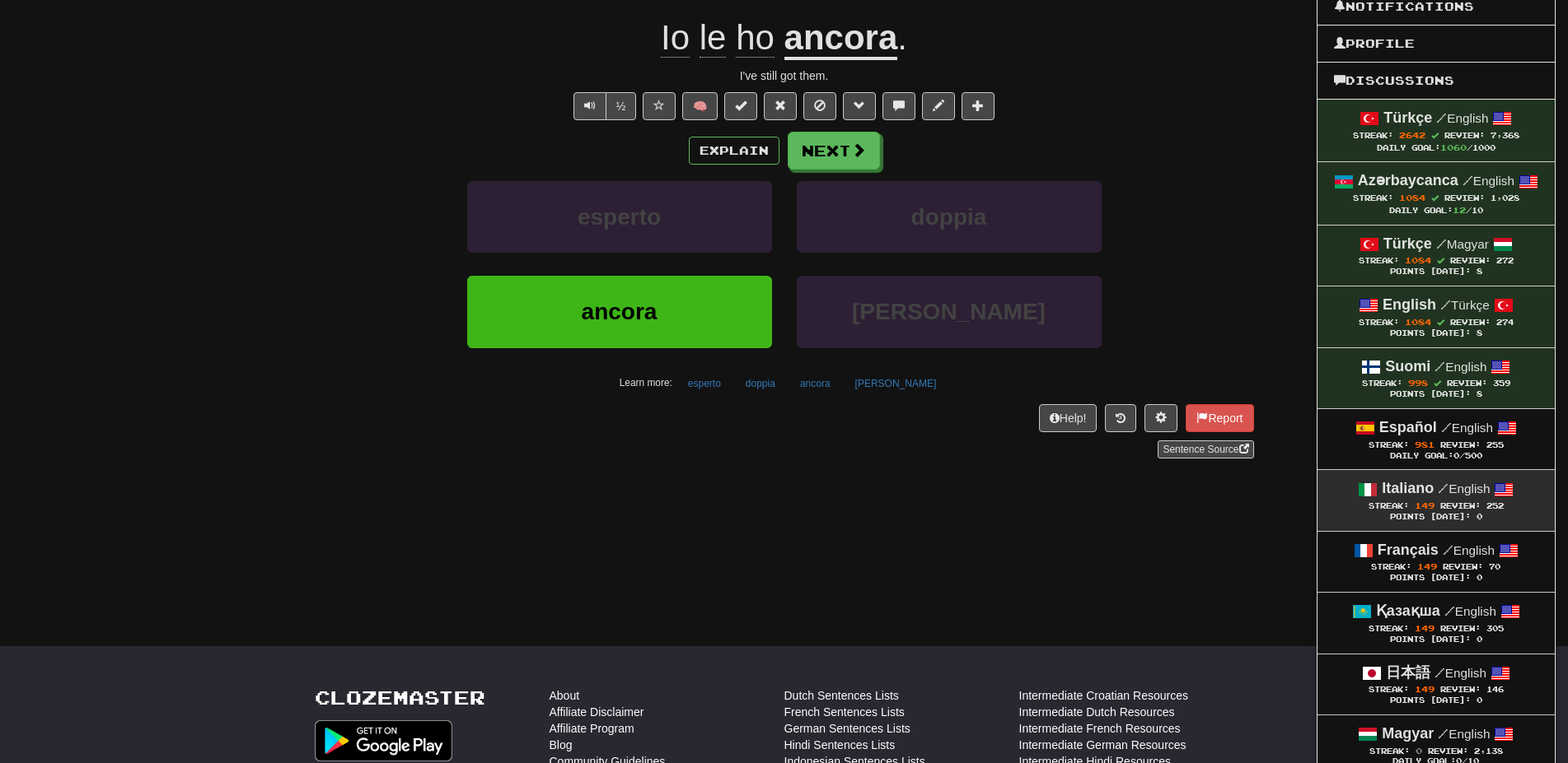
scroll to position [159, 0]
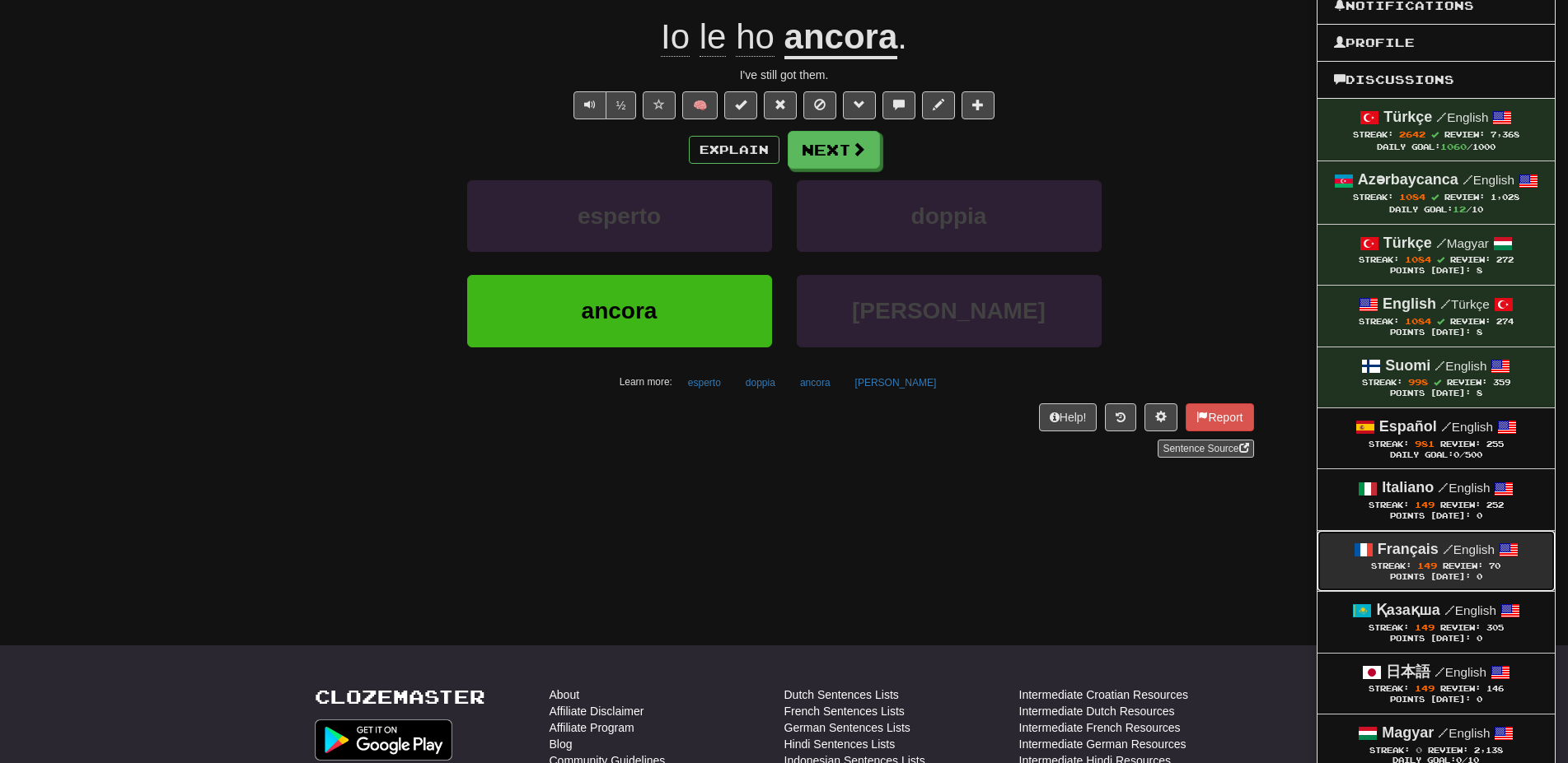
click at [1442, 567] on span "Review:" at bounding box center [1462, 566] width 40 height 9
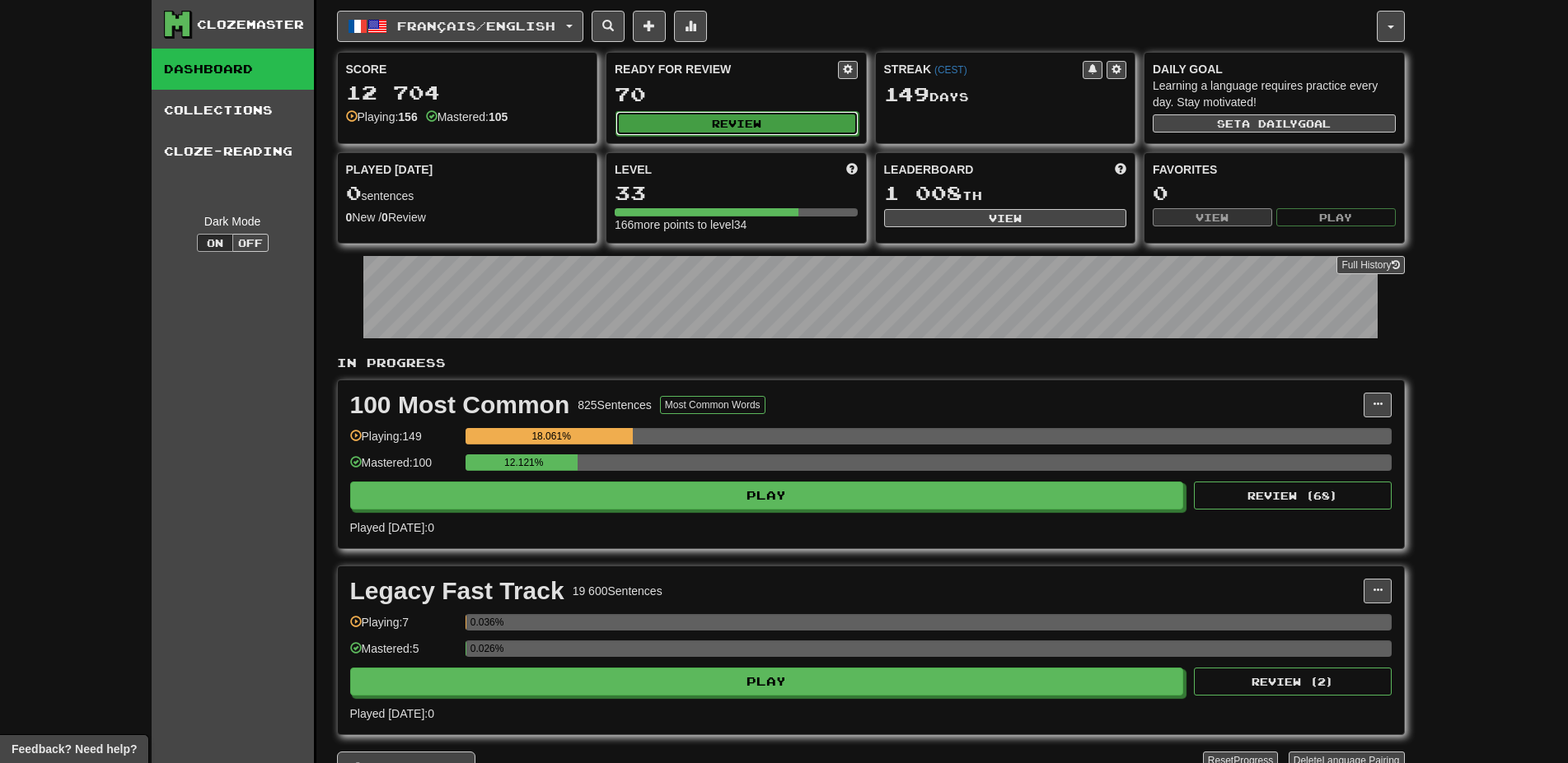
click at [667, 129] on button "Review" at bounding box center [737, 123] width 243 height 25
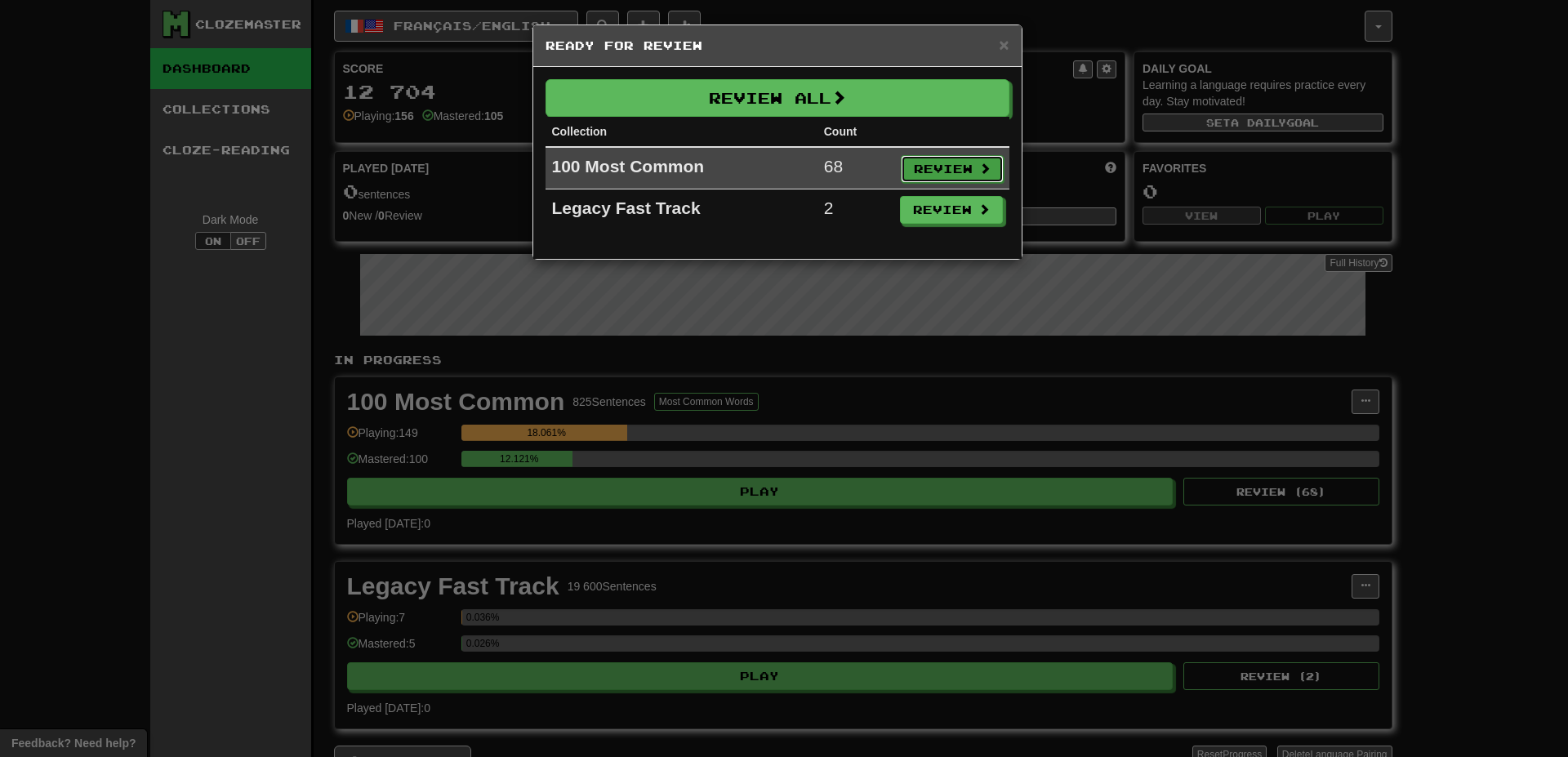
click at [918, 171] on button "Review" at bounding box center [952, 169] width 103 height 28
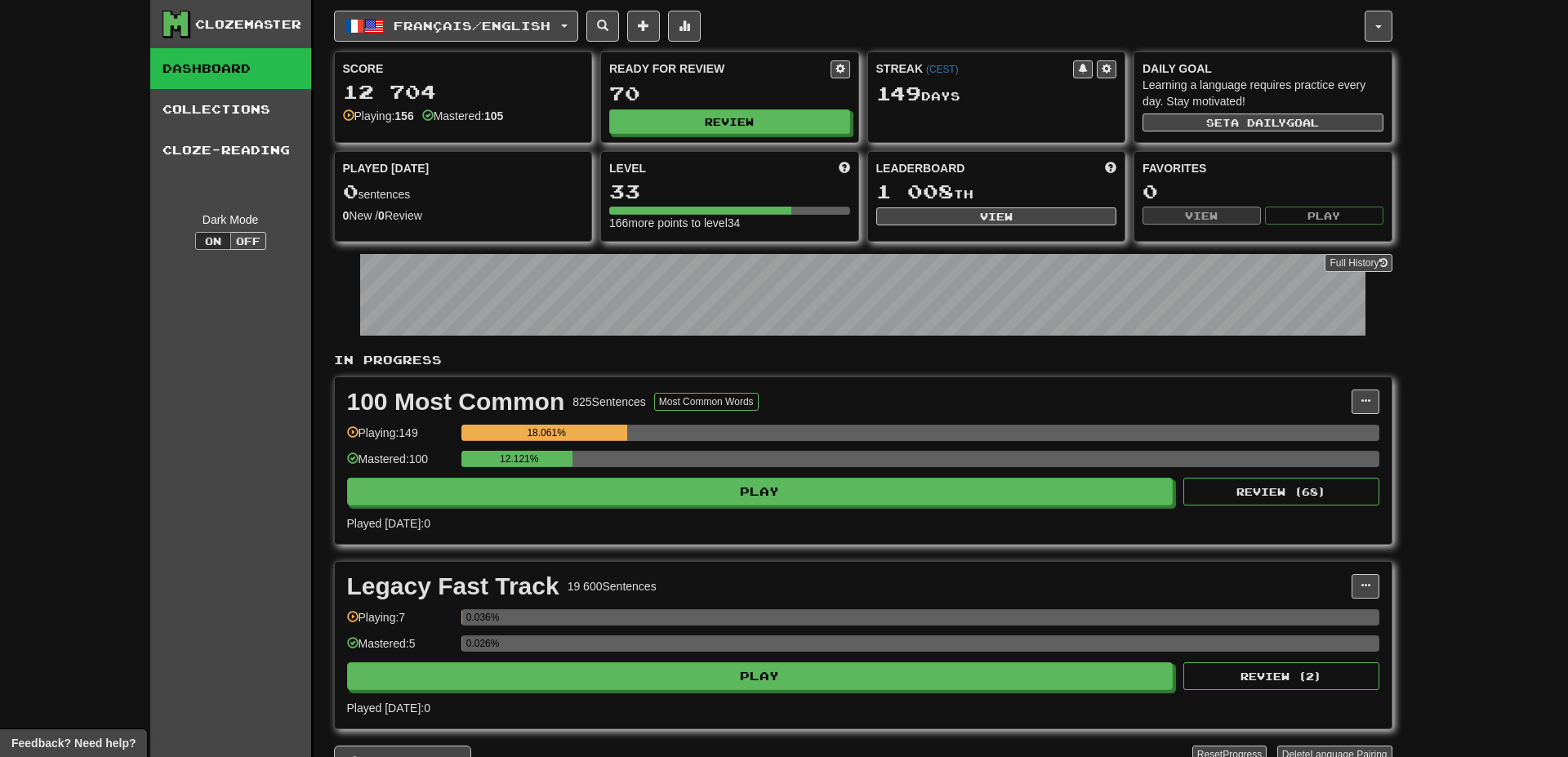
select select "**"
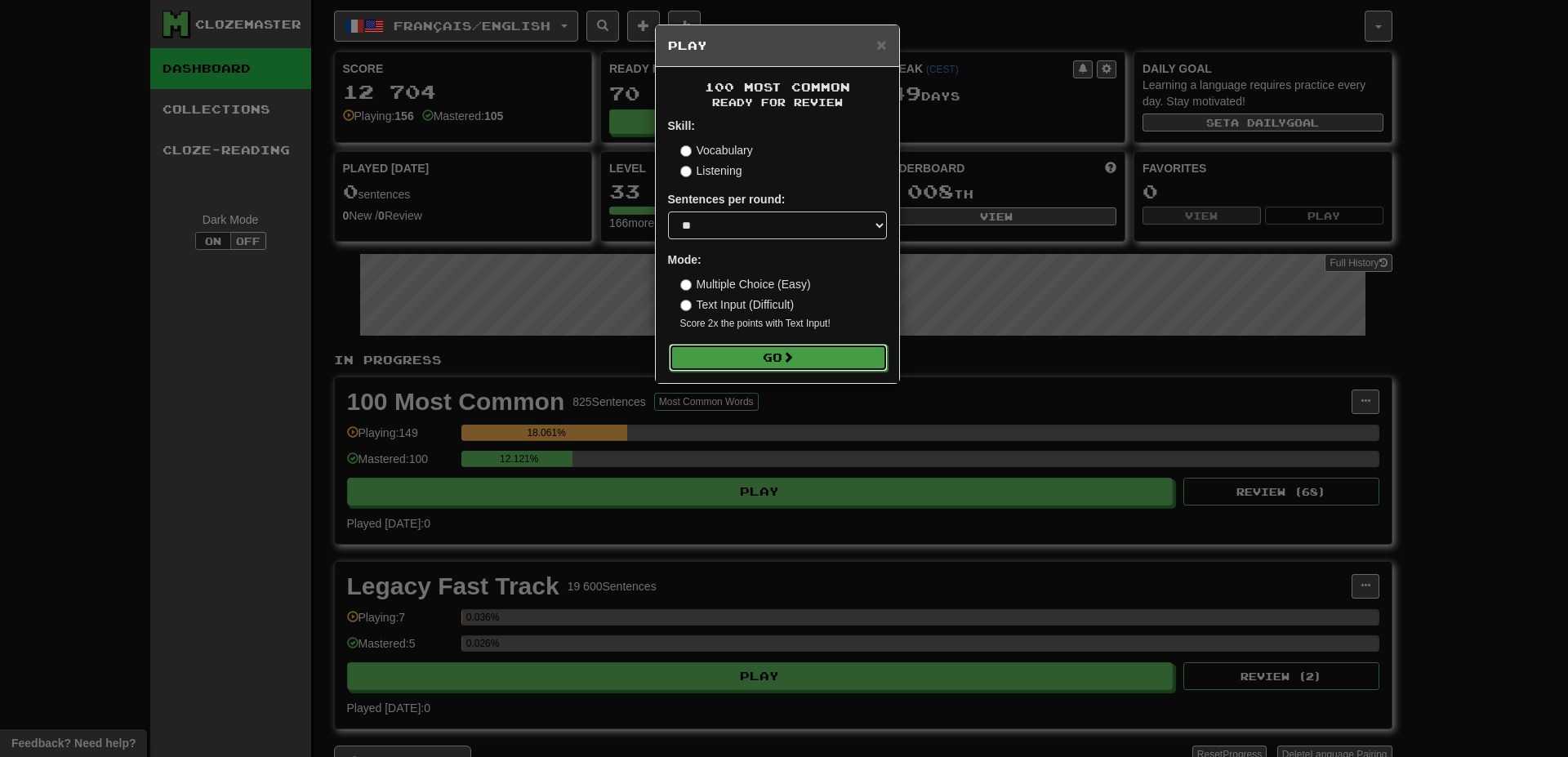
click at [750, 361] on button "Go" at bounding box center [777, 358] width 219 height 28
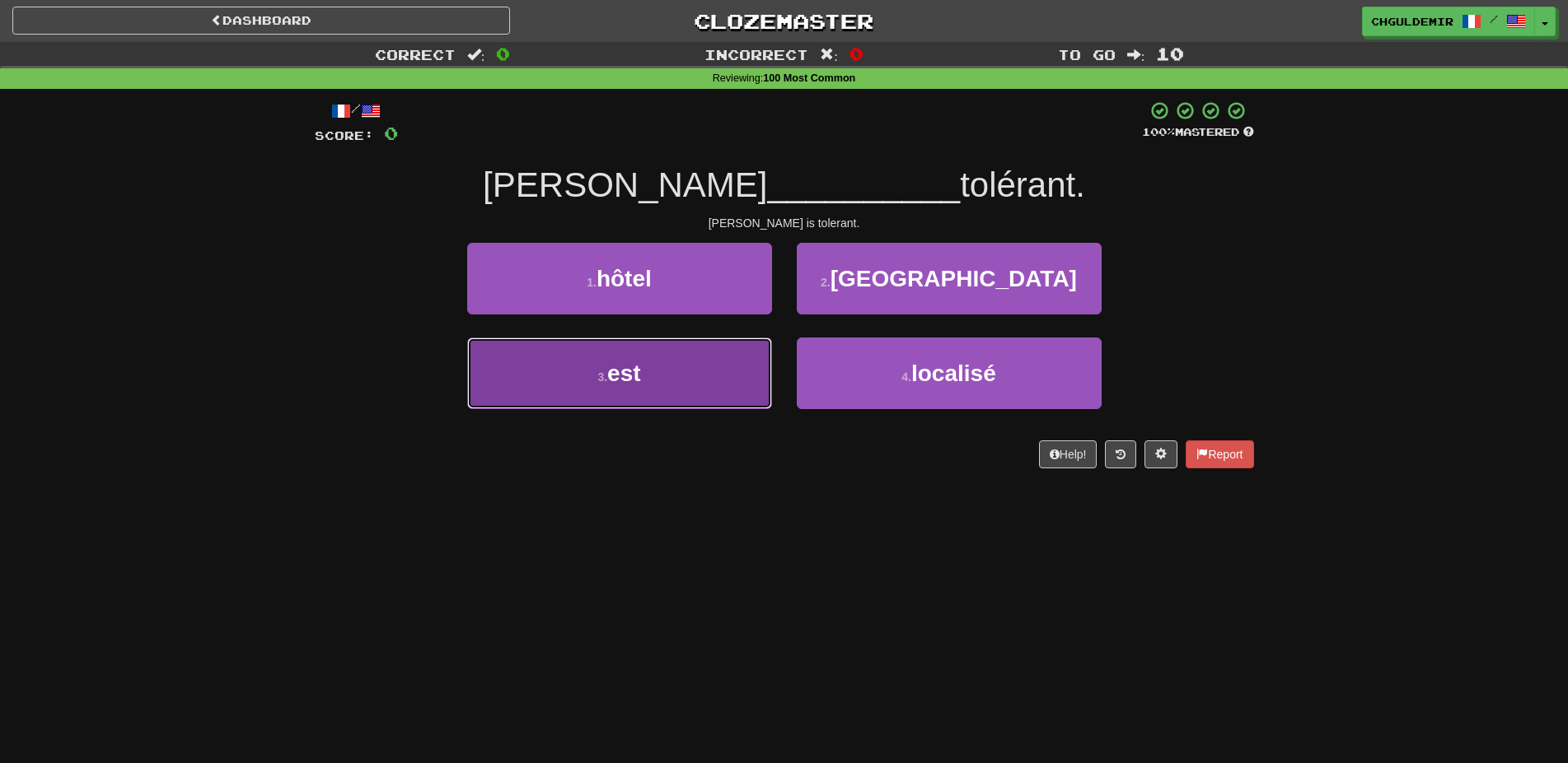
click at [700, 359] on button "3 . est" at bounding box center [619, 374] width 305 height 72
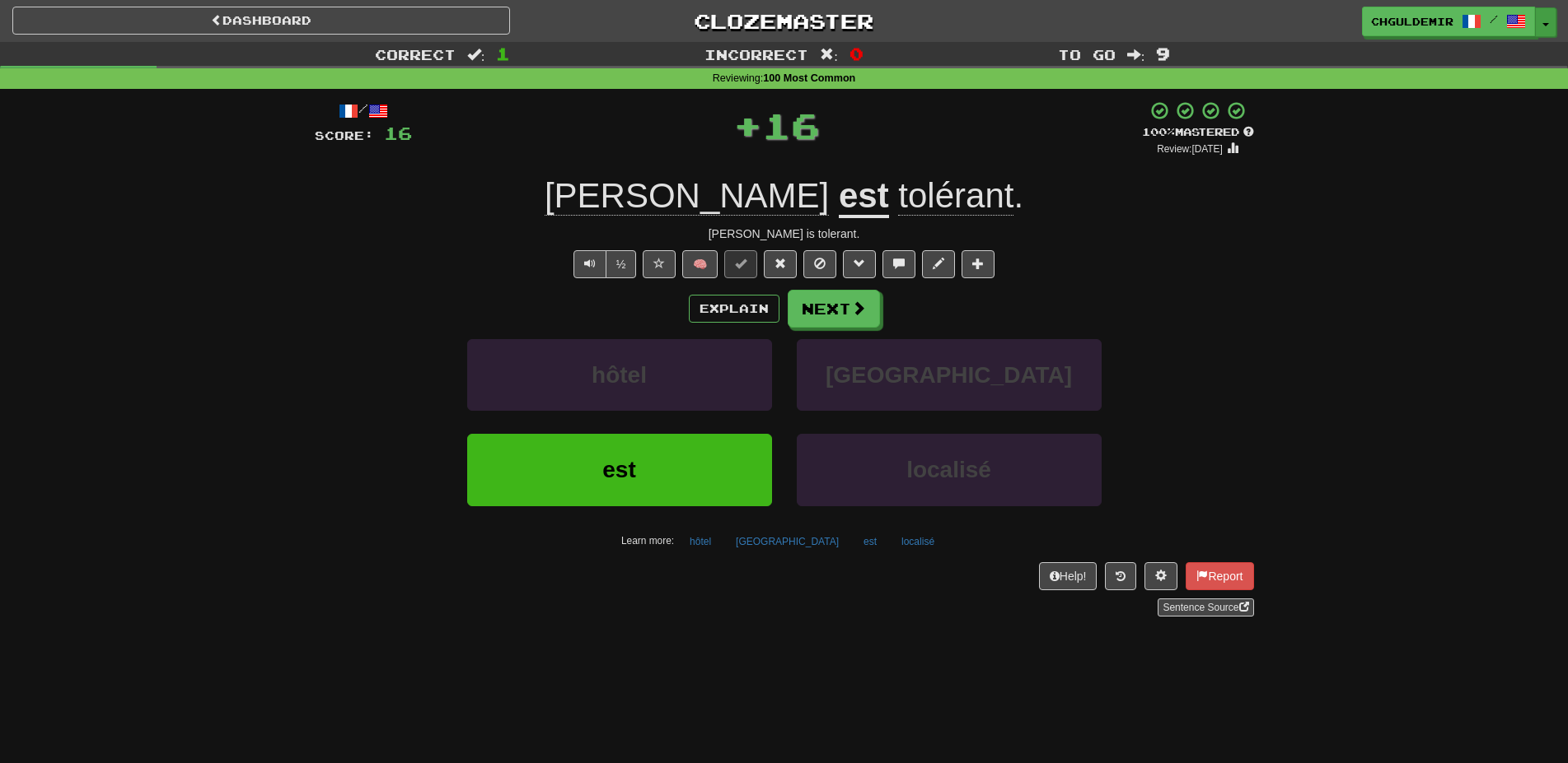
click at [1542, 25] on button "Toggle Dropdown" at bounding box center [1545, 22] width 21 height 30
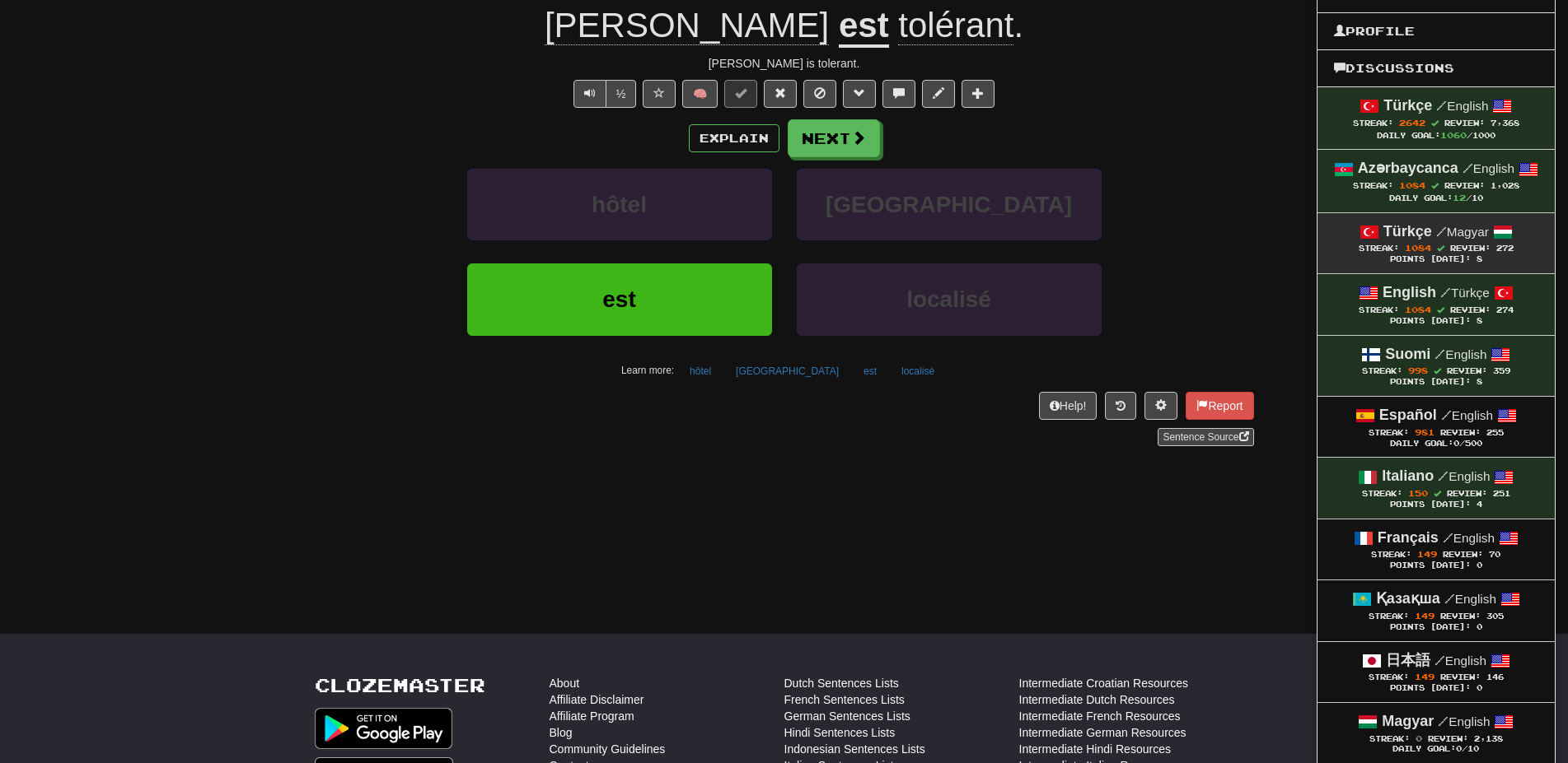
scroll to position [172, 0]
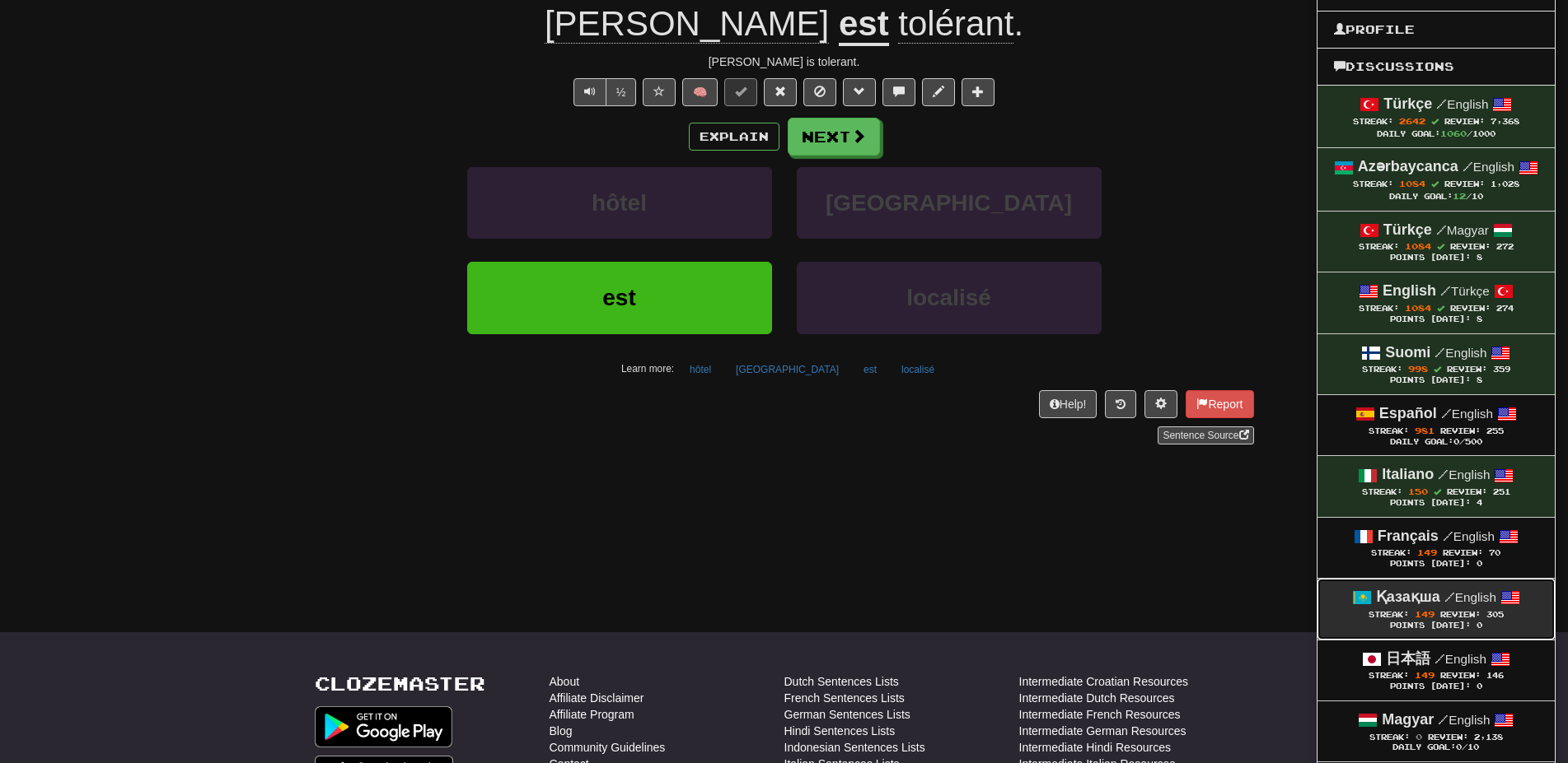
click at [1406, 612] on span "Streak: 149" at bounding box center [1404, 614] width 72 height 9
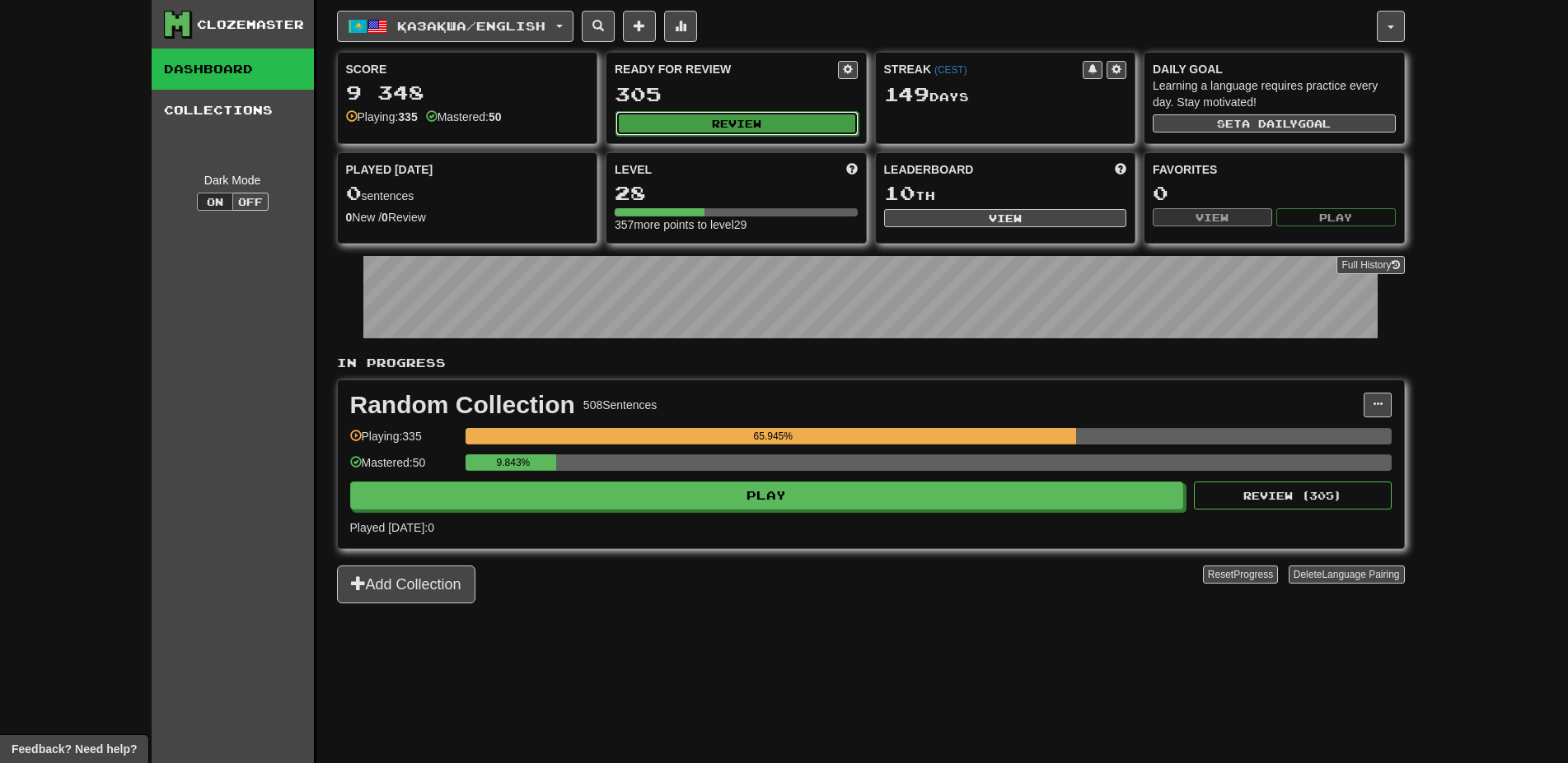
click at [746, 111] on button "Review" at bounding box center [737, 123] width 243 height 25
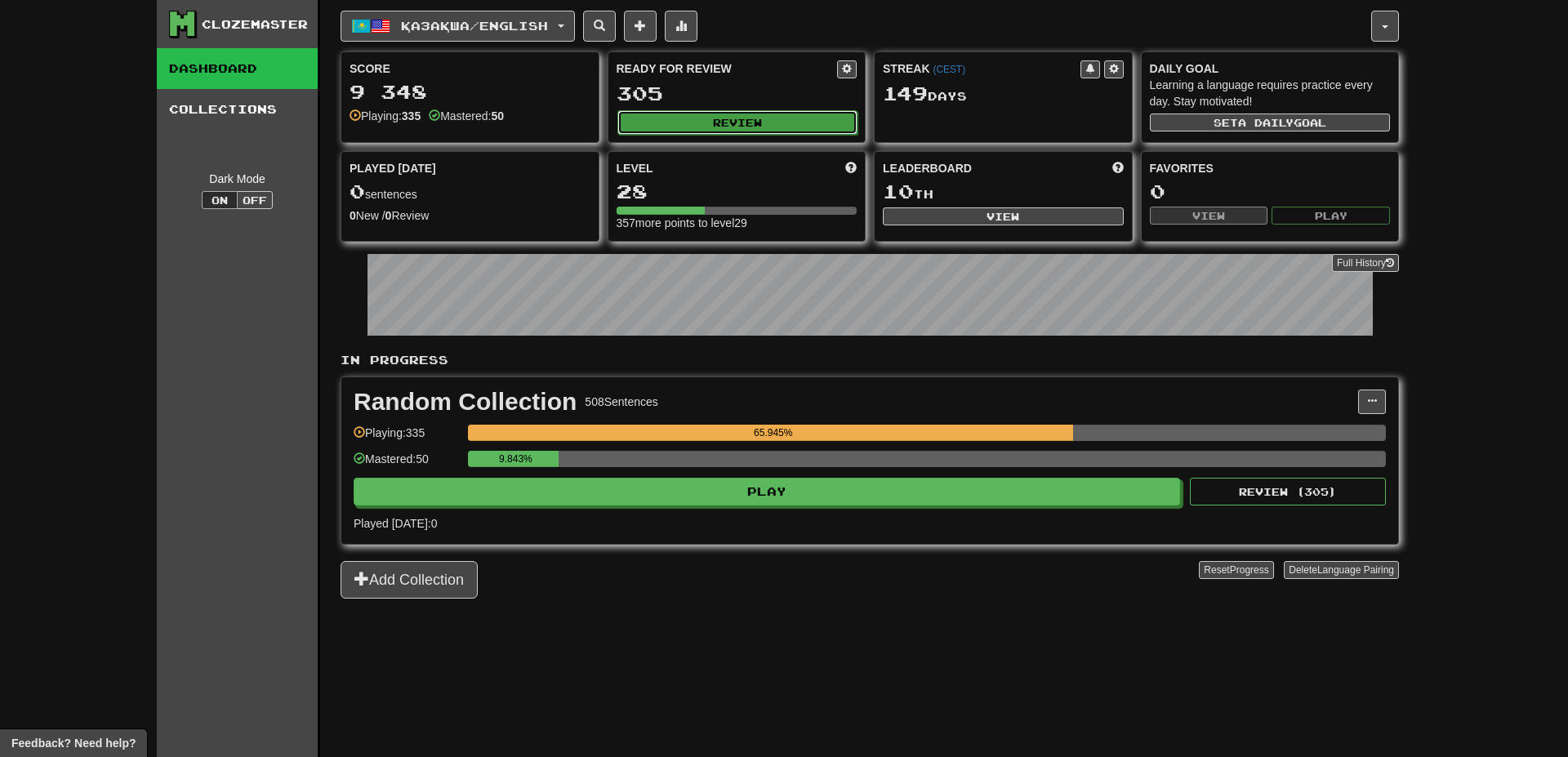
select select "**"
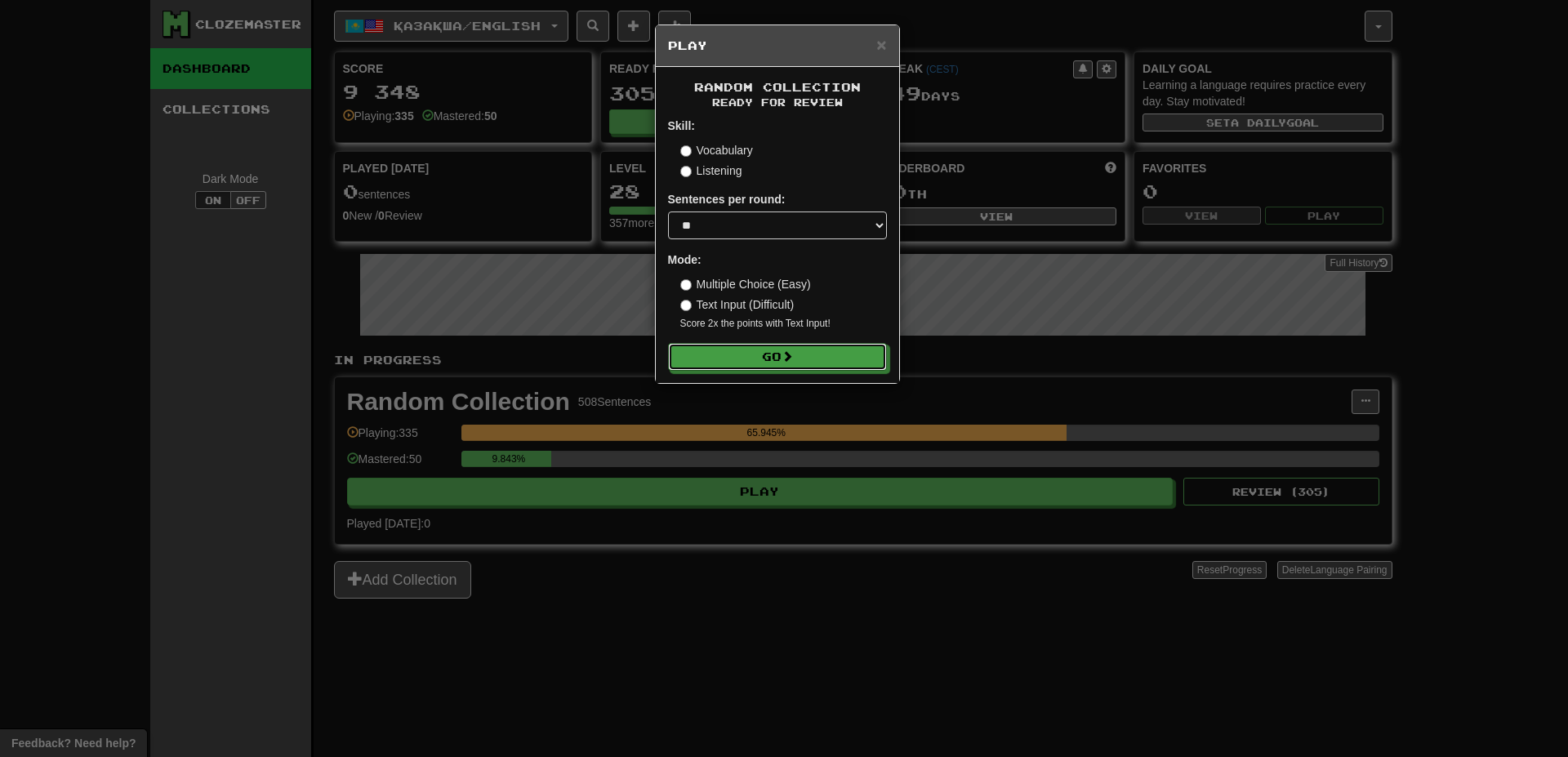
click at [791, 344] on button "Go" at bounding box center [777, 357] width 219 height 28
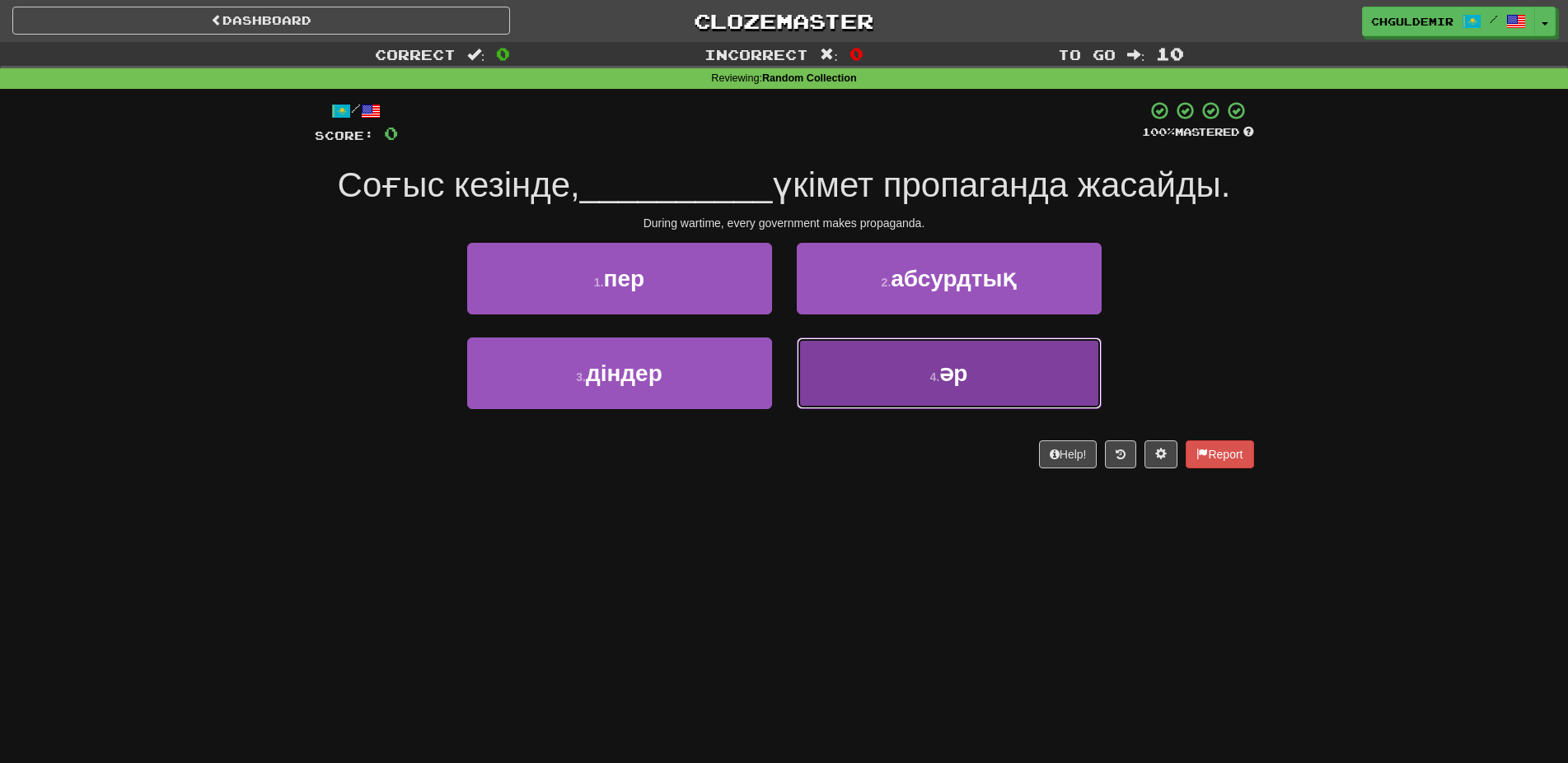
click at [826, 355] on button "4 . әр" at bounding box center [949, 374] width 305 height 72
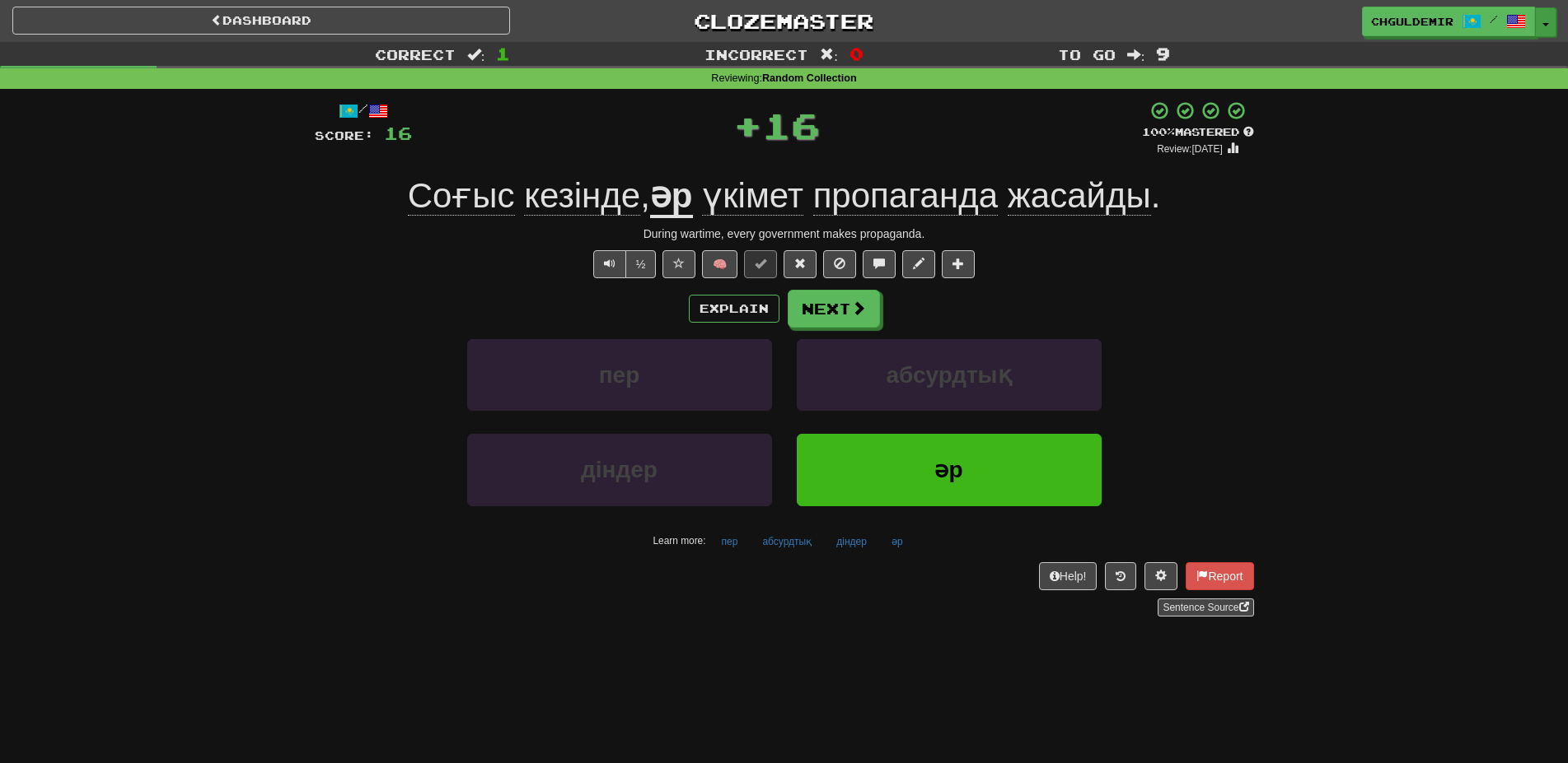
click at [1544, 25] on span "button" at bounding box center [1545, 25] width 6 height 4
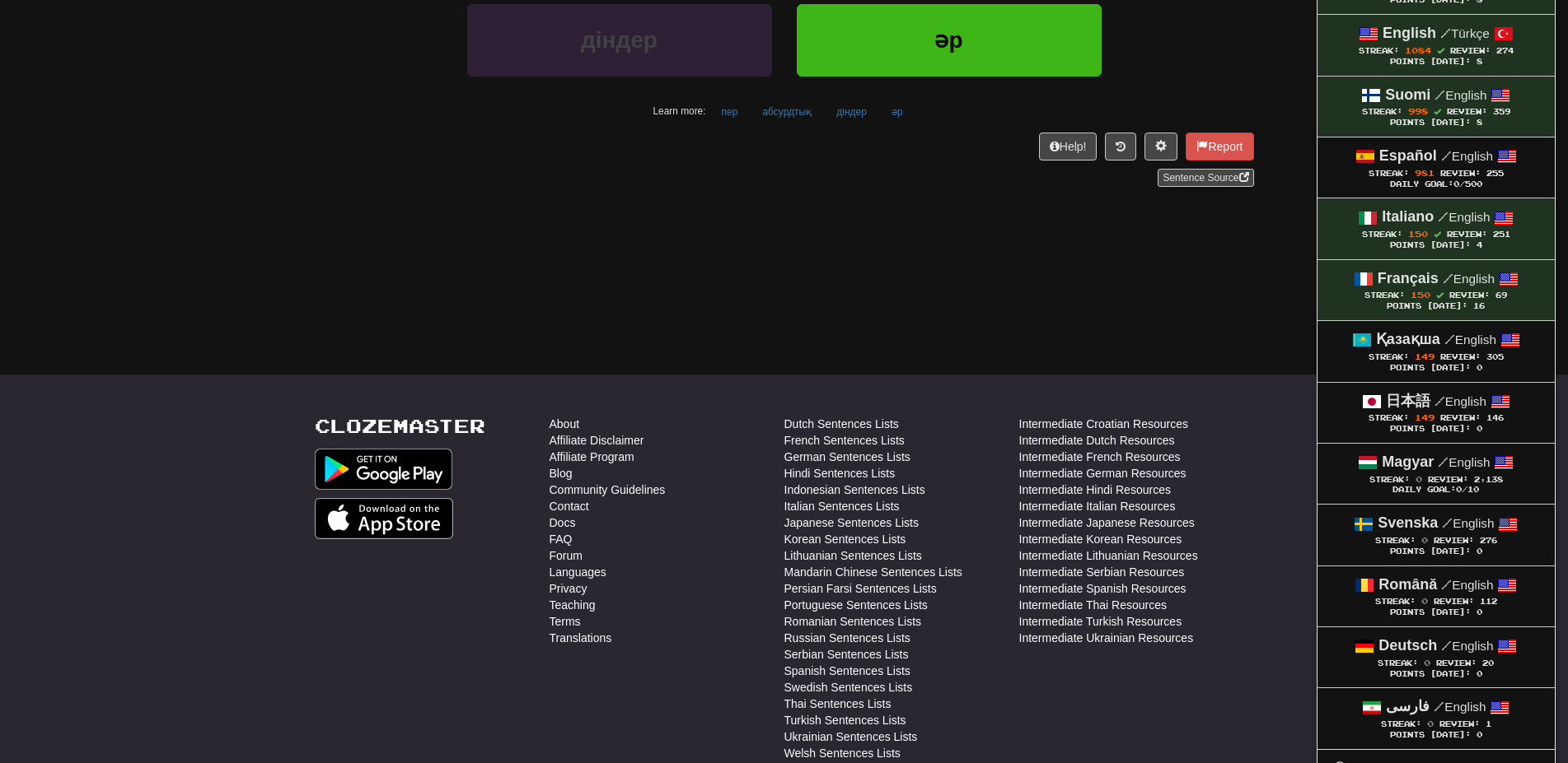
scroll to position [431, 0]
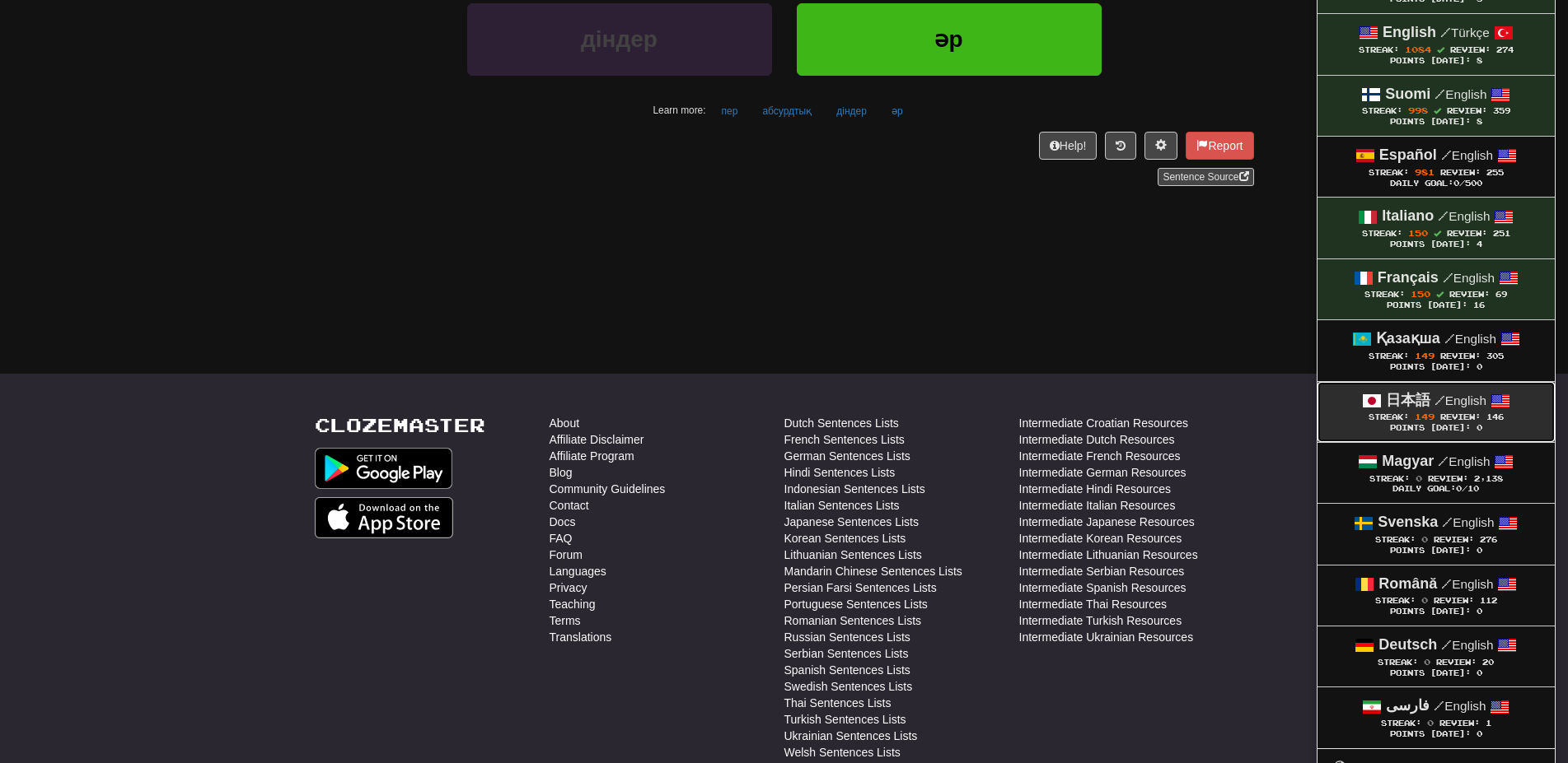
click at [1433, 418] on span "Streak: 149" at bounding box center [1404, 417] width 72 height 9
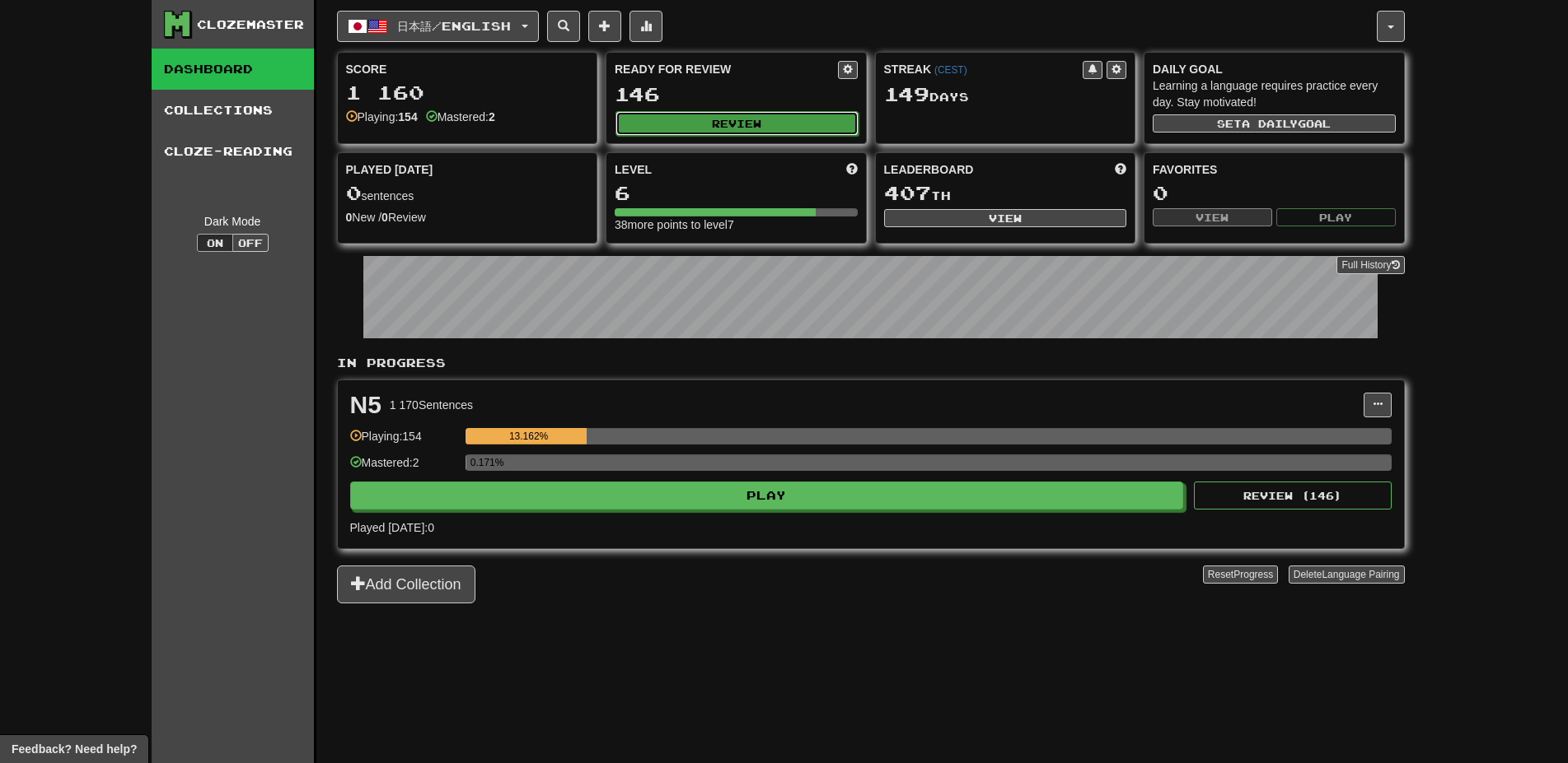
click at [690, 133] on button "Review" at bounding box center [737, 123] width 243 height 25
select select "**"
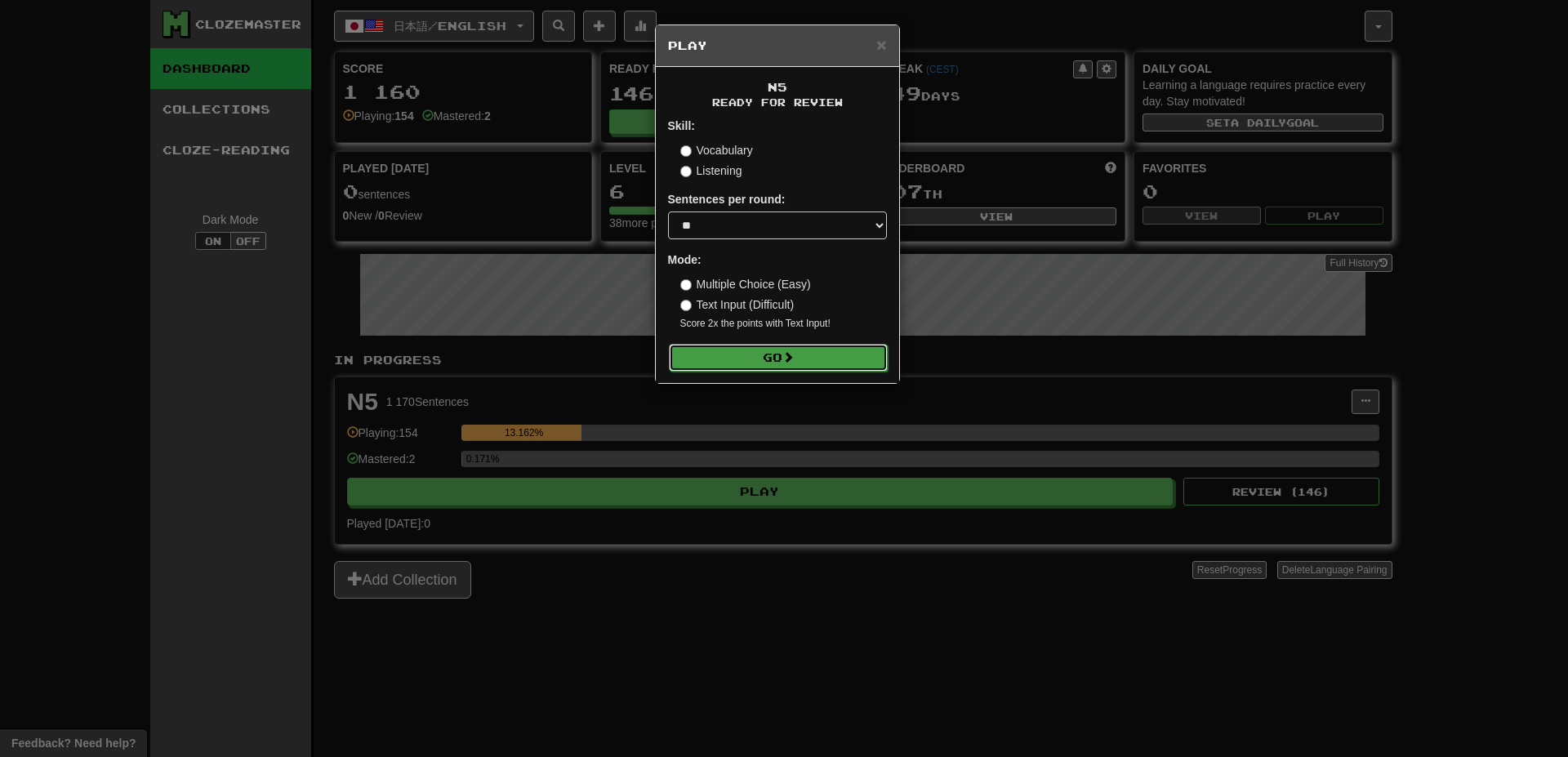
click at [755, 359] on button "Go" at bounding box center [777, 358] width 219 height 28
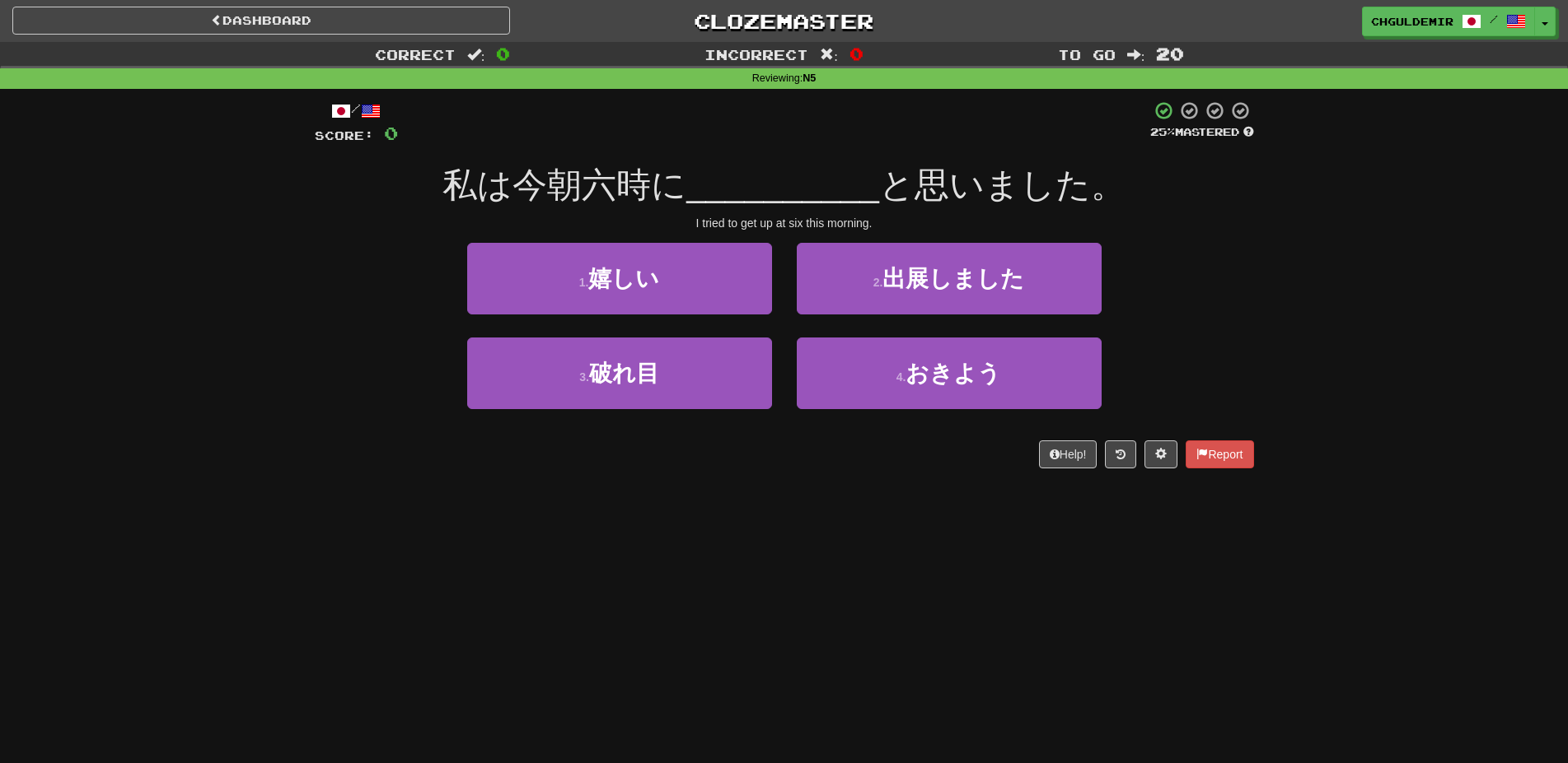
click at [671, 316] on div "1 . 嬉しい" at bounding box center [619, 290] width 330 height 95
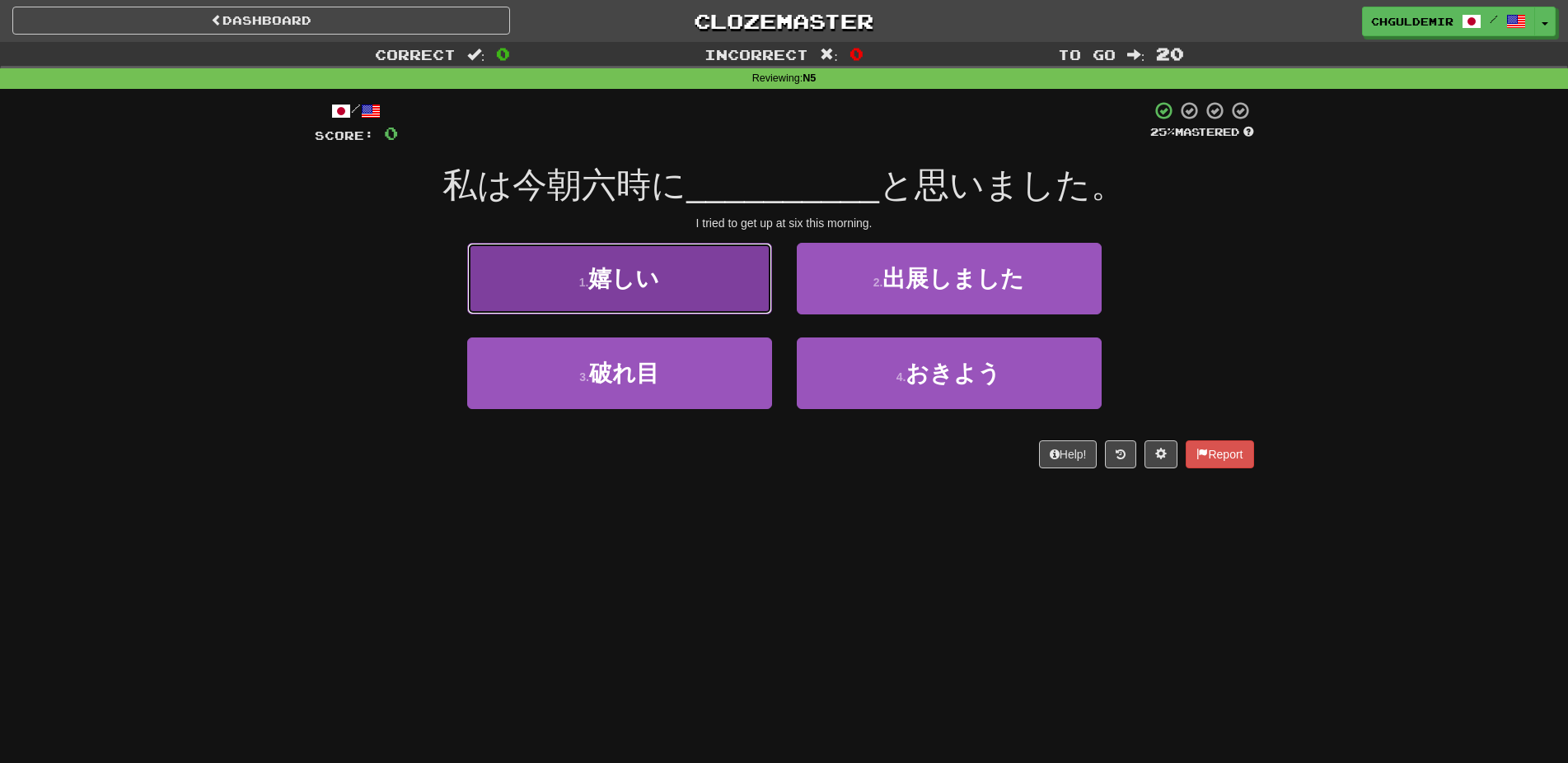
click at [645, 278] on span "嬉しい" at bounding box center [624, 279] width 71 height 25
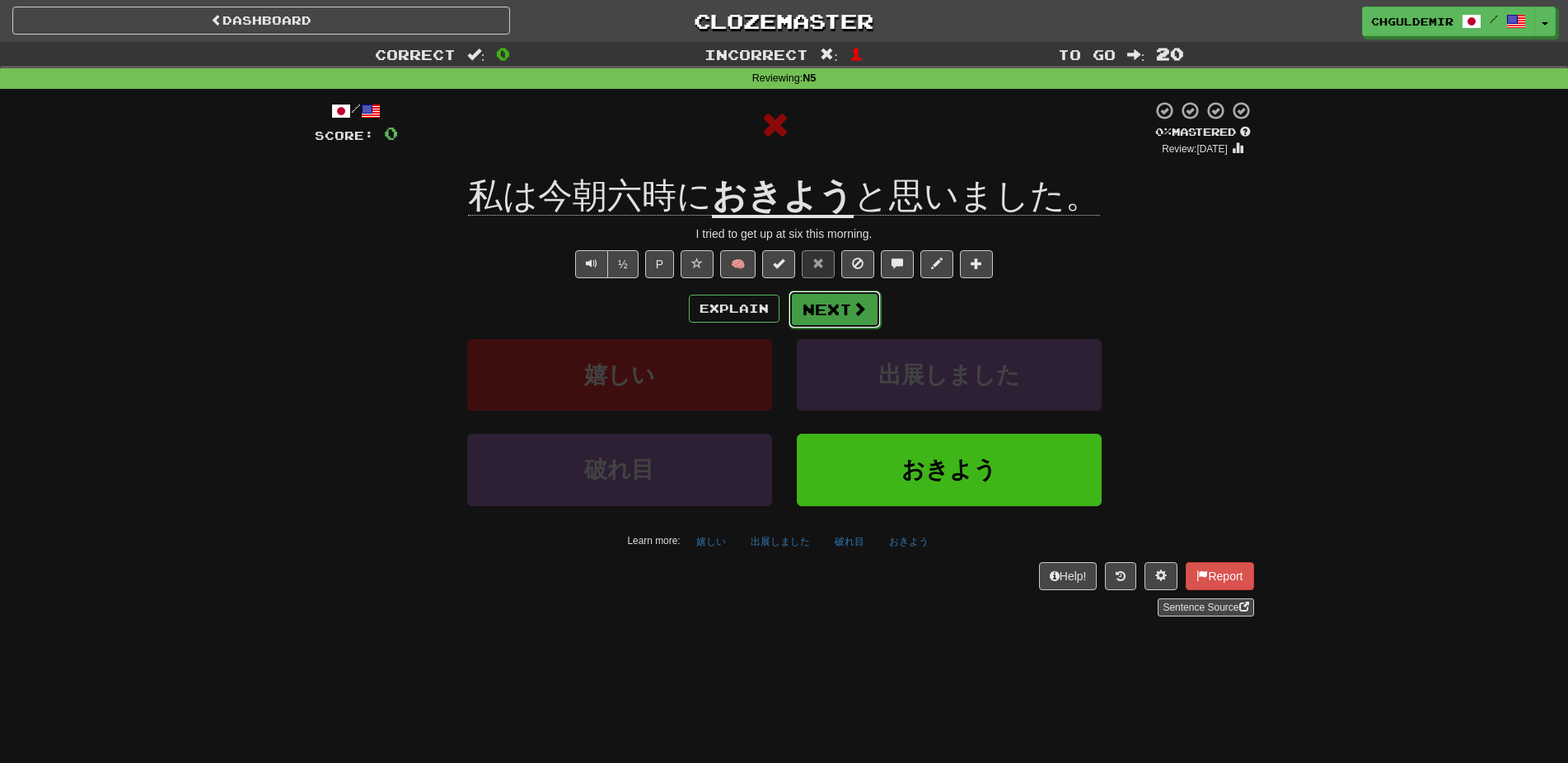
click at [852, 305] on span at bounding box center [859, 309] width 15 height 15
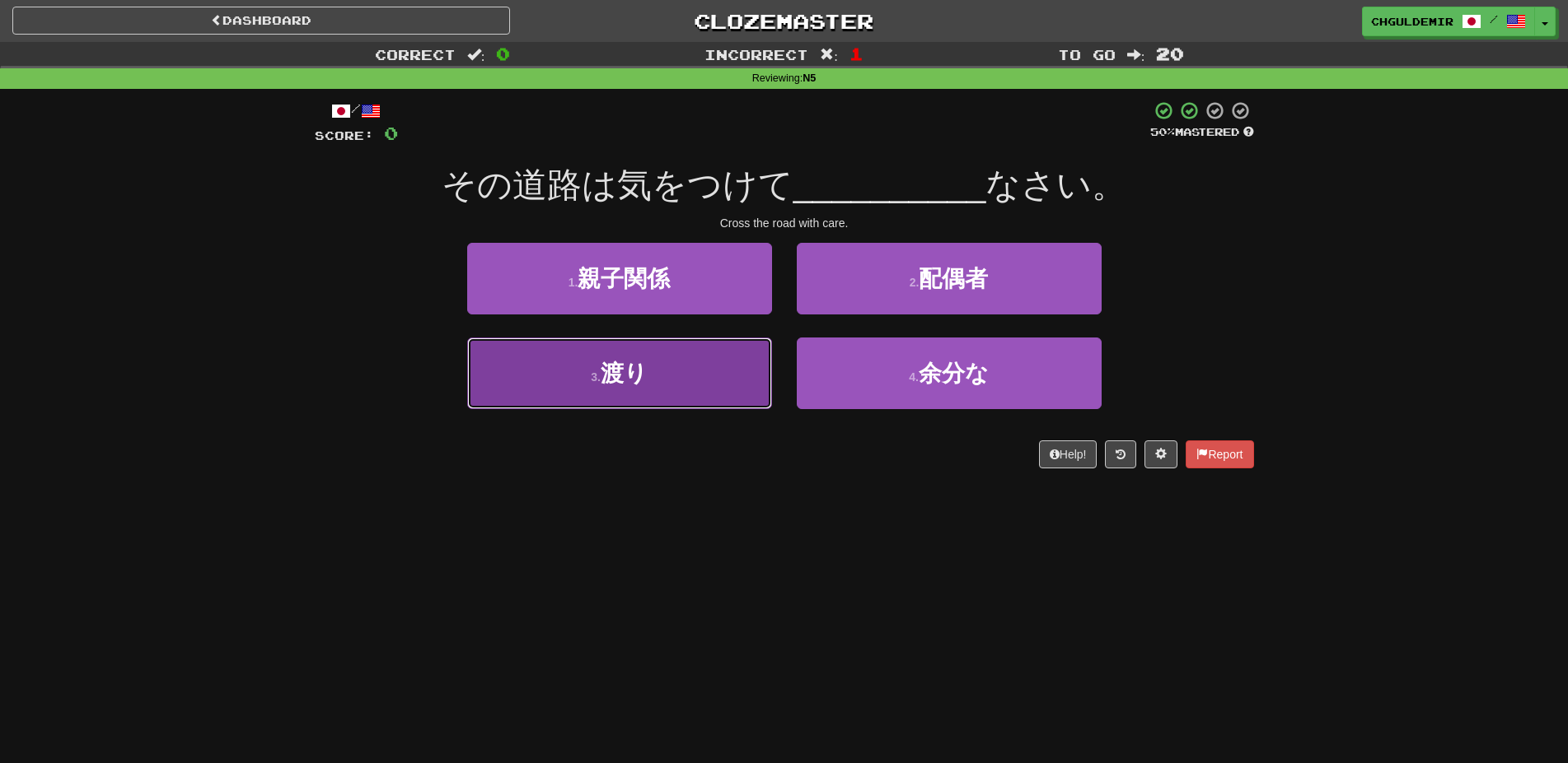
click at [713, 381] on button "3 . 渡り" at bounding box center [619, 374] width 305 height 72
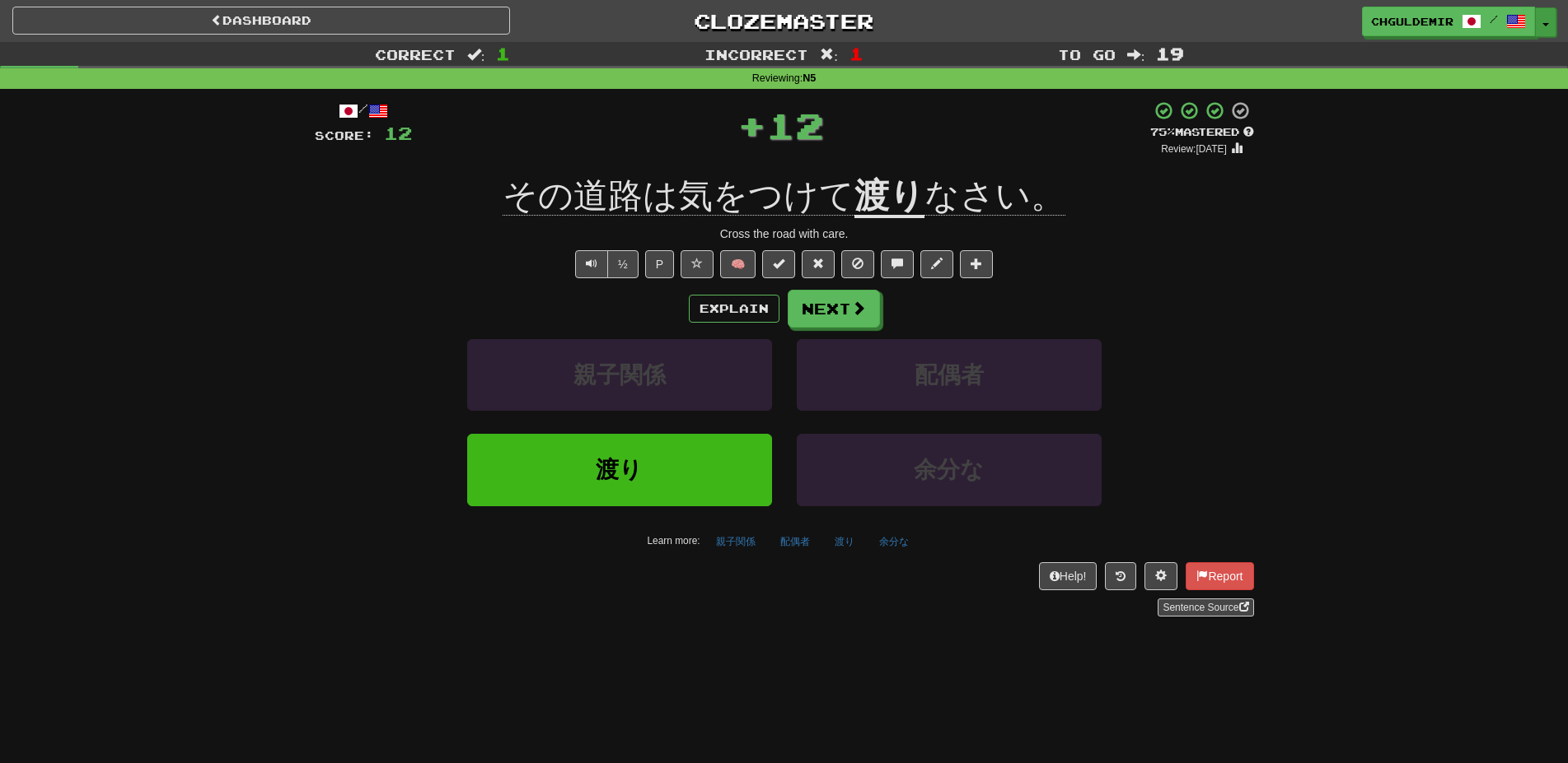
click at [1539, 21] on button "Toggle Dropdown" at bounding box center [1545, 22] width 21 height 30
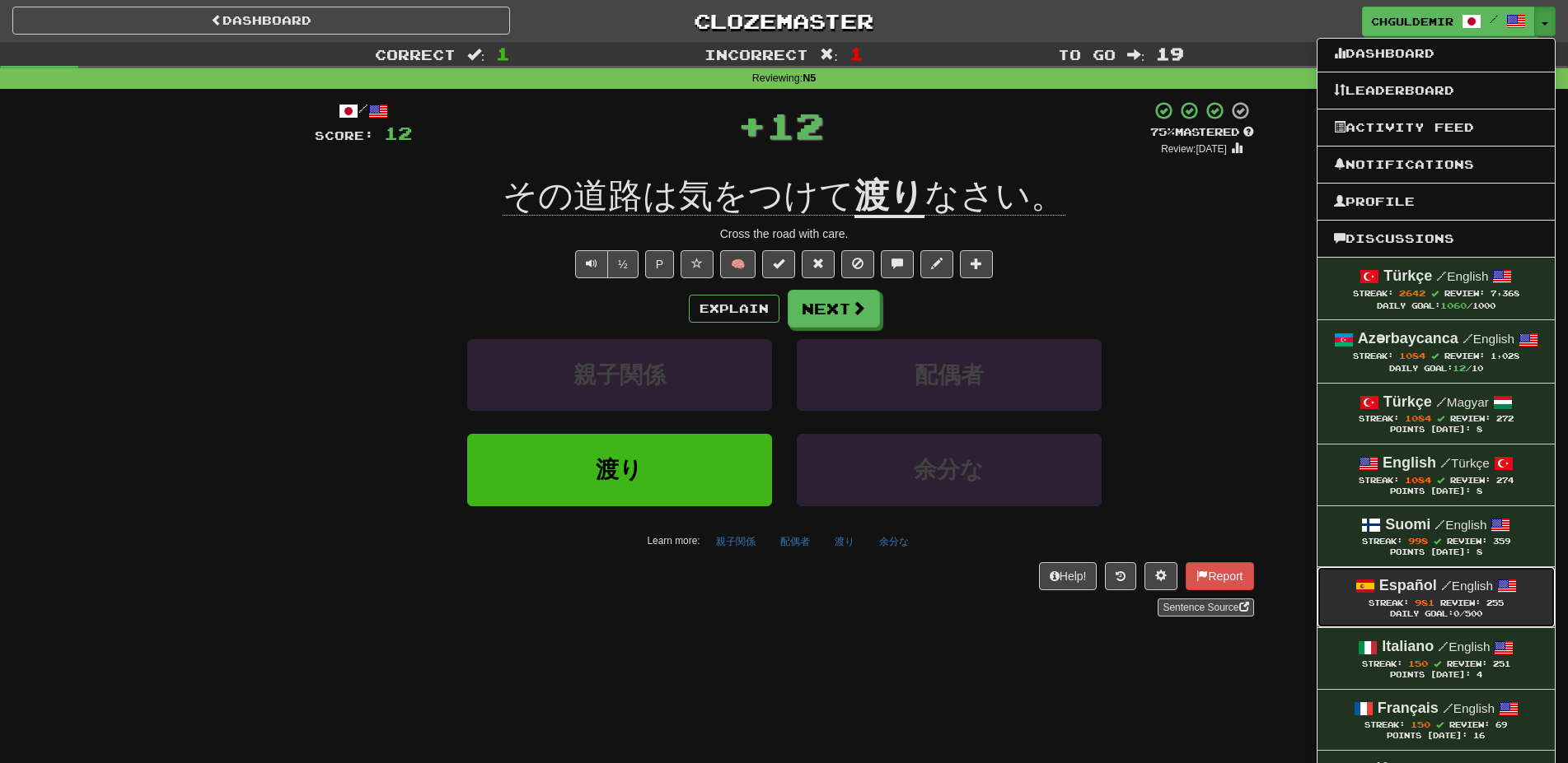
click at [1401, 620] on link "Español / English Streak: 981 Review: 255 Daily Goal: 0 /500" at bounding box center [1436, 597] width 237 height 60
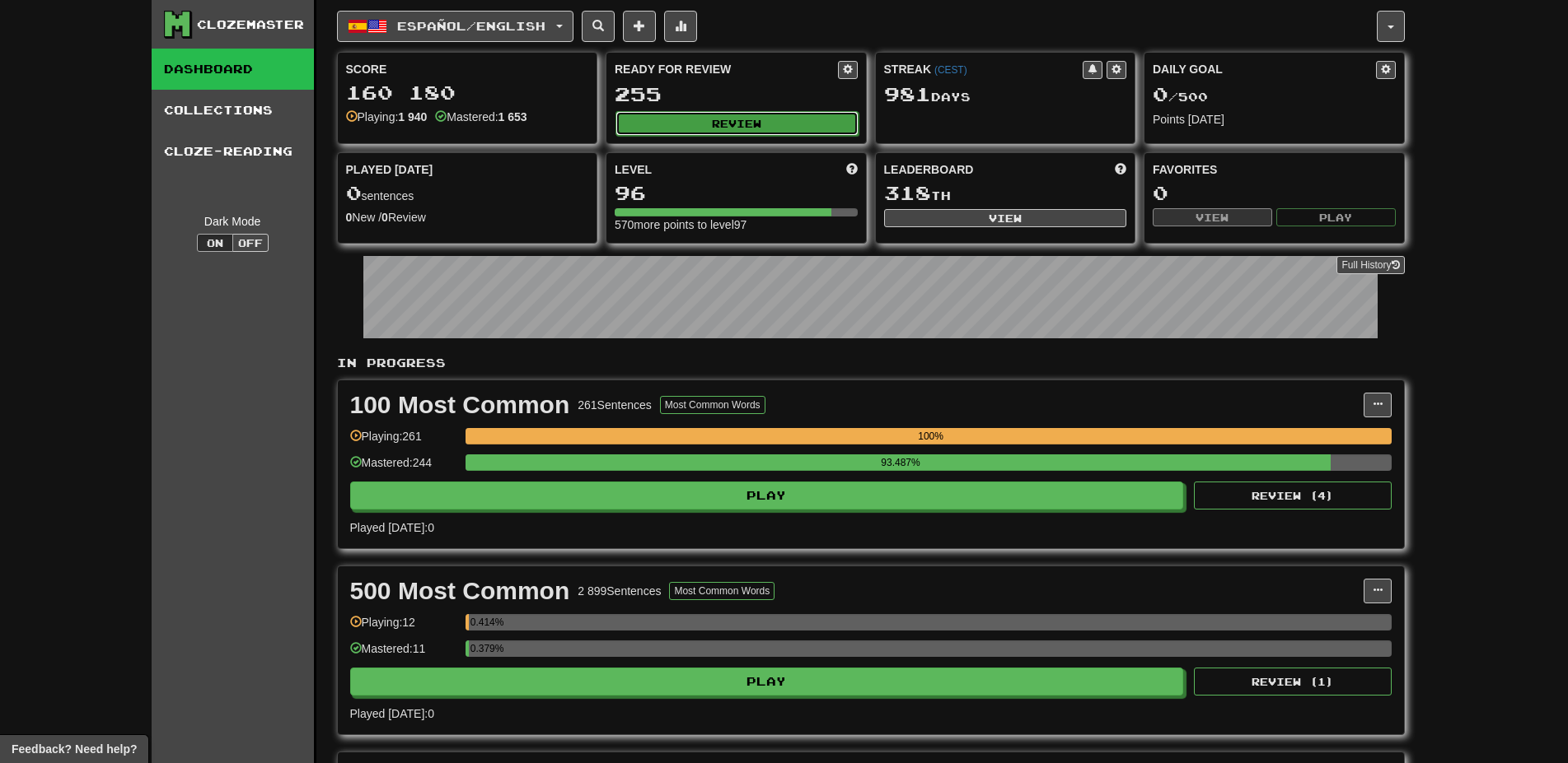
click at [708, 120] on button "Review" at bounding box center [737, 123] width 243 height 25
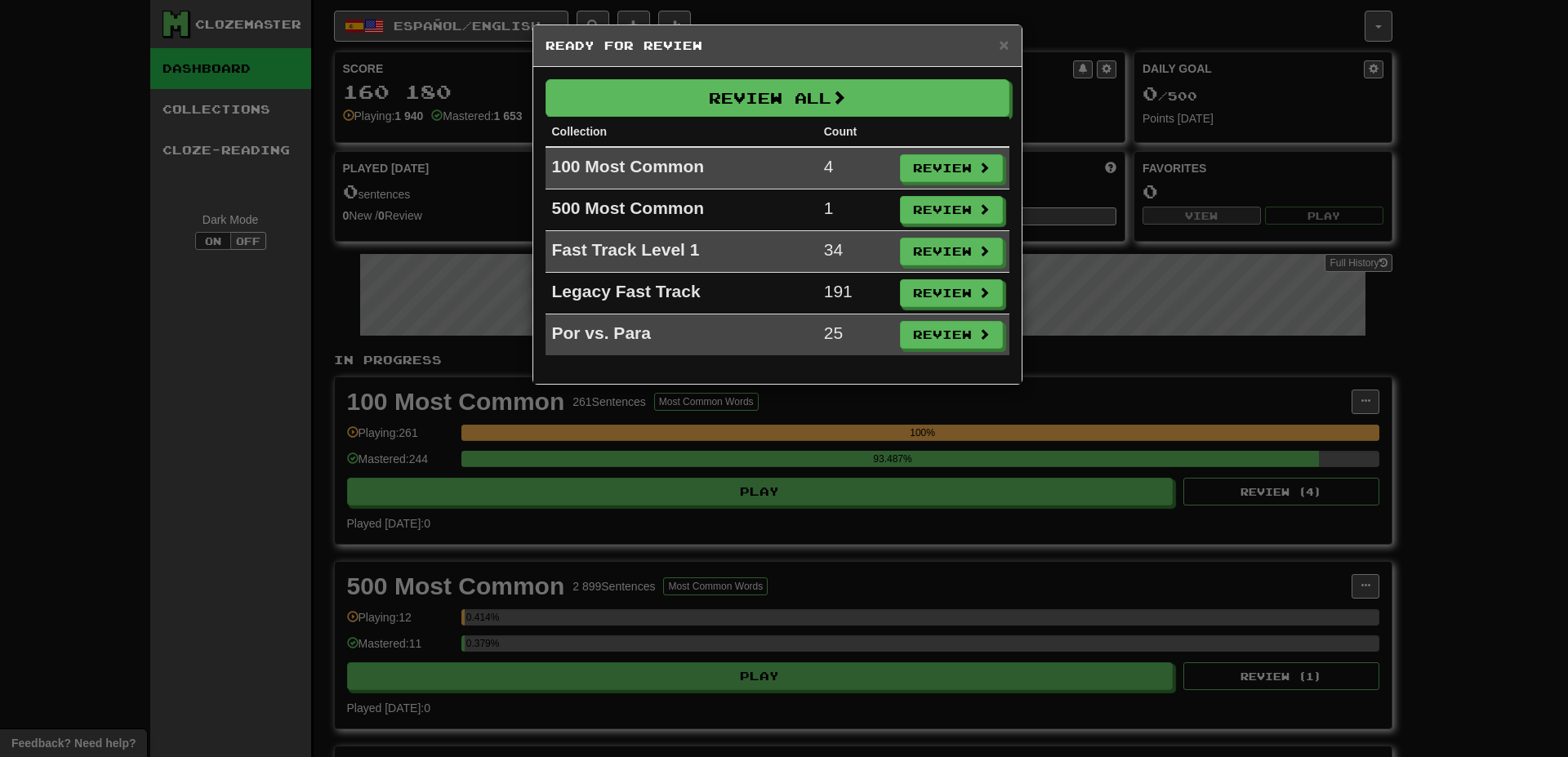
click at [852, 478] on div "× Ready for Review Review All Collection Count 100 Most Common 4 Review 500 Mos…" at bounding box center [784, 378] width 1568 height 757
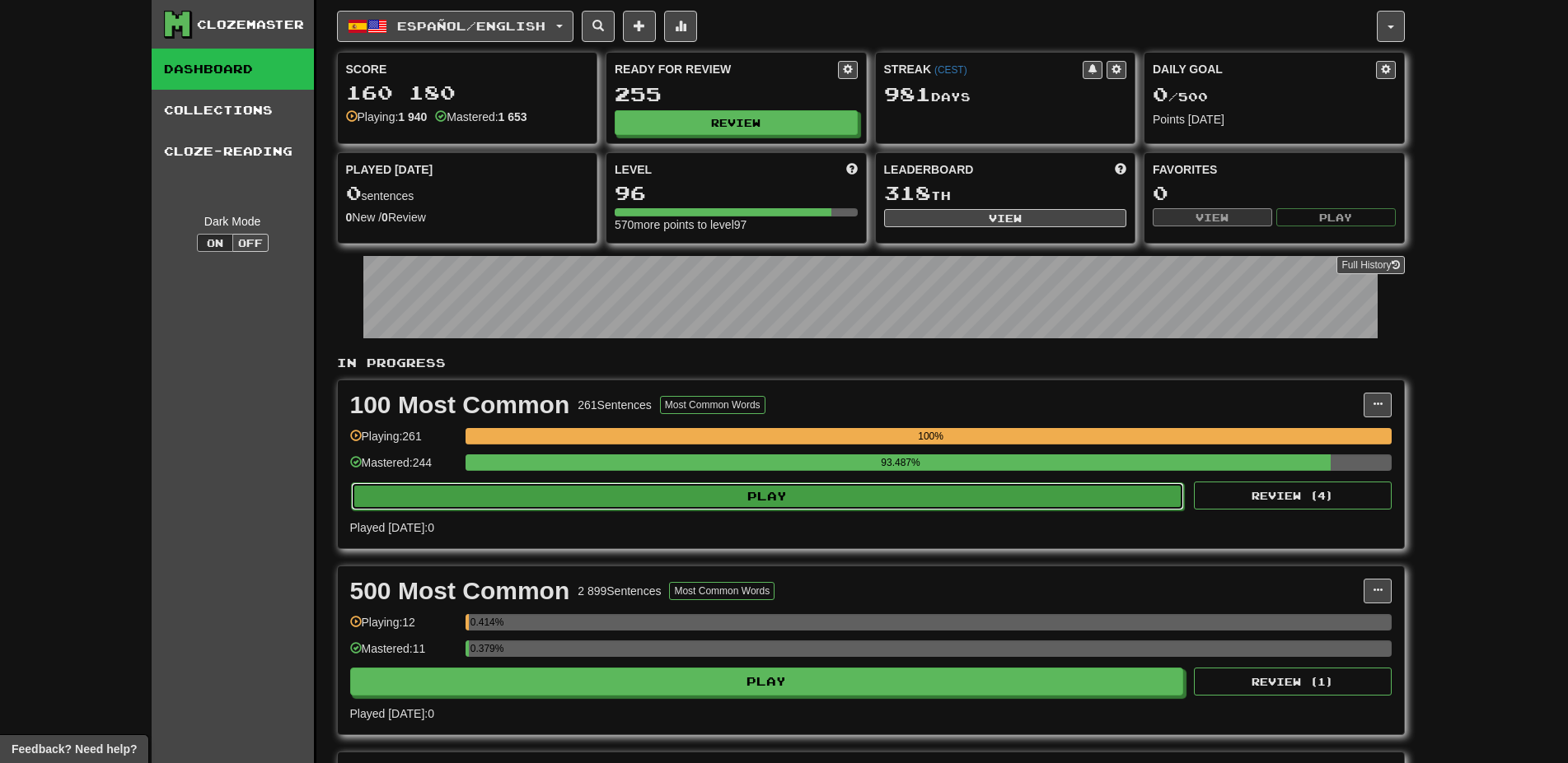
click at [840, 496] on button "Play" at bounding box center [768, 497] width 834 height 28
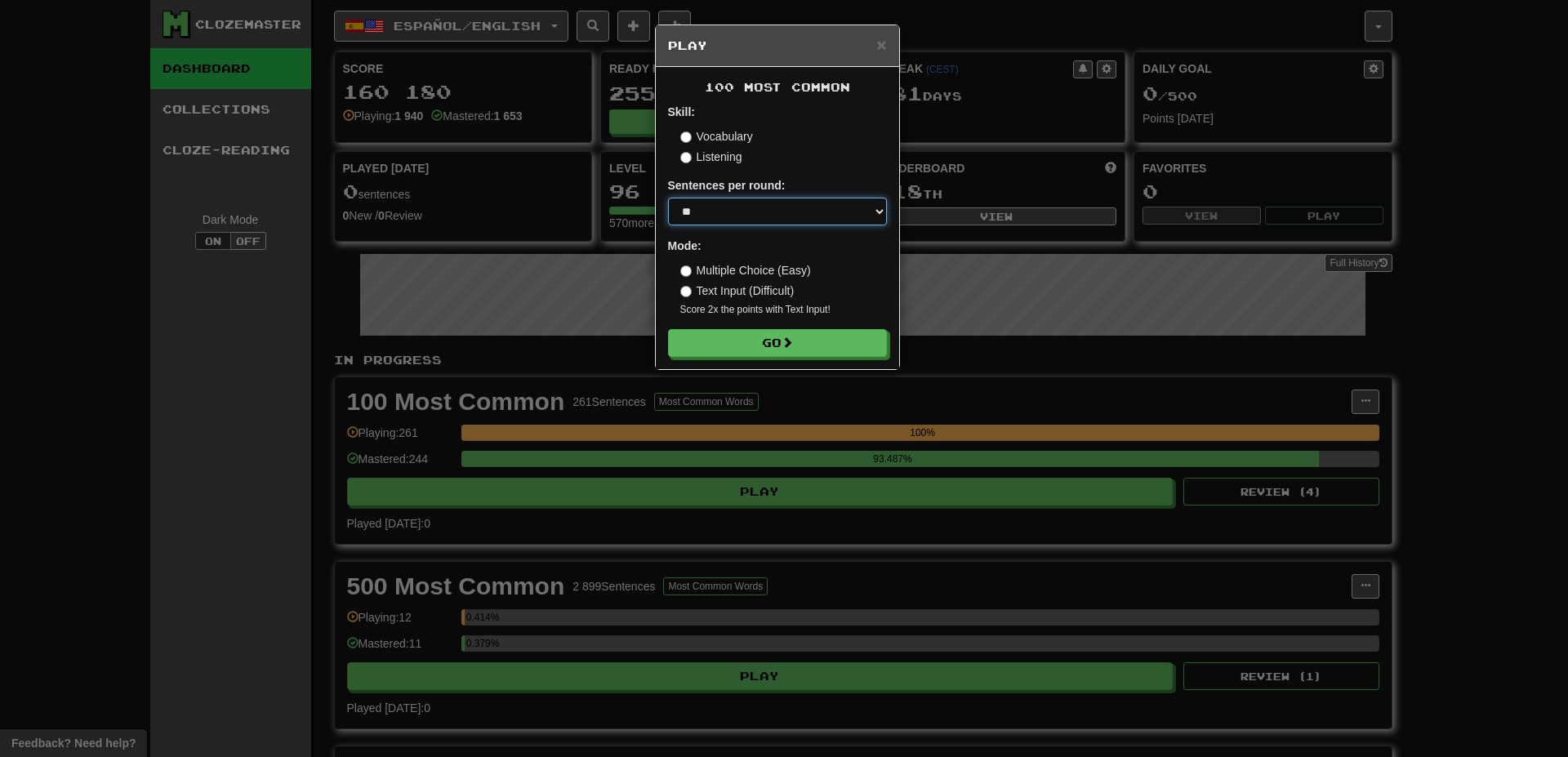
click at [668, 198] on select "* ** ** ** ** ** *** ********" at bounding box center [777, 212] width 219 height 28
select select "********"
click option "********" at bounding box center [0, 0] width 0 height 0
click at [728, 354] on button "Go" at bounding box center [777, 344] width 219 height 28
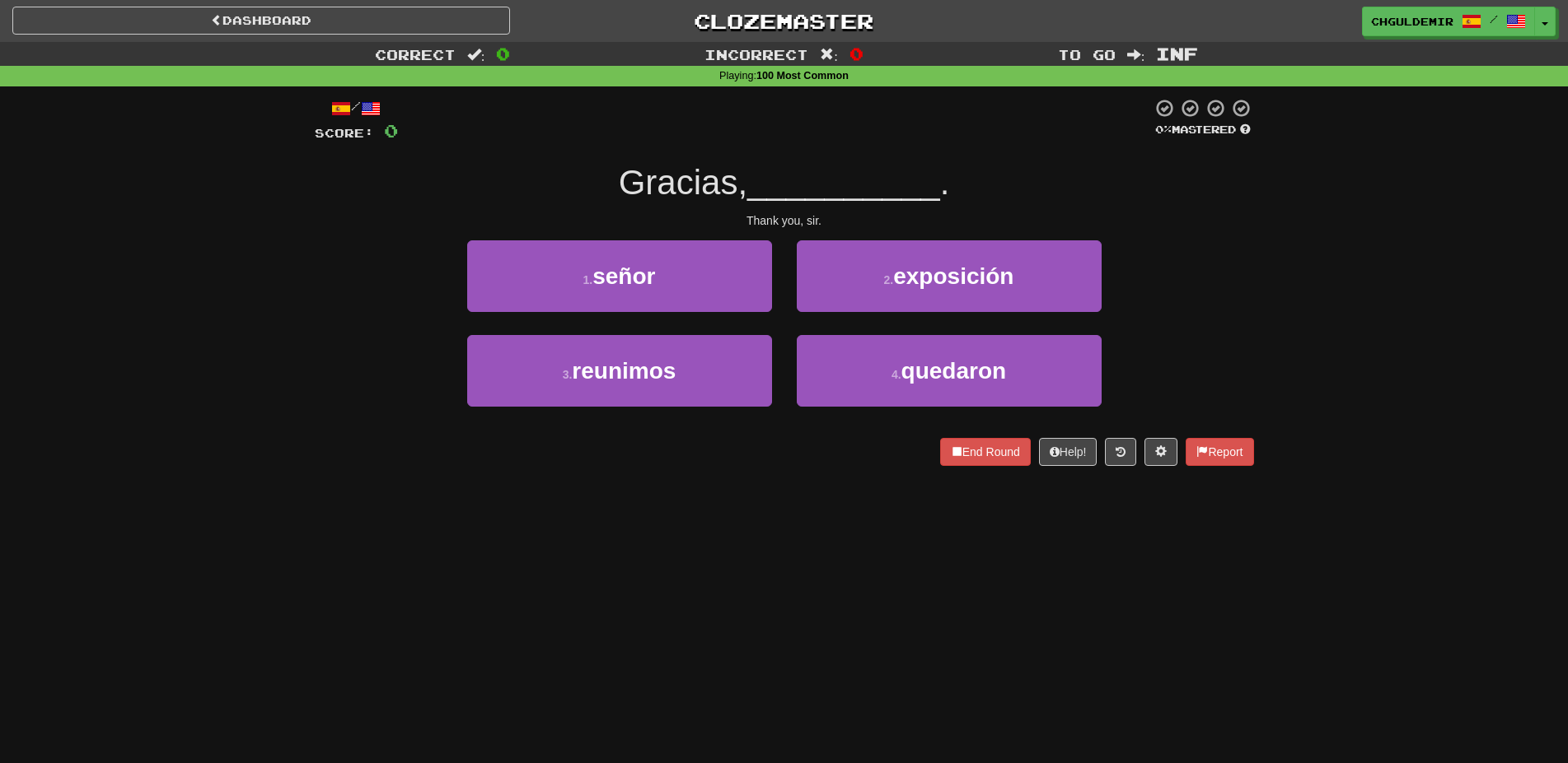
click at [689, 321] on div "1 . señor" at bounding box center [619, 288] width 330 height 95
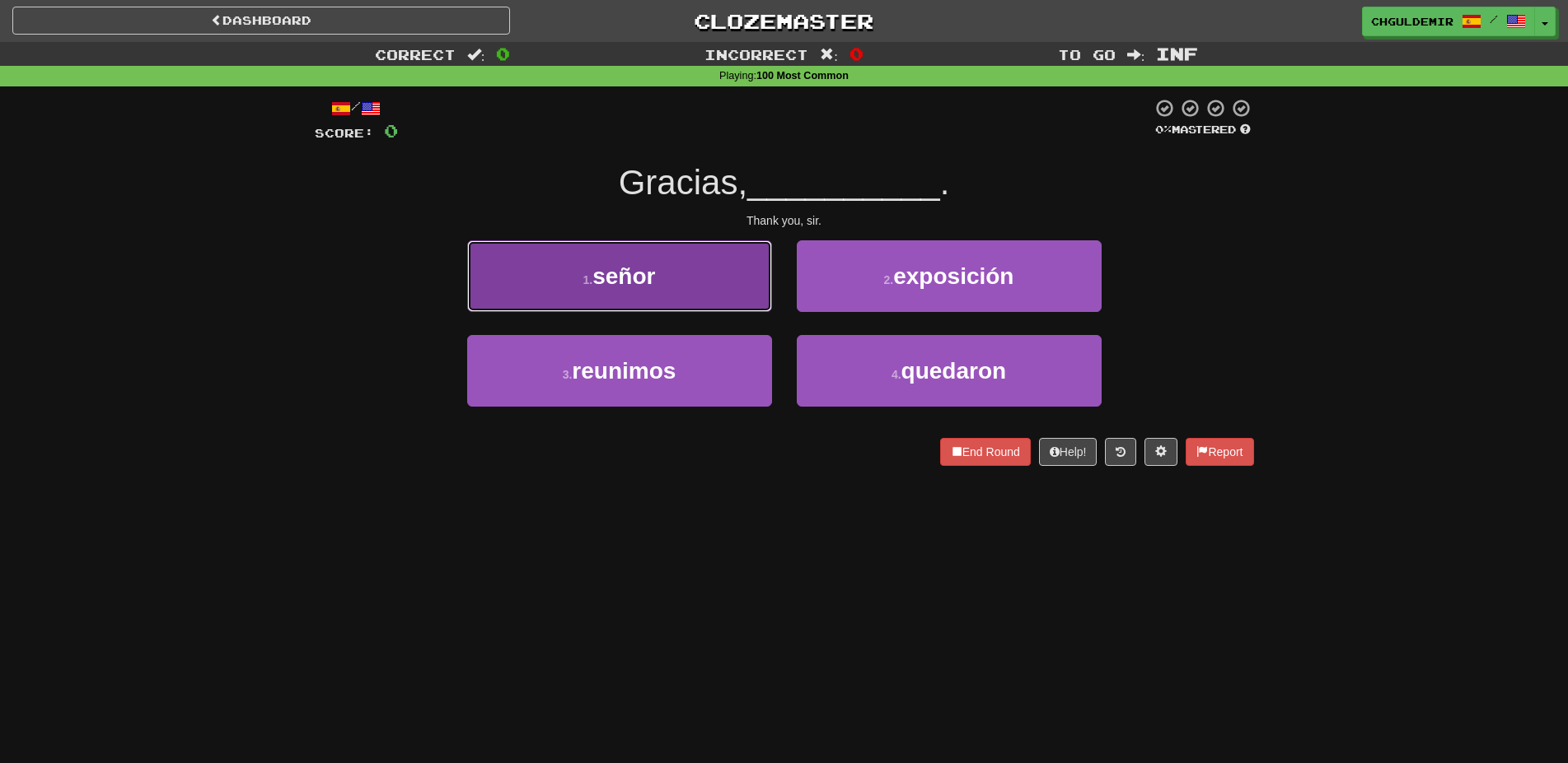
click at [672, 271] on button "1 . señor" at bounding box center [619, 277] width 305 height 72
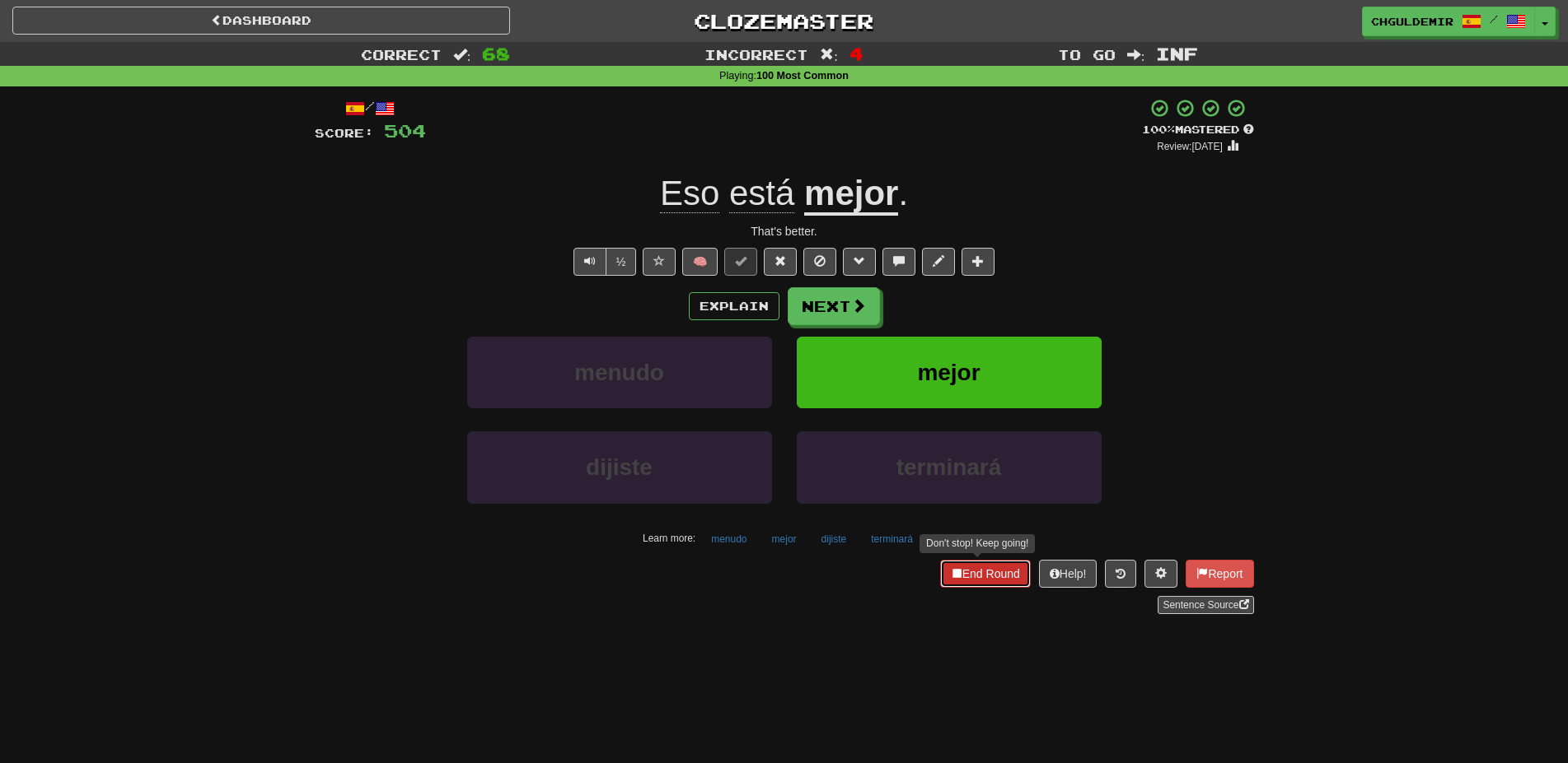
click at [966, 570] on button "End Round" at bounding box center [985, 574] width 91 height 28
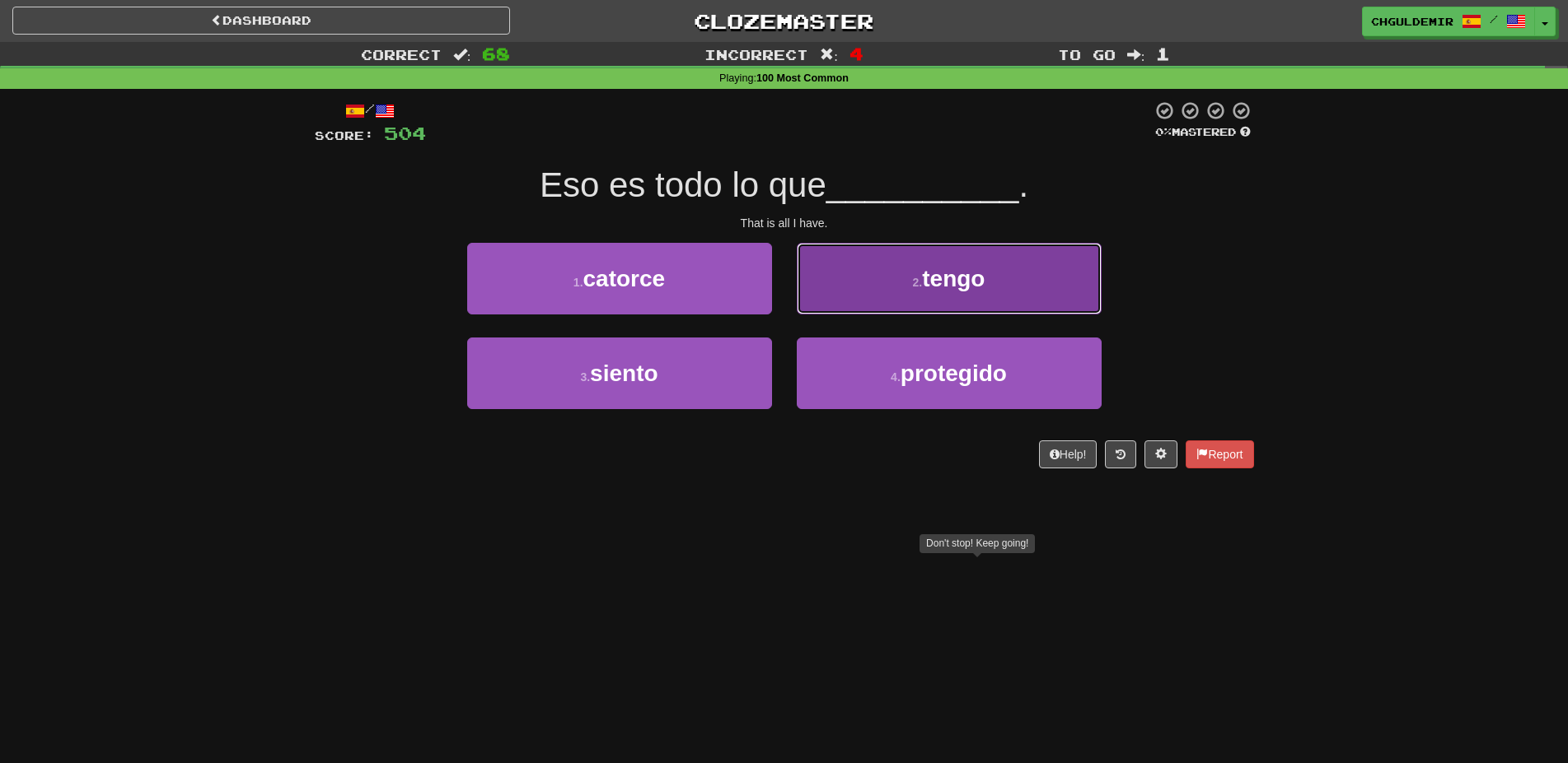
click at [821, 256] on button "2 . tengo" at bounding box center [949, 279] width 305 height 72
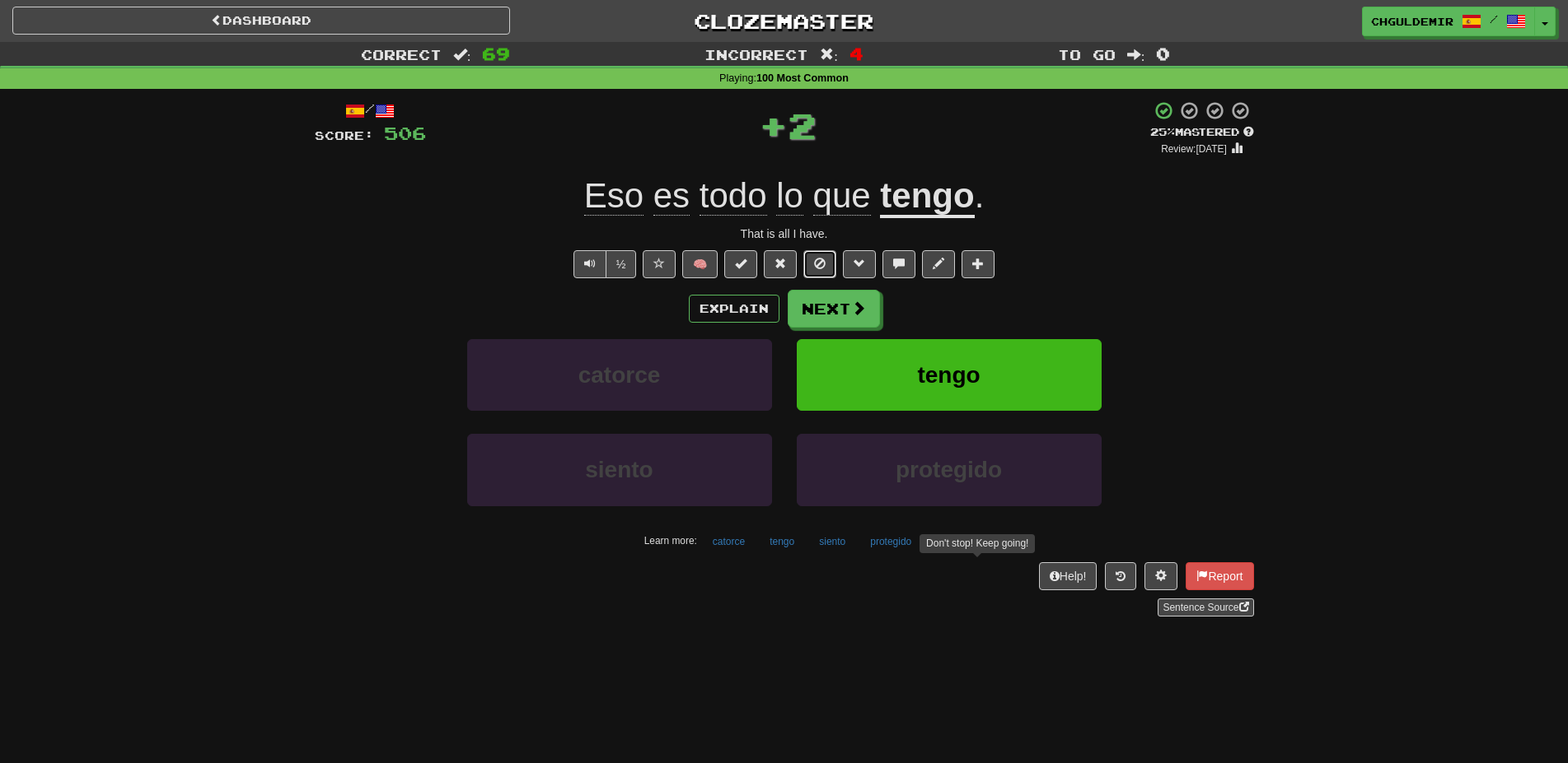
click at [821, 256] on button at bounding box center [819, 265] width 33 height 28
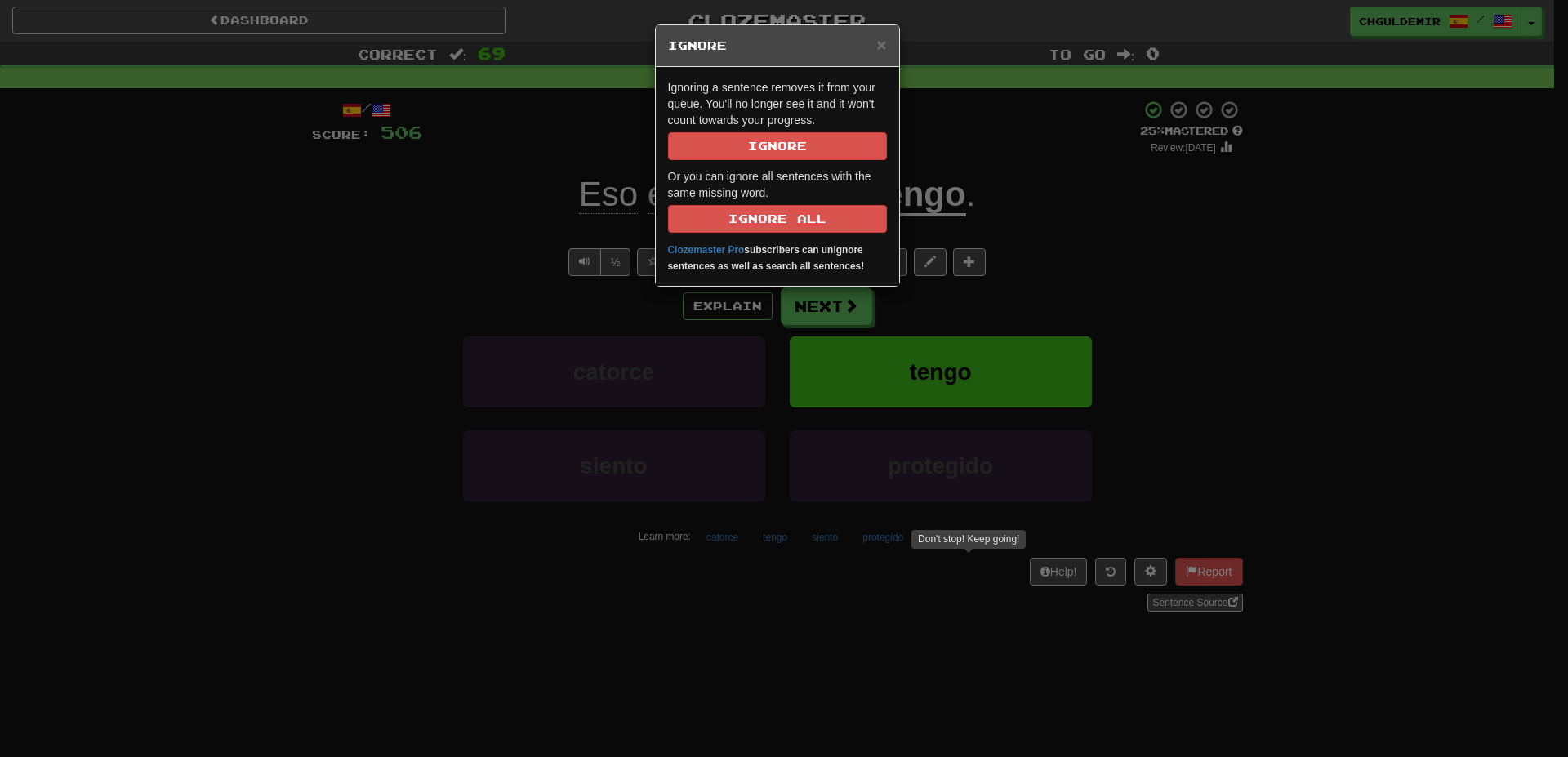
click at [1088, 171] on div "× Ignore Ignoring a sentence removes it from your queue. You'll no longer see i…" at bounding box center [784, 378] width 1568 height 757
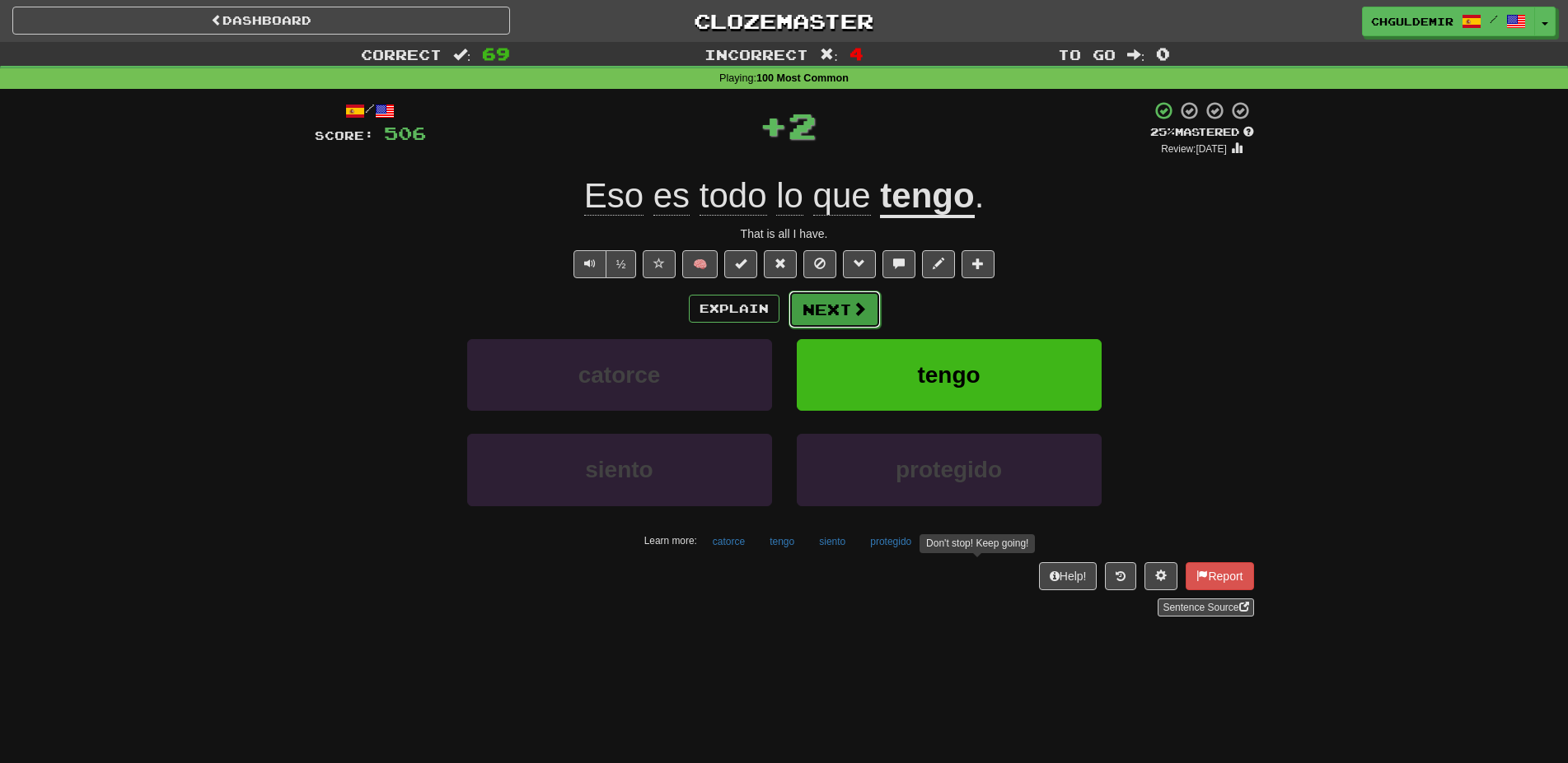
click at [850, 307] on button "Next" at bounding box center [835, 309] width 92 height 38
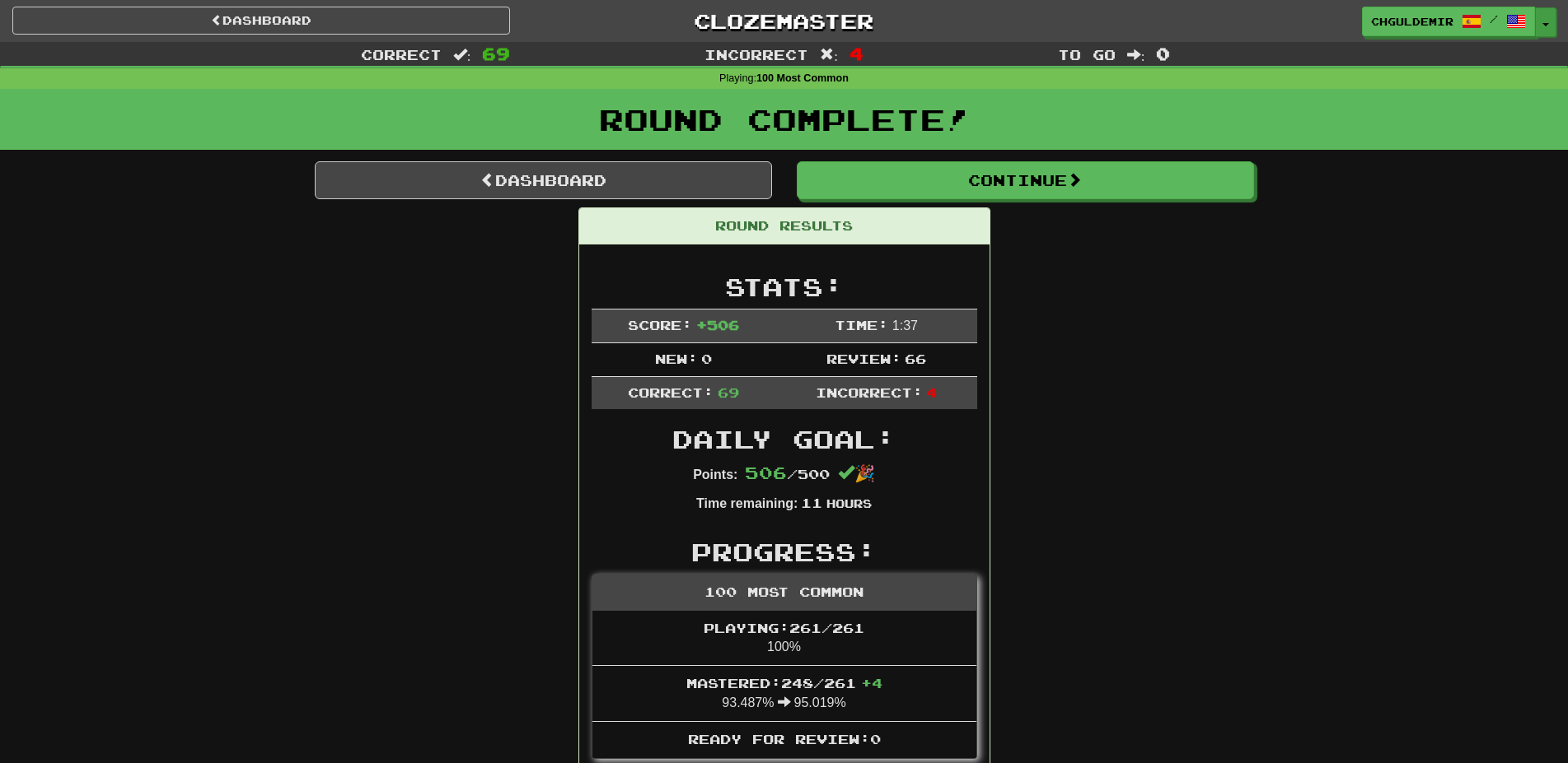
click at [1541, 22] on button "Toggle Dropdown" at bounding box center [1545, 22] width 21 height 30
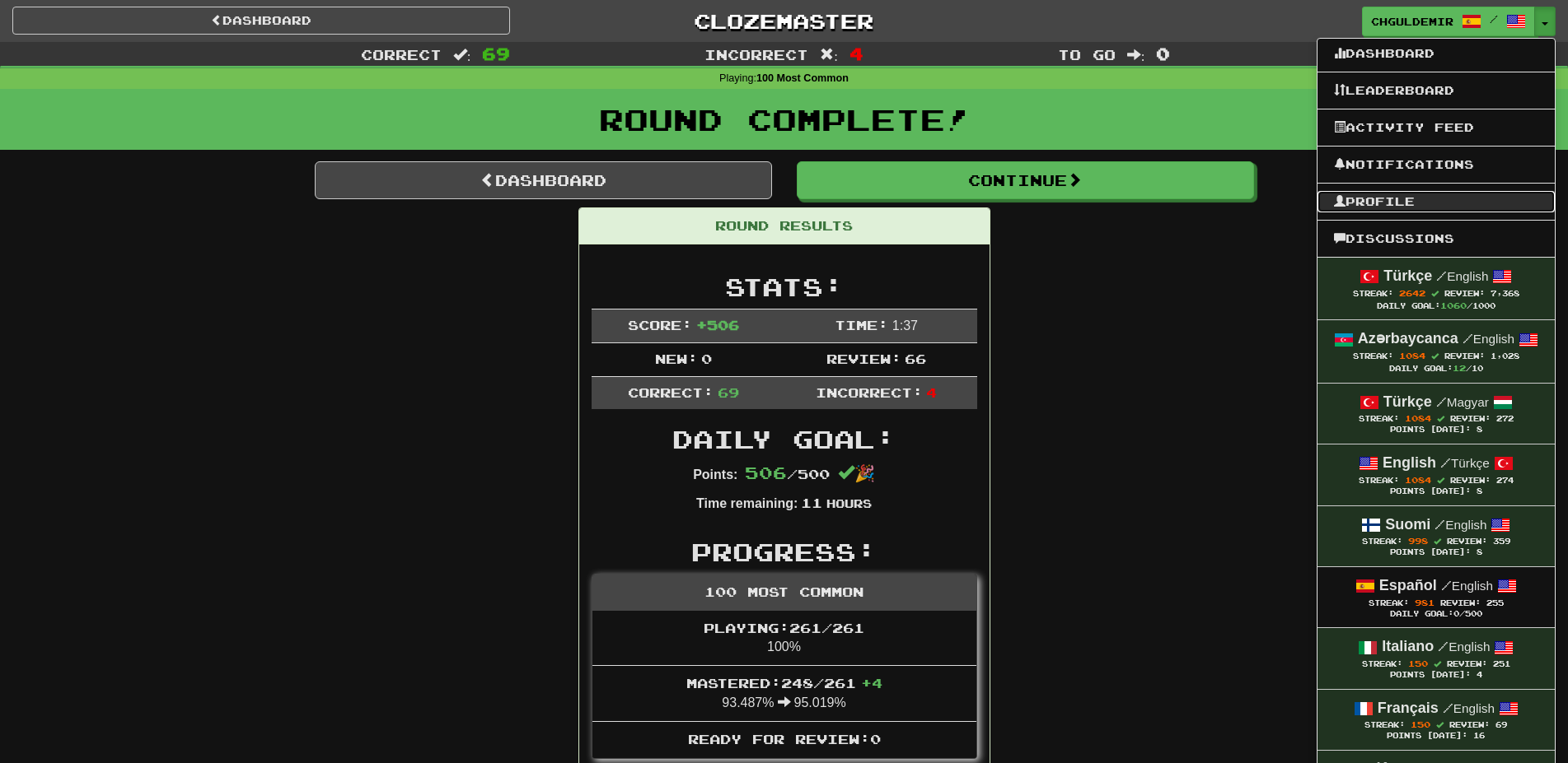
click at [1424, 198] on link "Profile" at bounding box center [1436, 201] width 237 height 21
